Goal: Task Accomplishment & Management: Complete application form

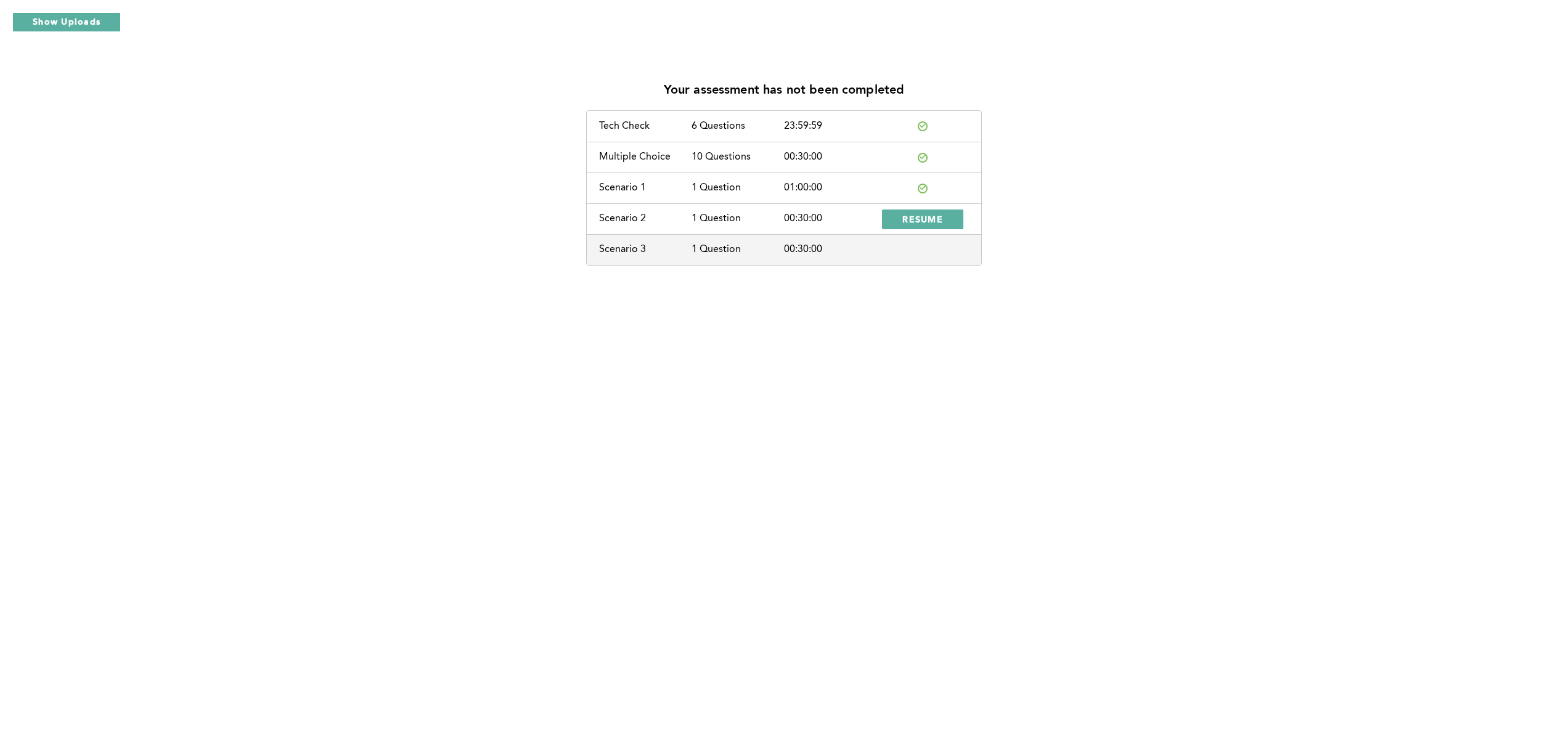
click at [533, 292] on div "Your assessment has not been completed Tech Check 6 Questions 23:59:59 Multiple…" at bounding box center [784, 366] width 1568 height 732
click at [905, 225] on button "RESUME" at bounding box center [923, 219] width 81 height 20
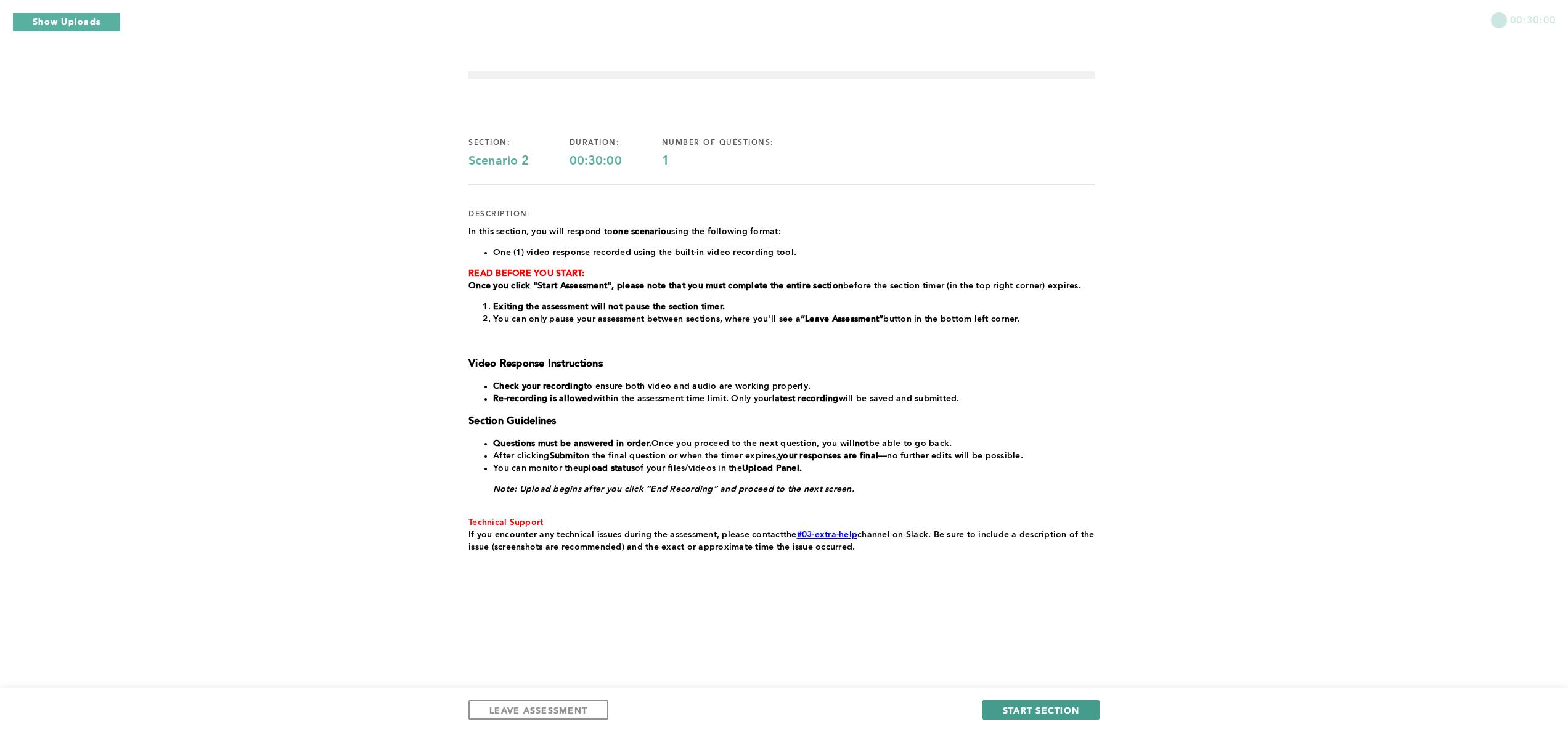
click at [1028, 713] on span "START SECTION" at bounding box center [1040, 710] width 76 height 12
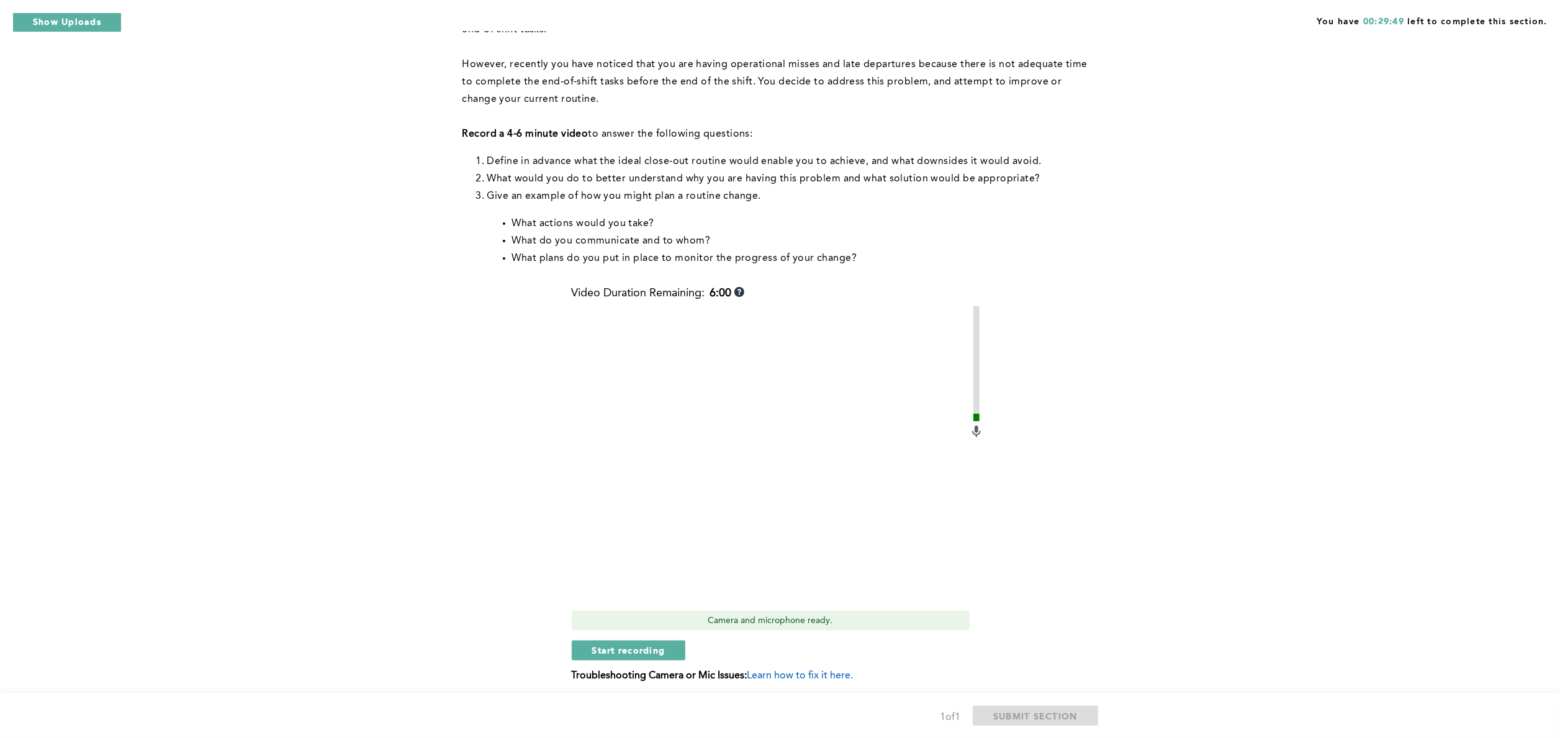
scroll to position [169, 0]
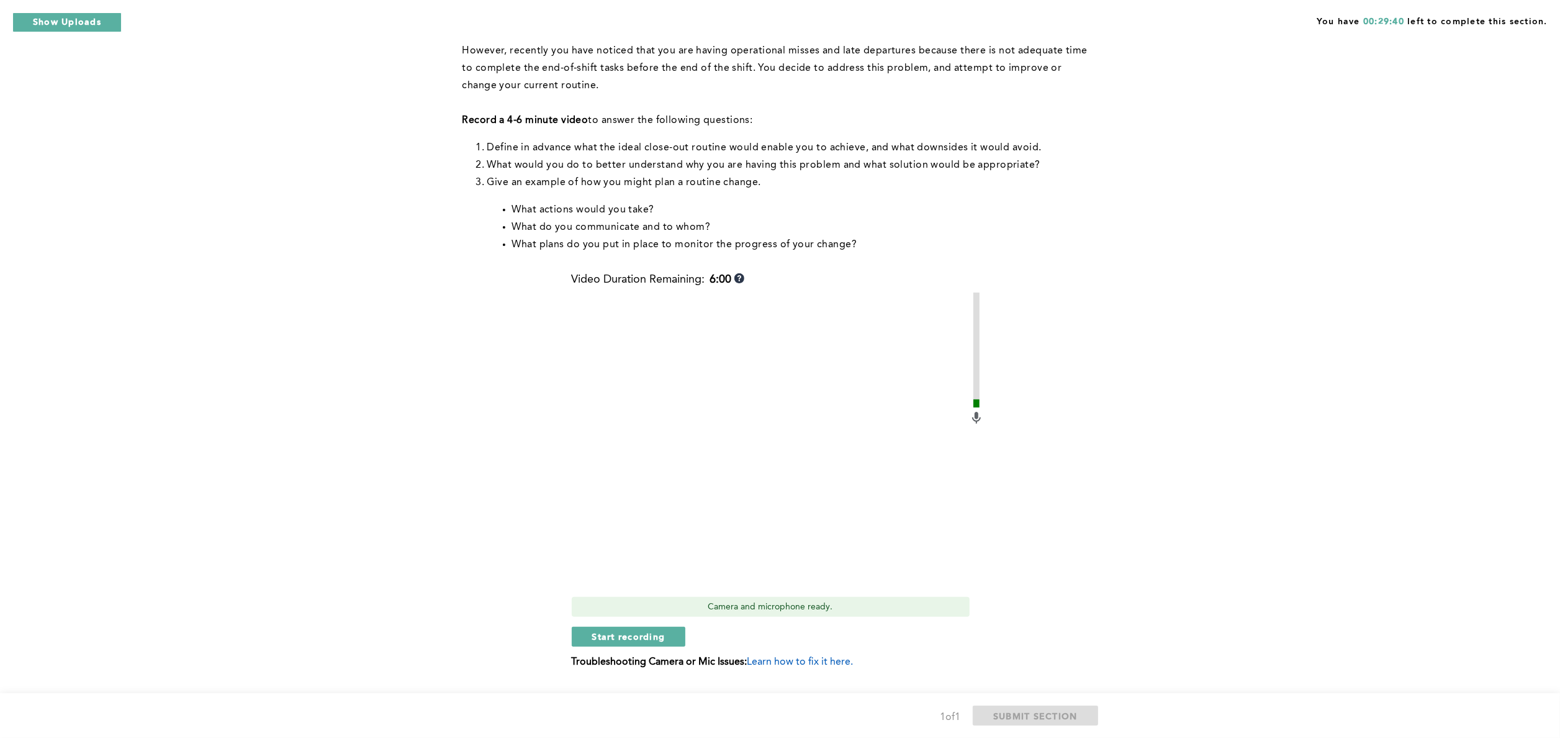
drag, startPoint x: 1578, startPoint y: 200, endPoint x: 1453, endPoint y: 195, distance: 124.9
click at [1453, 195] on div "You have 00:29:40 left to complete this section. Q1 Context: You’ve established…" at bounding box center [780, 299] width 1560 height 936
click at [641, 640] on span "Start recording" at bounding box center [628, 636] width 73 height 12
click at [641, 640] on span "Stop recording" at bounding box center [628, 636] width 73 height 12
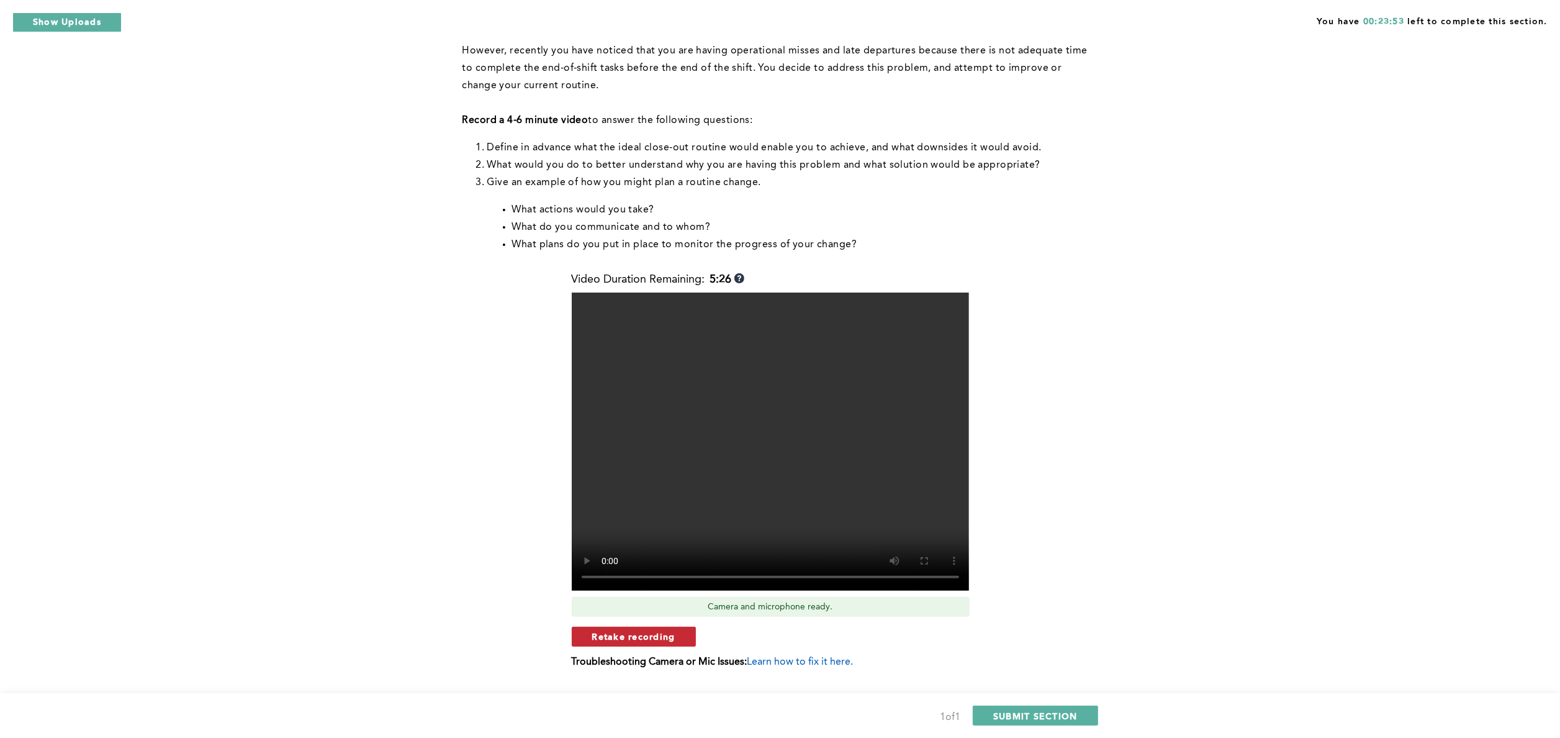
drag, startPoint x: 641, startPoint y: 640, endPoint x: 604, endPoint y: 640, distance: 36.6
drag, startPoint x: 604, startPoint y: 640, endPoint x: 465, endPoint y: 627, distance: 139.6
click at [465, 627] on div "Context: You’ve established a routine of closing out your shift twenty minutes …" at bounding box center [778, 329] width 631 height 713
click at [643, 641] on span "Retake recording" at bounding box center [633, 636] width 83 height 12
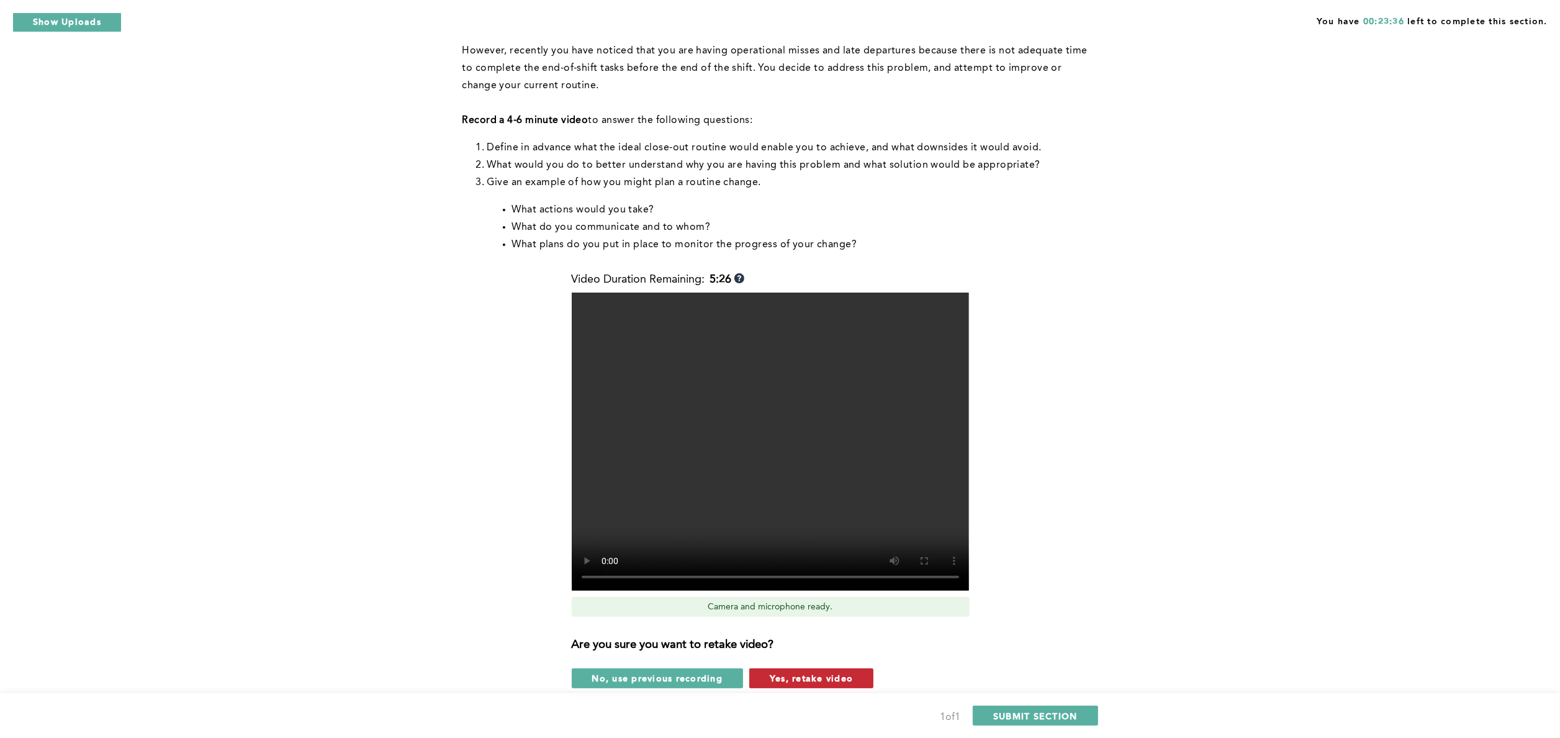
click at [791, 679] on span "Yes, retake video" at bounding box center [811, 678] width 83 height 12
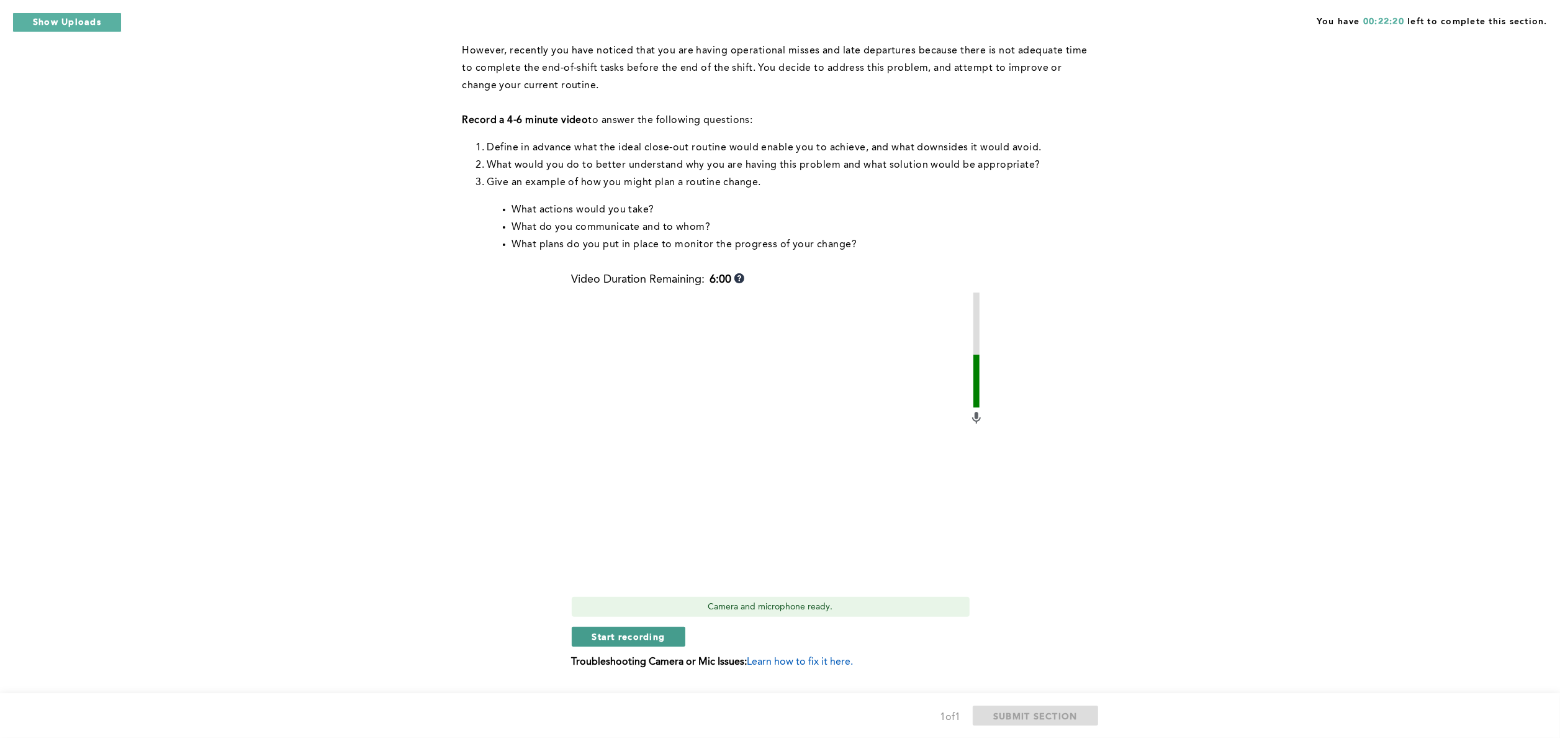
click at [619, 634] on span "Start recording" at bounding box center [628, 636] width 73 height 12
drag, startPoint x: 619, startPoint y: 634, endPoint x: 537, endPoint y: 626, distance: 83.0
click at [537, 626] on div "Context: You’ve established a routine of closing out your shift twenty minutes …" at bounding box center [778, 329] width 631 height 713
click at [596, 635] on span "Stop recording" at bounding box center [628, 636] width 73 height 12
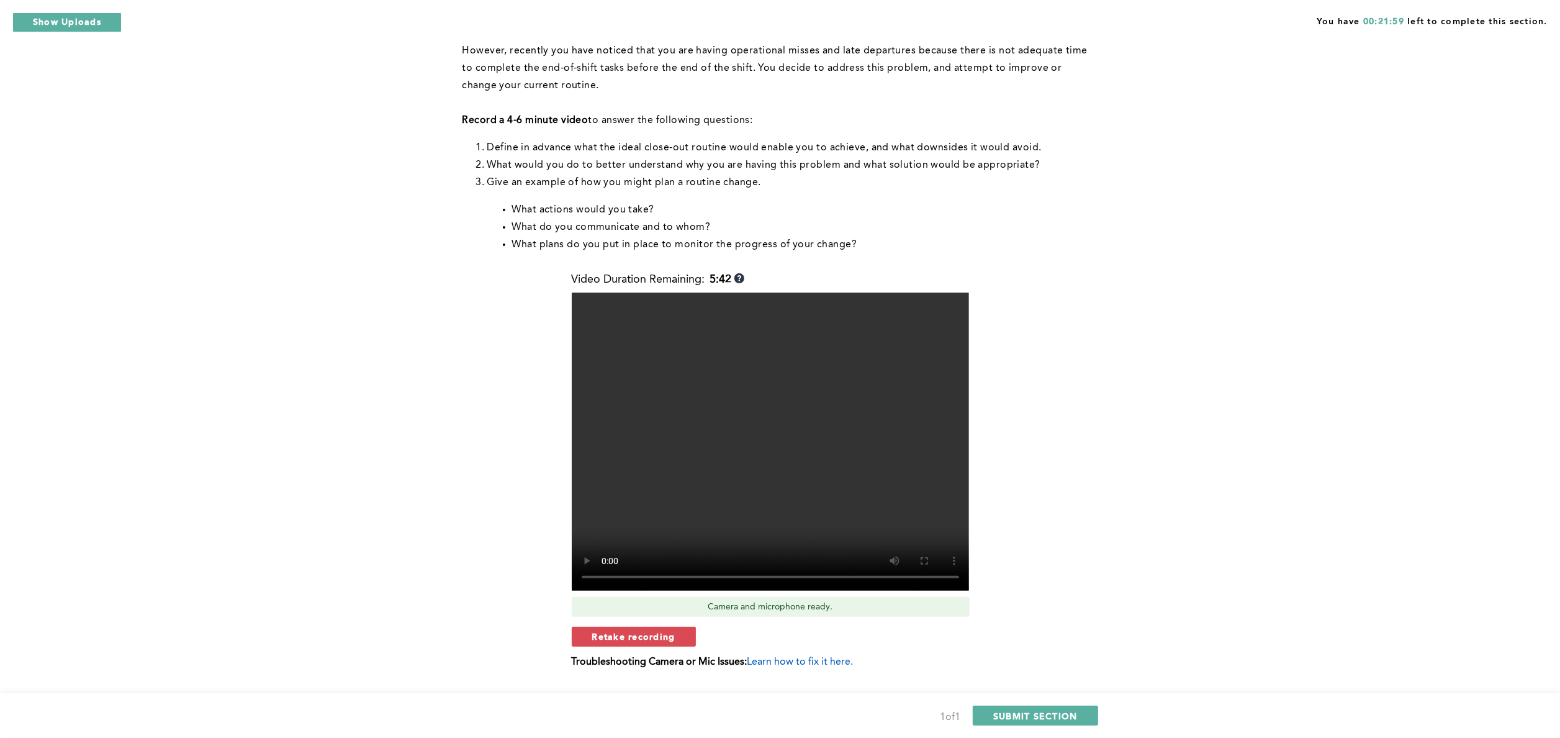
drag, startPoint x: 596, startPoint y: 635, endPoint x: 465, endPoint y: 699, distance: 146.1
click at [465, 699] on div "1 of 1 SUBMIT SECTION" at bounding box center [780, 715] width 1560 height 45
click at [637, 633] on span "Retake recording" at bounding box center [633, 636] width 83 height 12
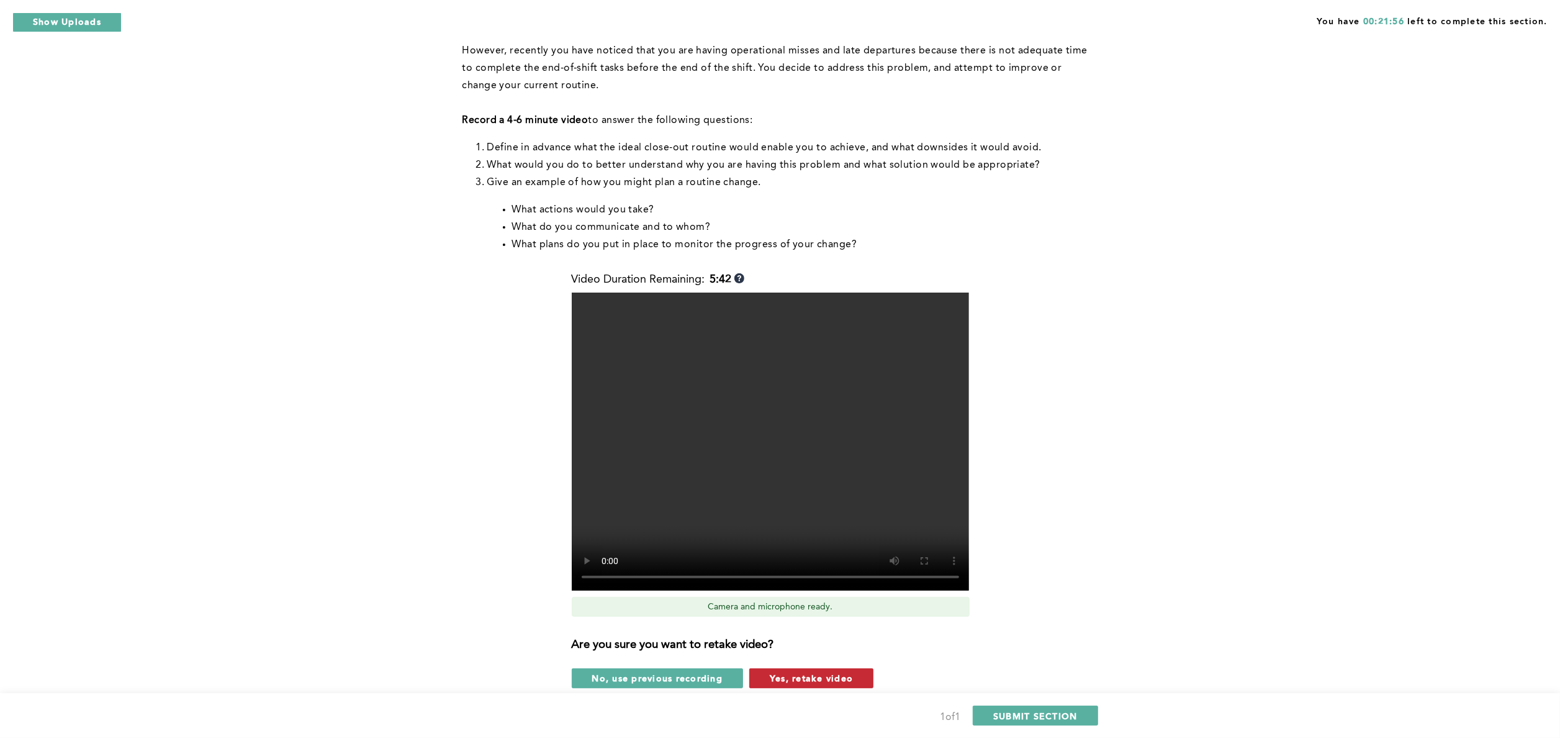
click at [804, 671] on button "Yes, retake video" at bounding box center [811, 678] width 124 height 20
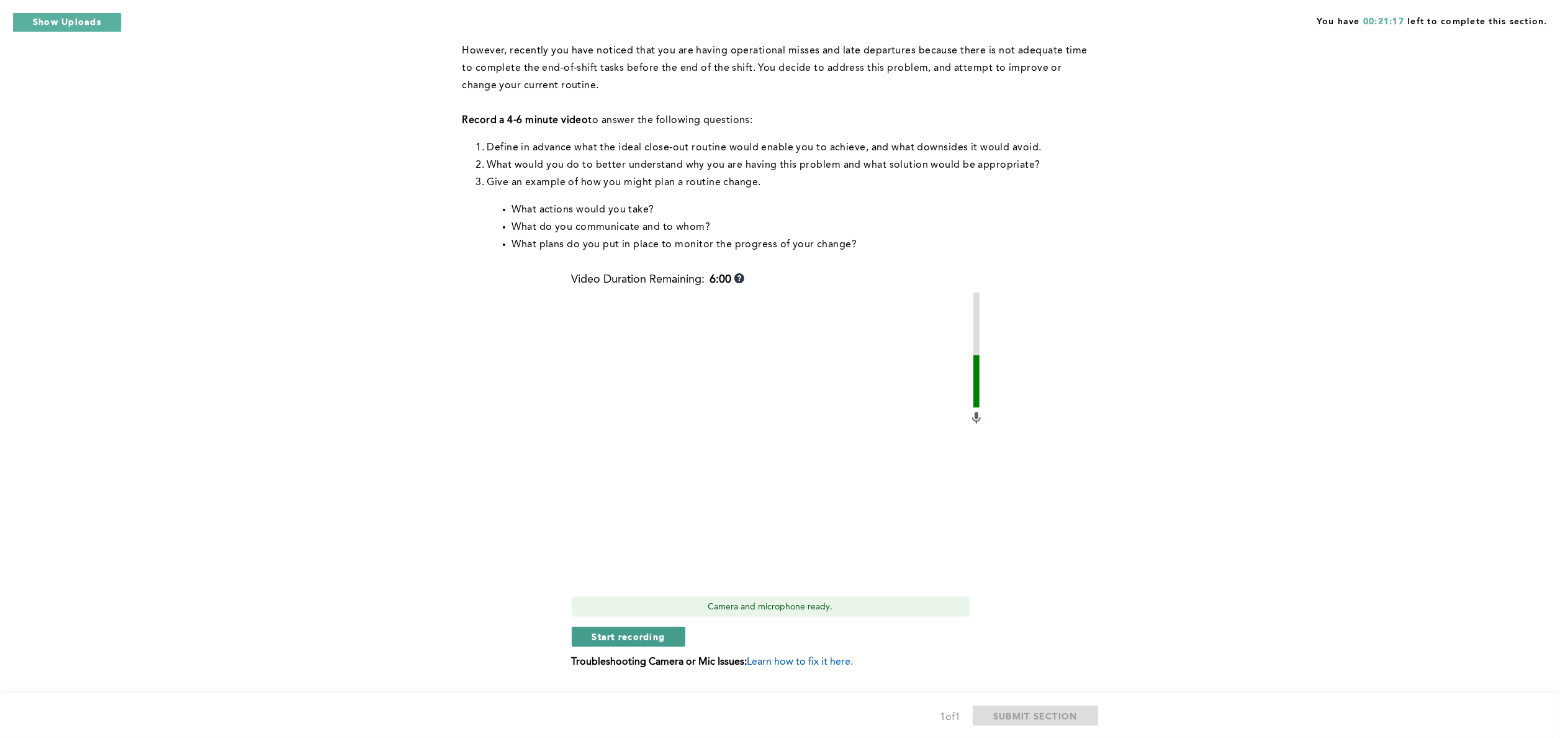
click at [642, 637] on span "Start recording" at bounding box center [628, 636] width 73 height 12
click at [642, 637] on span "Stop recording" at bounding box center [628, 636] width 73 height 12
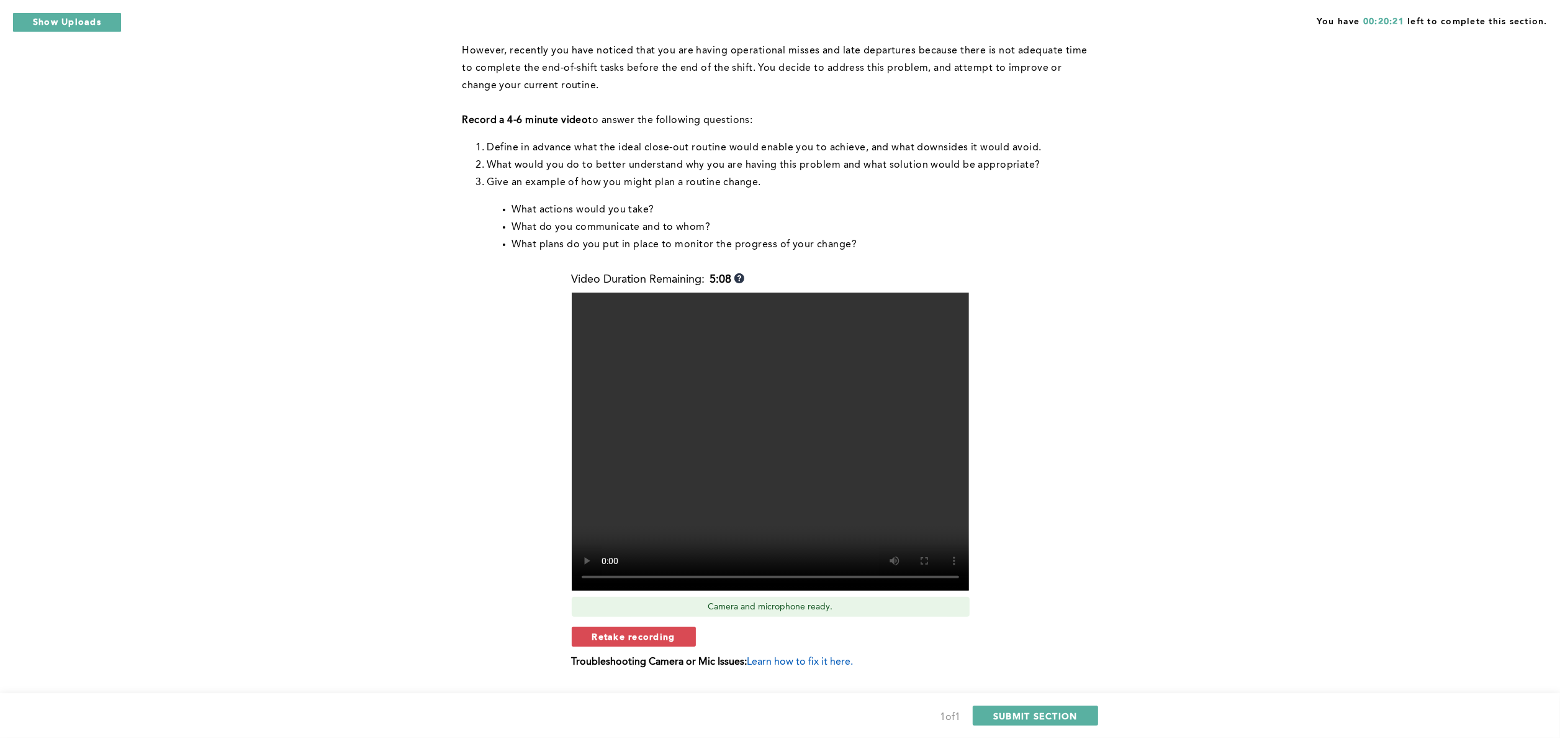
click at [642, 637] on span "Retake recording" at bounding box center [633, 636] width 83 height 12
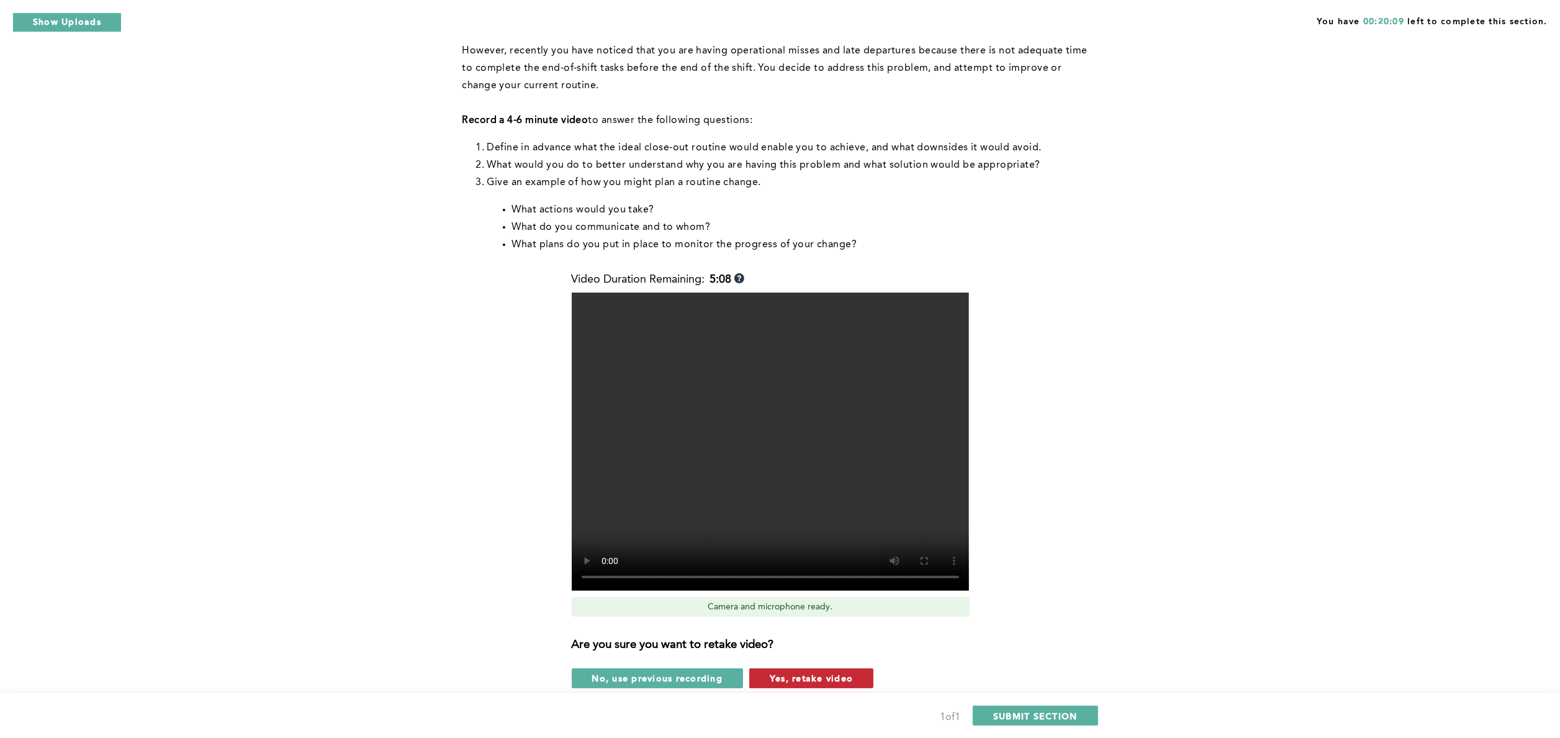
click at [813, 681] on span "Yes, retake video" at bounding box center [811, 678] width 83 height 12
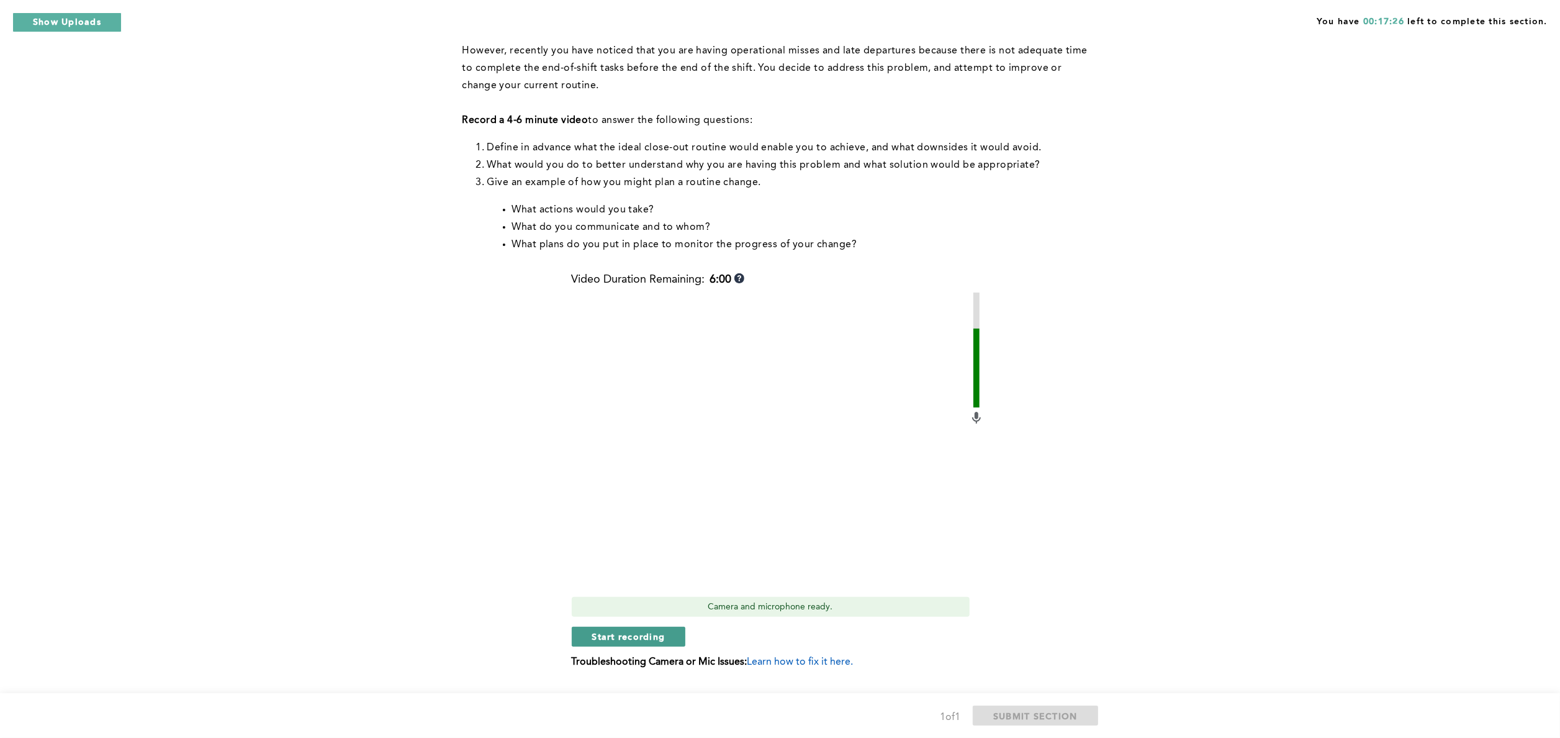
click at [612, 632] on span "Start recording" at bounding box center [628, 636] width 73 height 12
drag, startPoint x: 612, startPoint y: 632, endPoint x: 553, endPoint y: 636, distance: 59.1
drag, startPoint x: 553, startPoint y: 636, endPoint x: 601, endPoint y: 644, distance: 49.1
drag, startPoint x: 601, startPoint y: 644, endPoint x: 579, endPoint y: 641, distance: 22.6
drag, startPoint x: 579, startPoint y: 641, endPoint x: 525, endPoint y: 637, distance: 54.2
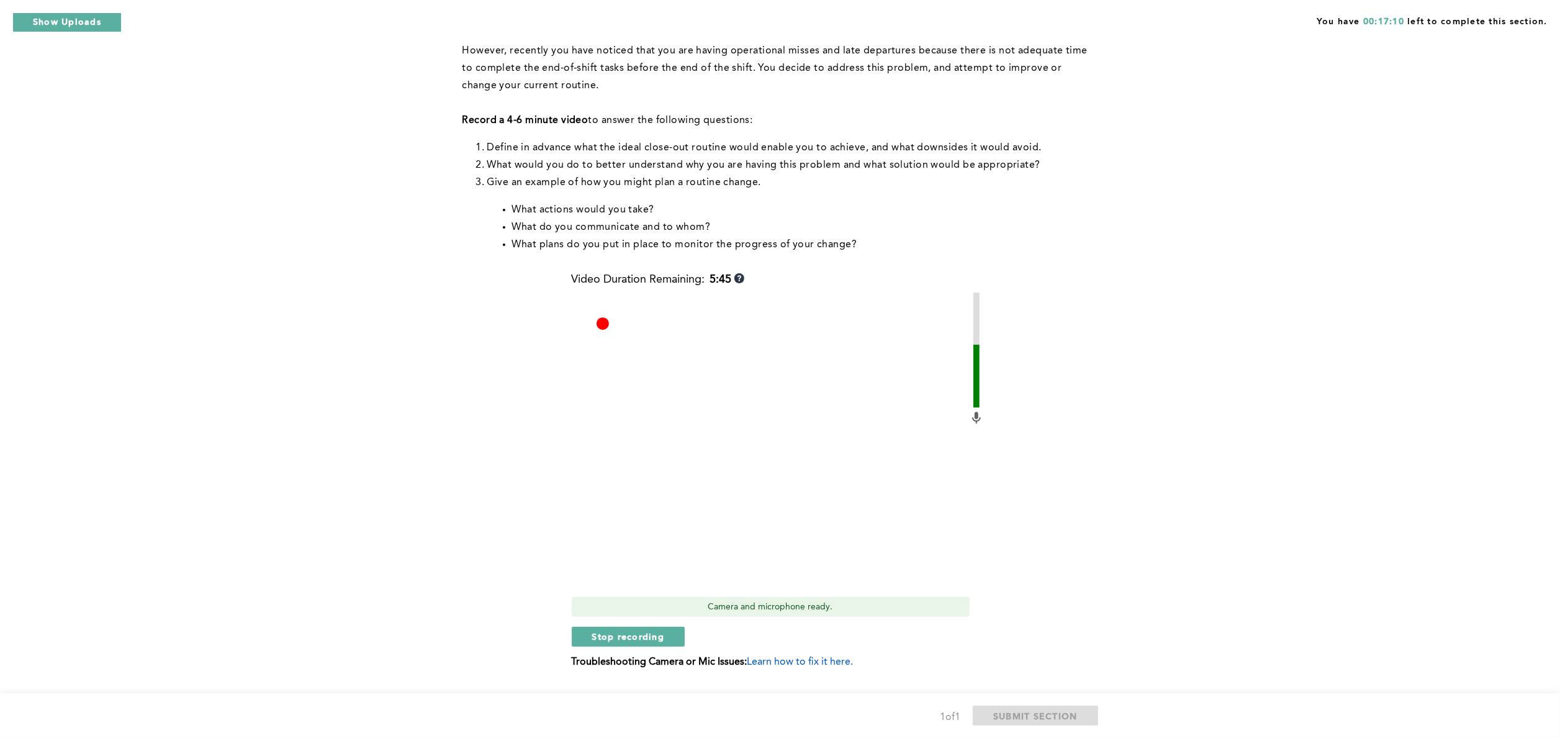
drag, startPoint x: 525, startPoint y: 637, endPoint x: 602, endPoint y: 659, distance: 80.0
drag, startPoint x: 601, startPoint y: 661, endPoint x: 573, endPoint y: 636, distance: 37.9
drag, startPoint x: 573, startPoint y: 636, endPoint x: 637, endPoint y: 639, distance: 64.7
click at [637, 639] on span "Stop recording" at bounding box center [628, 636] width 73 height 12
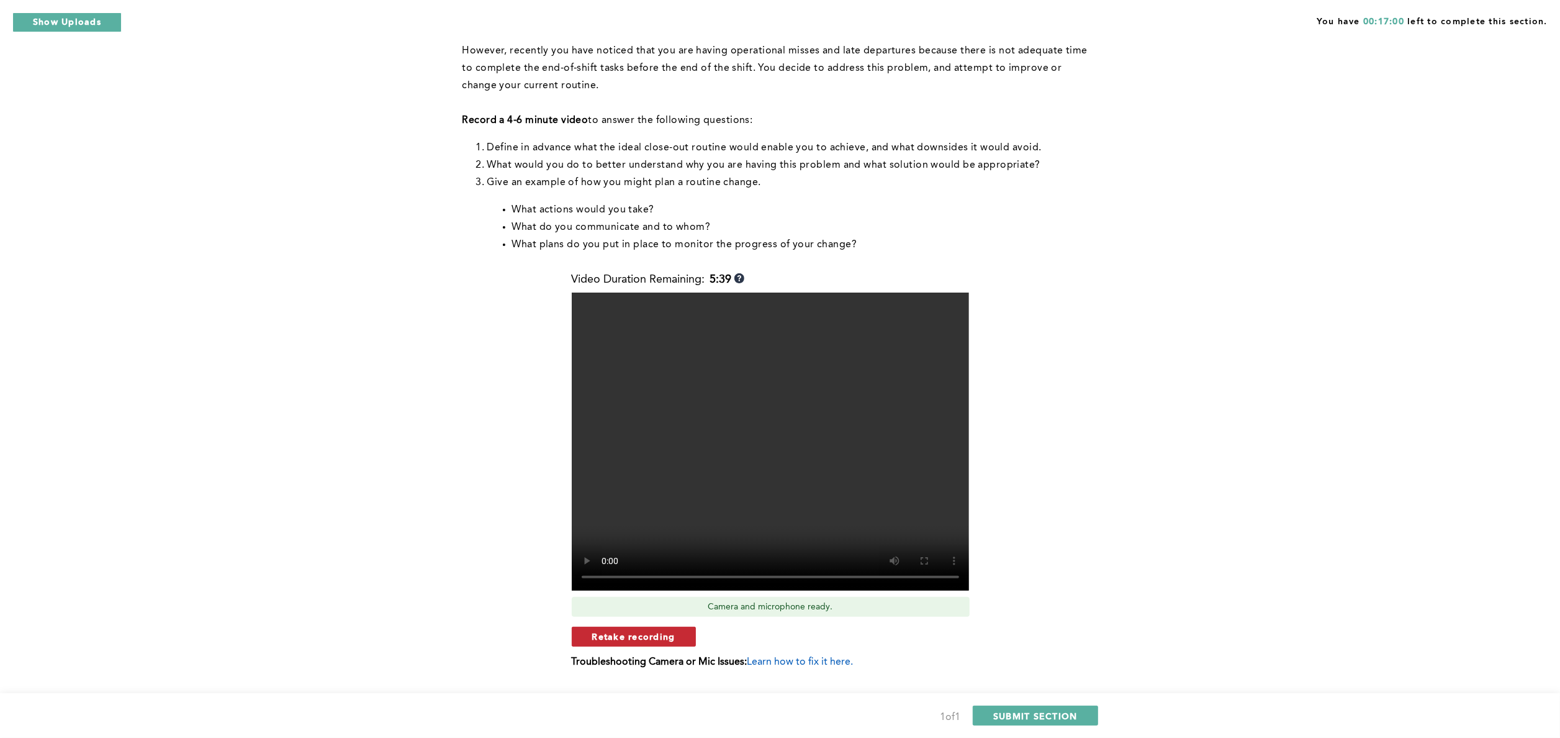
drag, startPoint x: 637, startPoint y: 639, endPoint x: 592, endPoint y: 636, distance: 44.8
click at [592, 636] on button "Retake recording" at bounding box center [634, 637] width 124 height 20
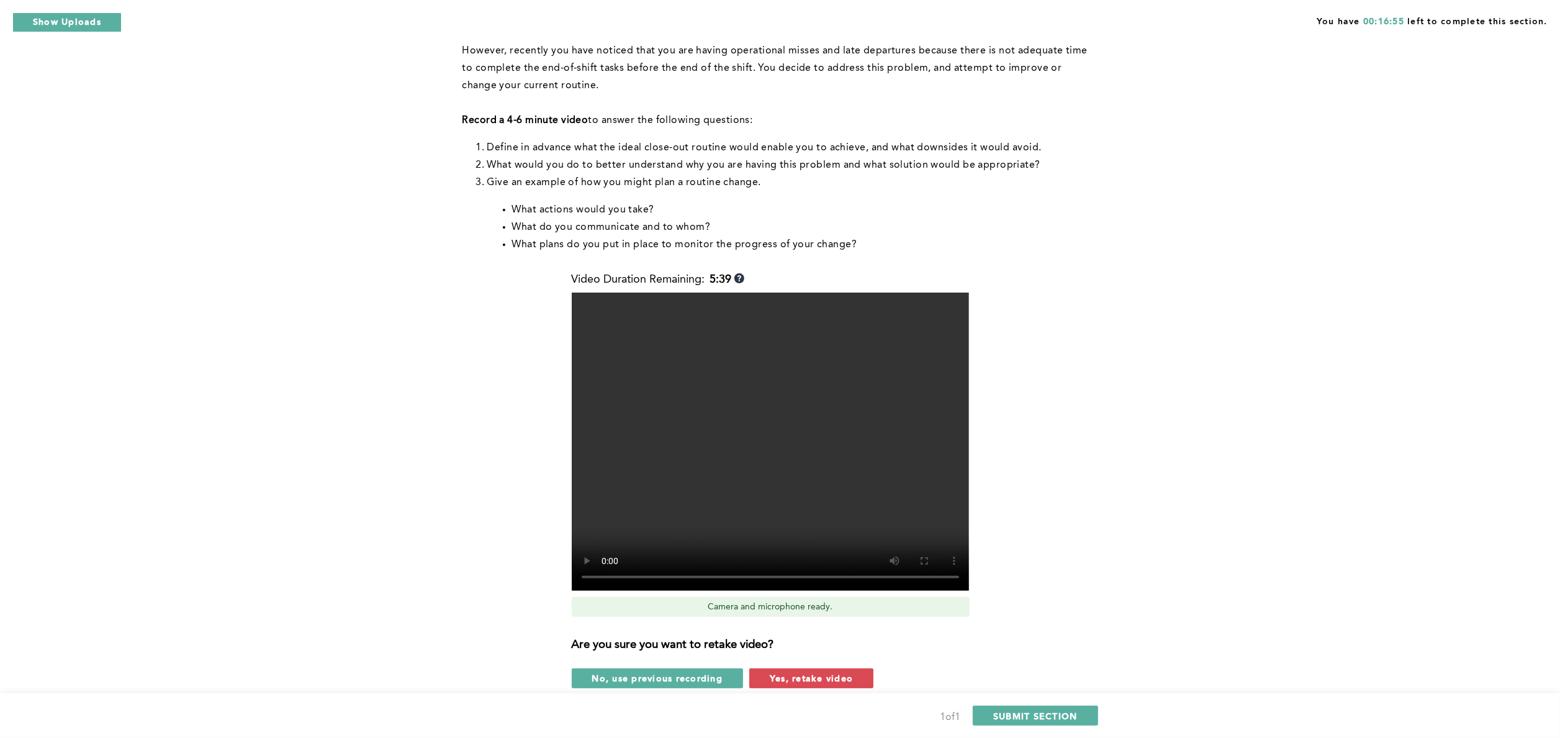
click at [938, 540] on video at bounding box center [770, 441] width 397 height 298
drag, startPoint x: 552, startPoint y: 612, endPoint x: 1392, endPoint y: 344, distance: 881.9
click at [1392, 344] on div "You have 00:16:51 left to complete this section. Q1 Context: You’ve established…" at bounding box center [780, 326] width 1560 height 990
click at [853, 684] on button "Yes, retake video" at bounding box center [811, 678] width 124 height 20
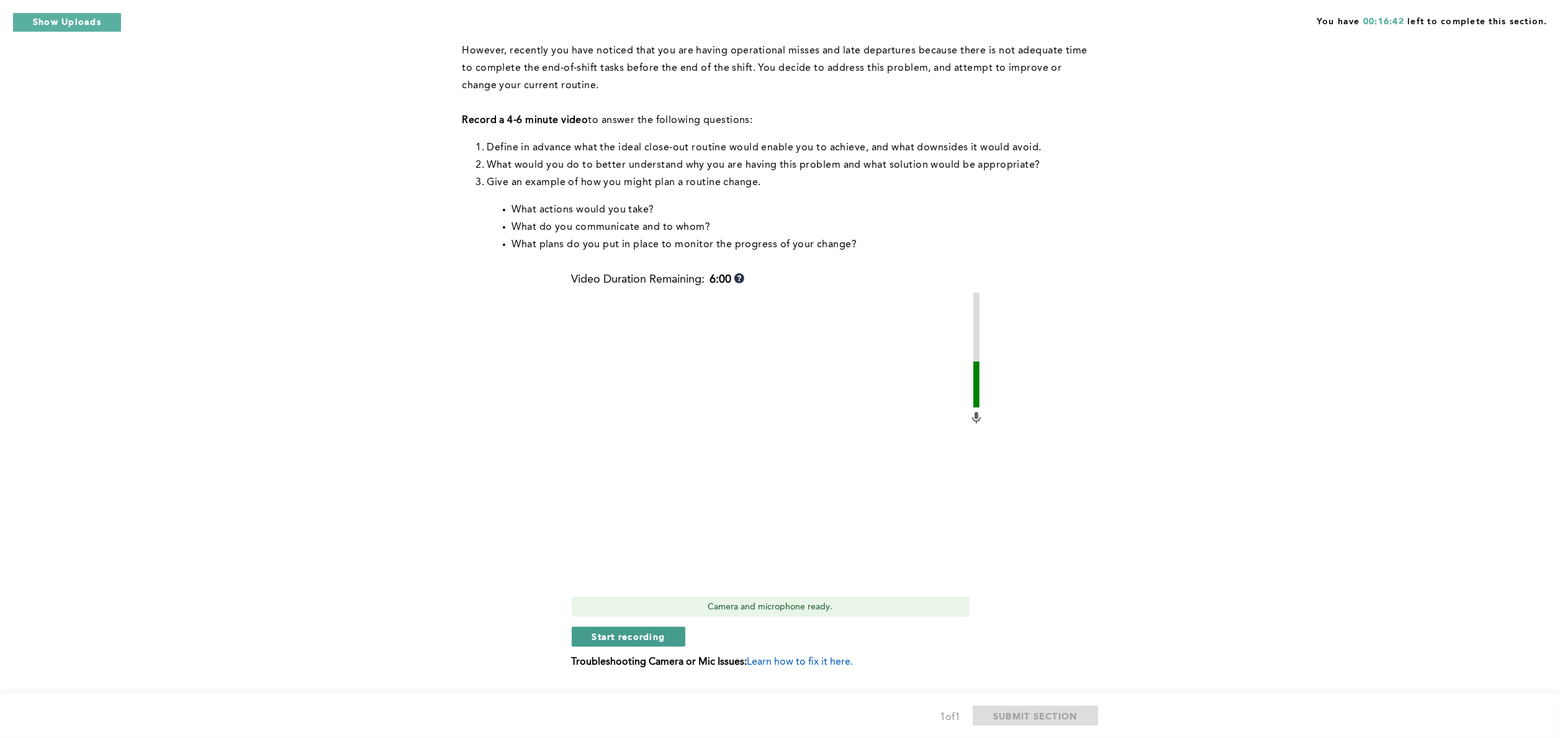
click at [635, 631] on span "Start recording" at bounding box center [628, 636] width 73 height 12
drag, startPoint x: 635, startPoint y: 631, endPoint x: 636, endPoint y: 623, distance: 7.7
drag, startPoint x: 636, startPoint y: 623, endPoint x: 602, endPoint y: 636, distance: 36.6
drag, startPoint x: 602, startPoint y: 636, endPoint x: 537, endPoint y: 640, distance: 65.3
click at [537, 640] on div "Context: You’ve established a routine of closing out your shift twenty minutes …" at bounding box center [778, 329] width 631 height 713
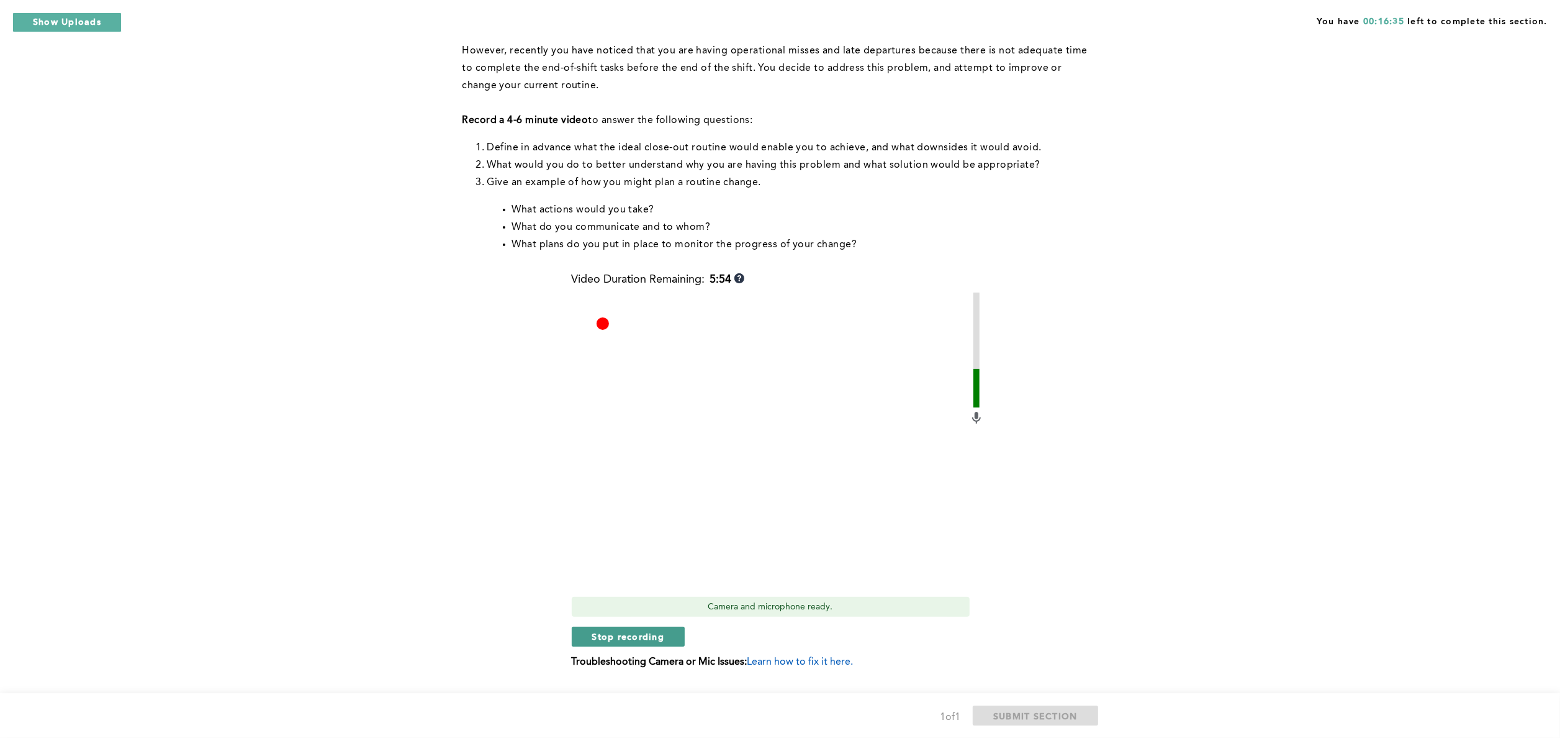
click at [604, 639] on span "Stop recording" at bounding box center [628, 636] width 73 height 12
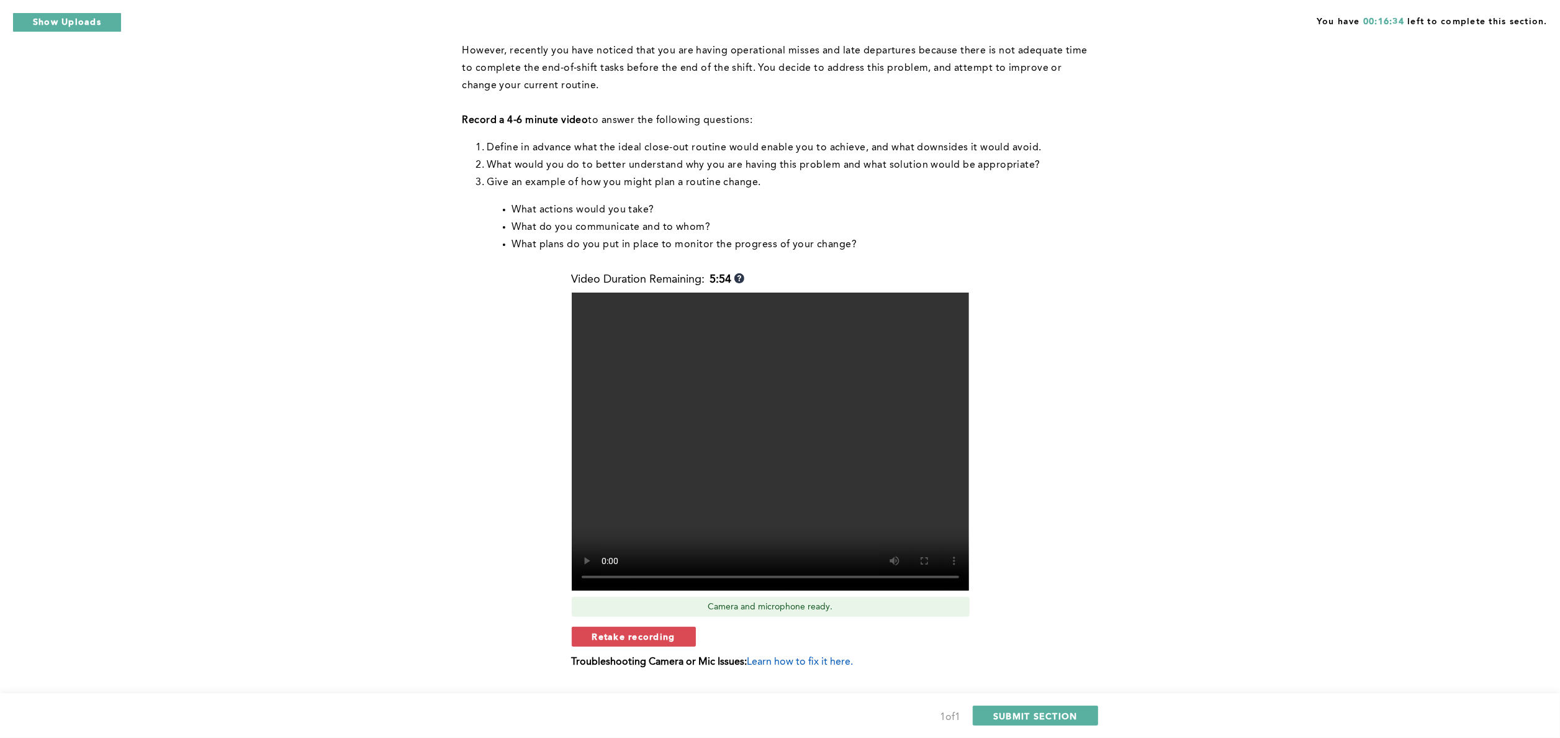
click at [604, 639] on span "Retake recording" at bounding box center [633, 636] width 83 height 12
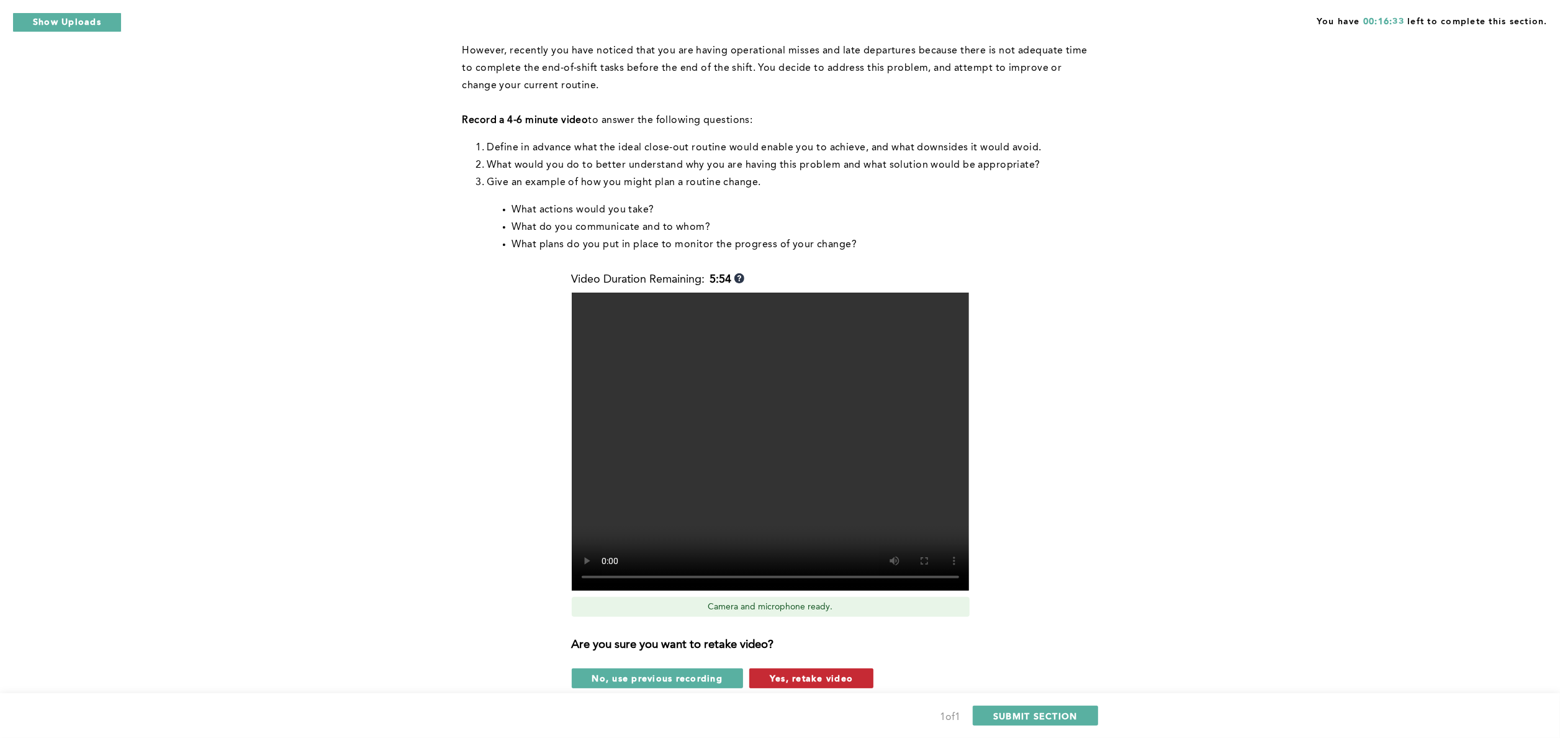
click at [828, 683] on span "Yes, retake video" at bounding box center [811, 678] width 83 height 12
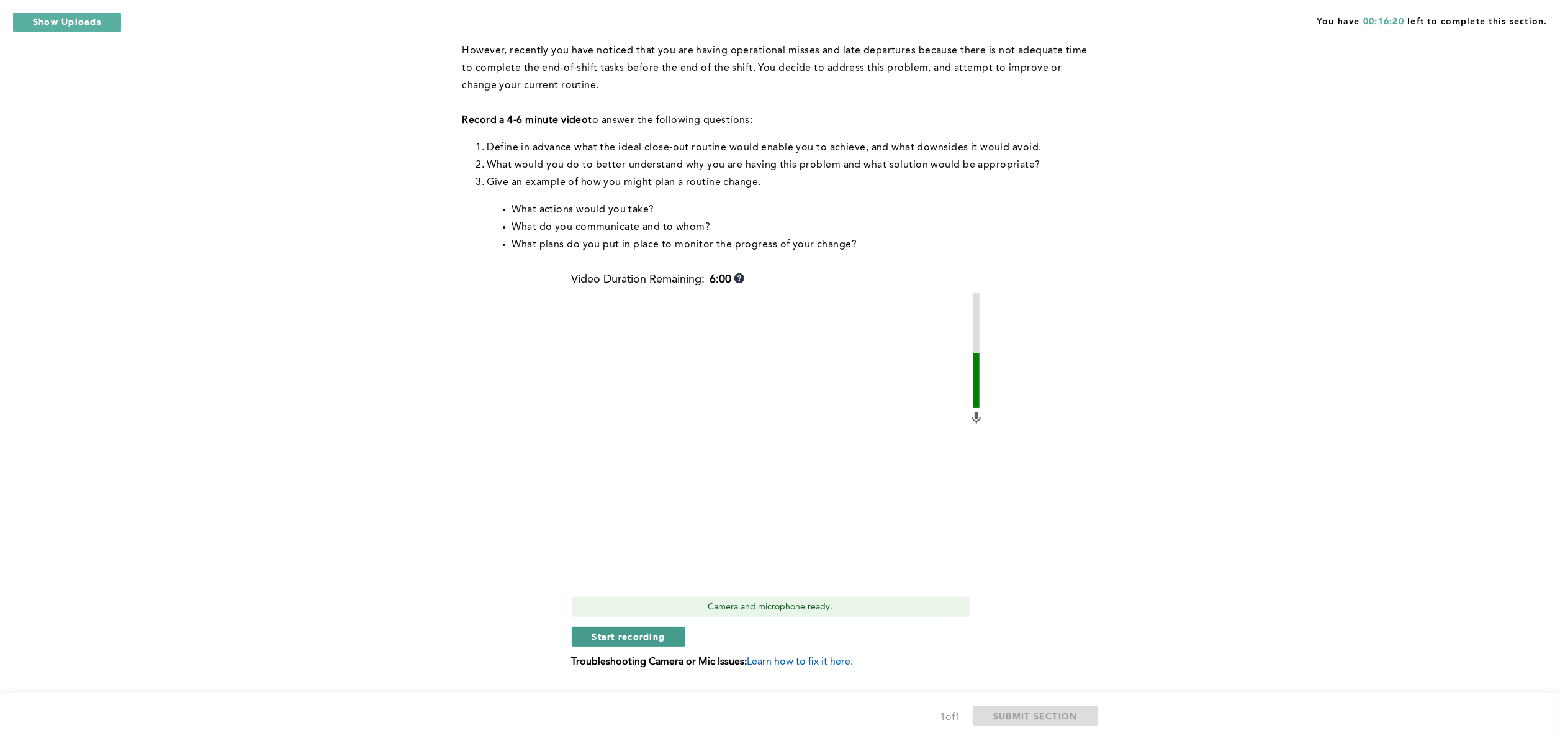
click at [633, 637] on span "Start recording" at bounding box center [628, 636] width 73 height 12
drag, startPoint x: 634, startPoint y: 637, endPoint x: 550, endPoint y: 651, distance: 84.9
click at [550, 651] on div "Context: You’ve established a routine of closing out your shift twenty minutes …" at bounding box center [778, 329] width 631 height 713
click at [590, 642] on button "Stop recording" at bounding box center [629, 637] width 114 height 20
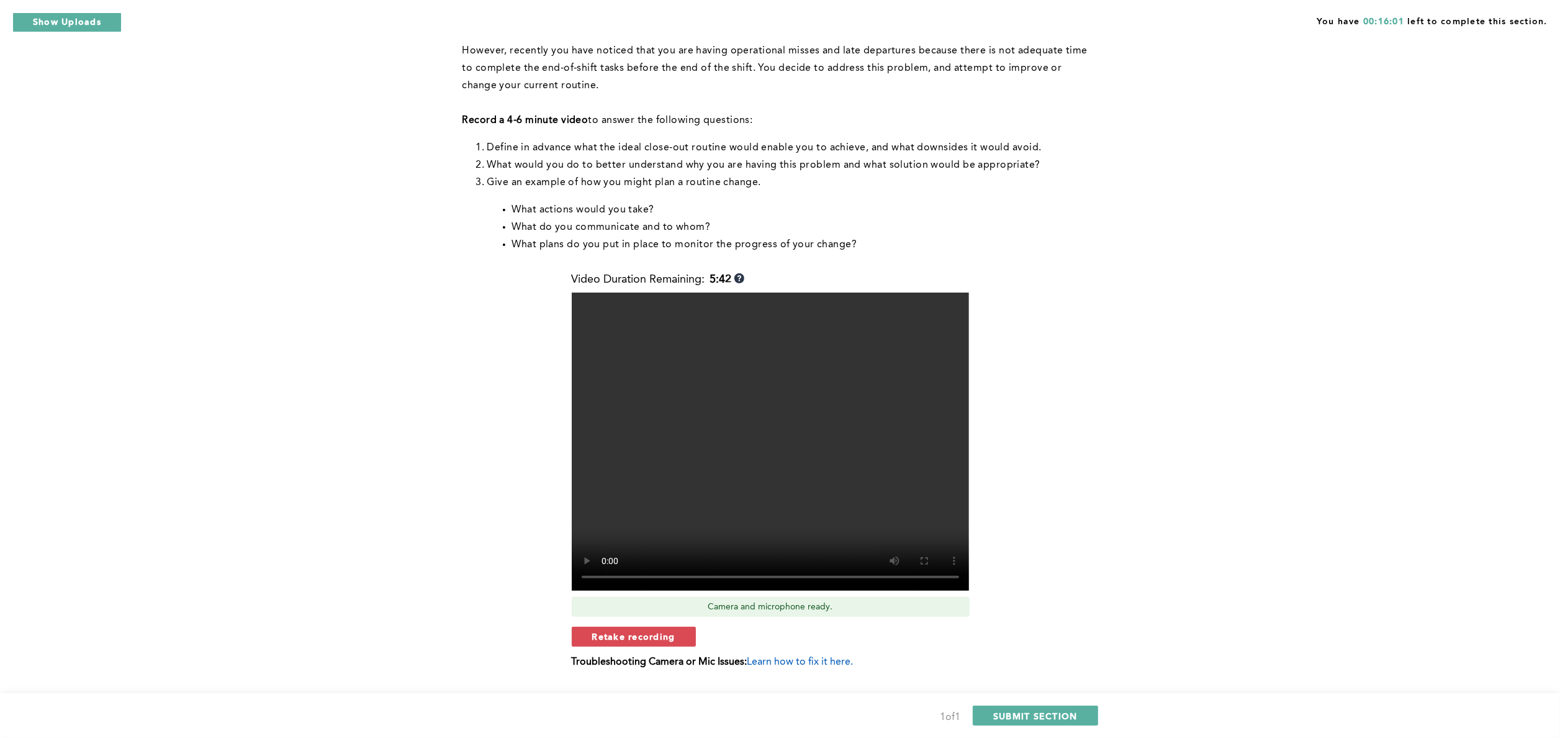
click at [590, 642] on button "Retake recording" at bounding box center [634, 637] width 124 height 20
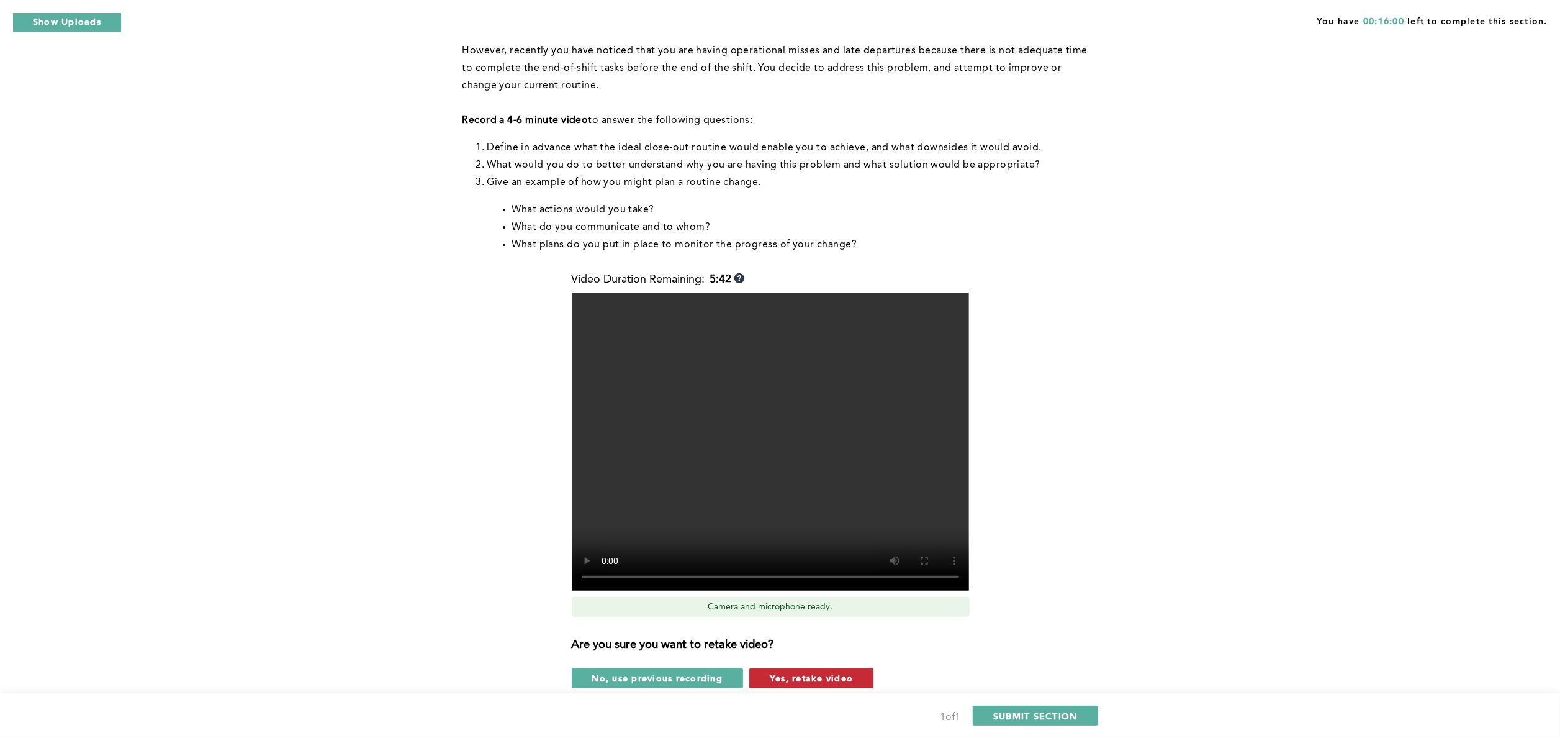
click at [816, 686] on button "Yes, retake video" at bounding box center [811, 678] width 124 height 20
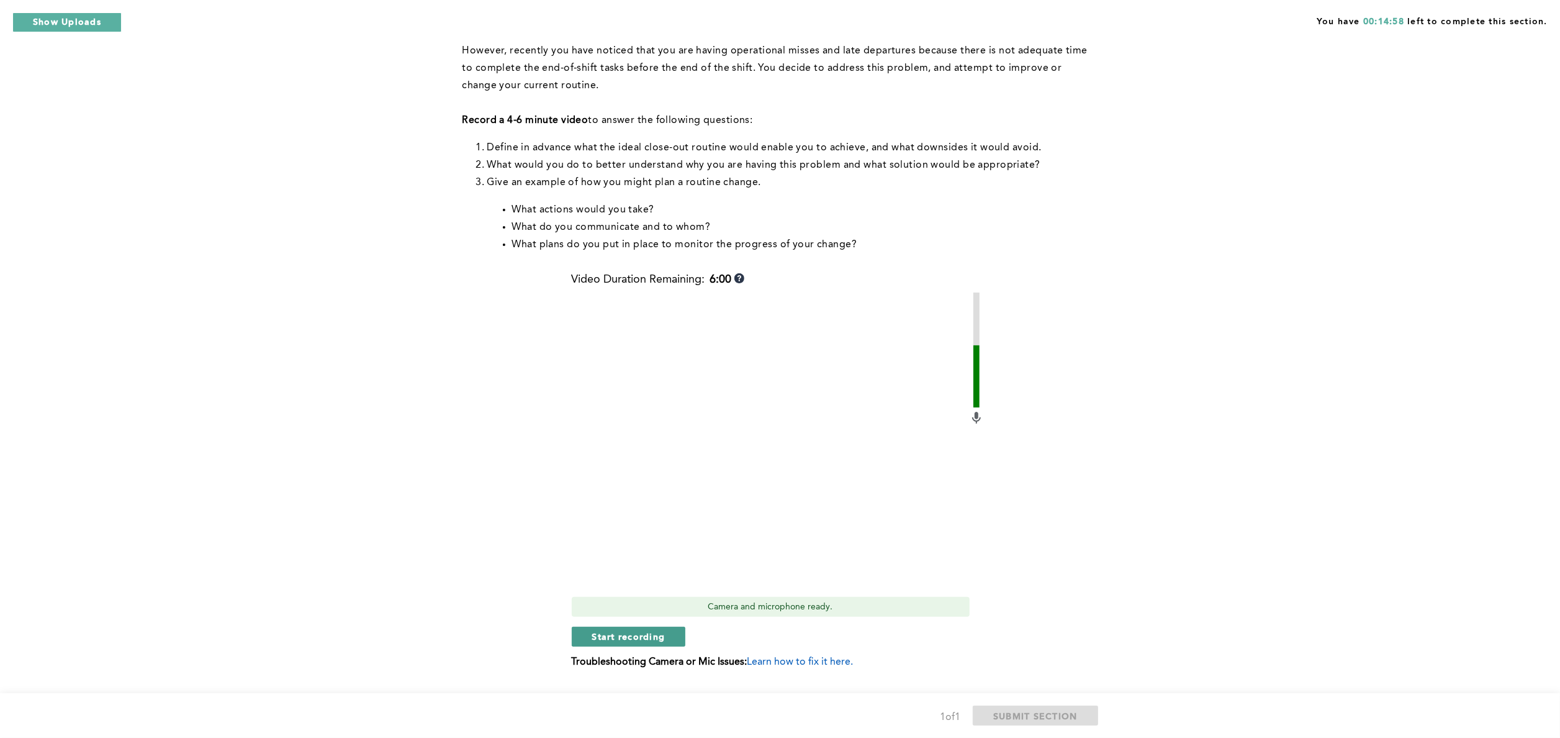
click at [615, 635] on span "Start recording" at bounding box center [628, 636] width 73 height 12
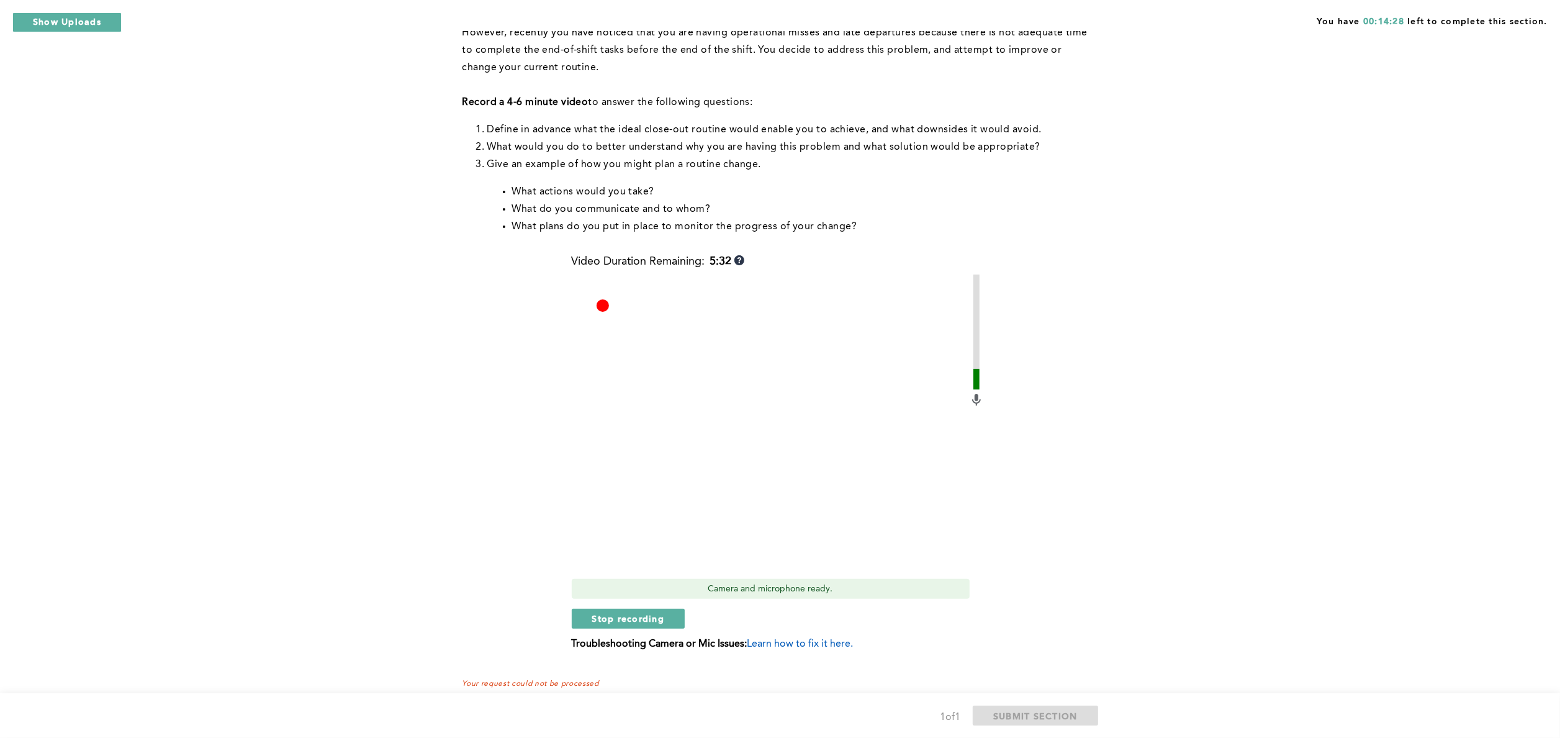
scroll to position [192, 0]
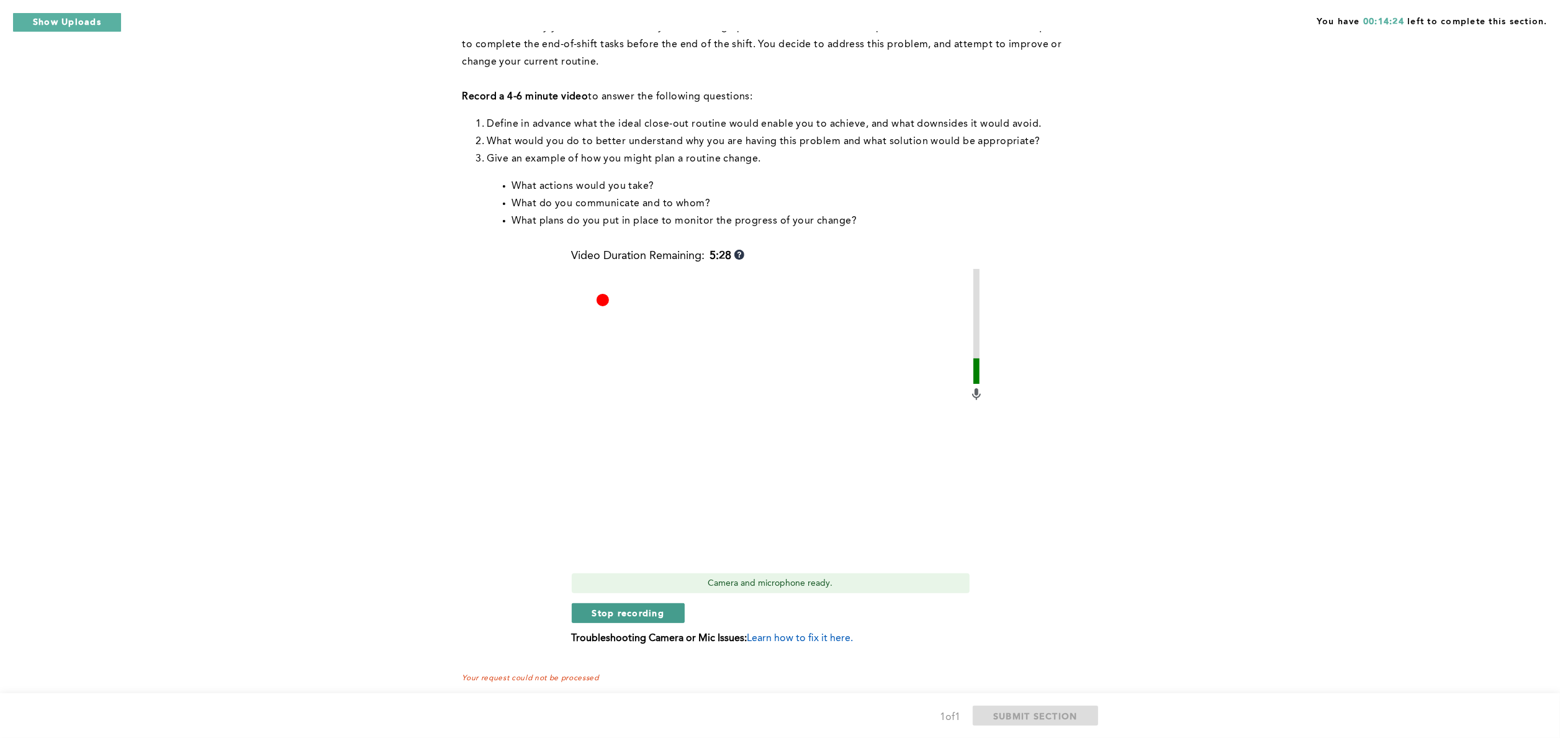
click at [629, 615] on span "Stop recording" at bounding box center [628, 613] width 73 height 12
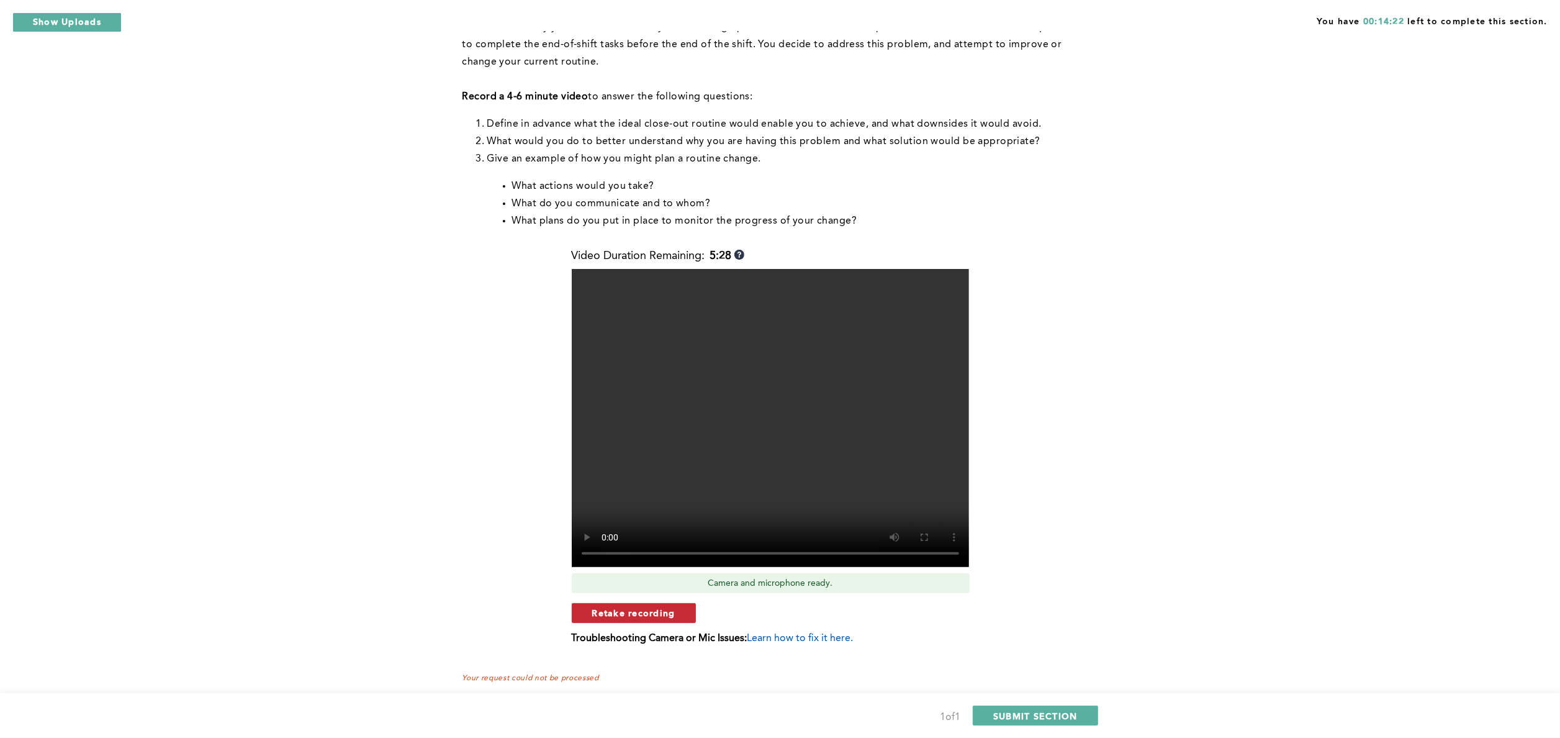
click at [648, 616] on span "Retake recording" at bounding box center [633, 613] width 83 height 12
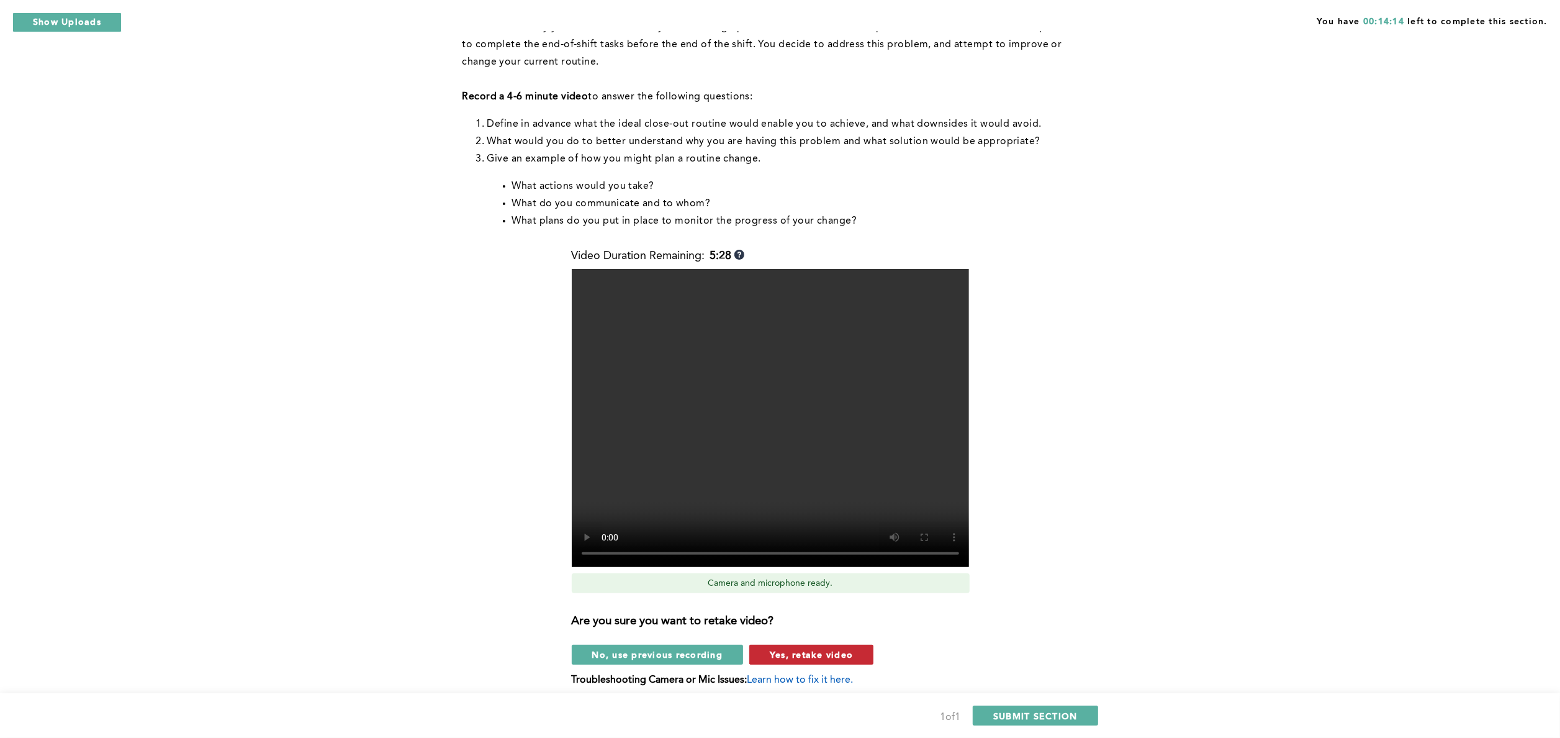
click at [790, 657] on span "Yes, retake video" at bounding box center [811, 654] width 83 height 12
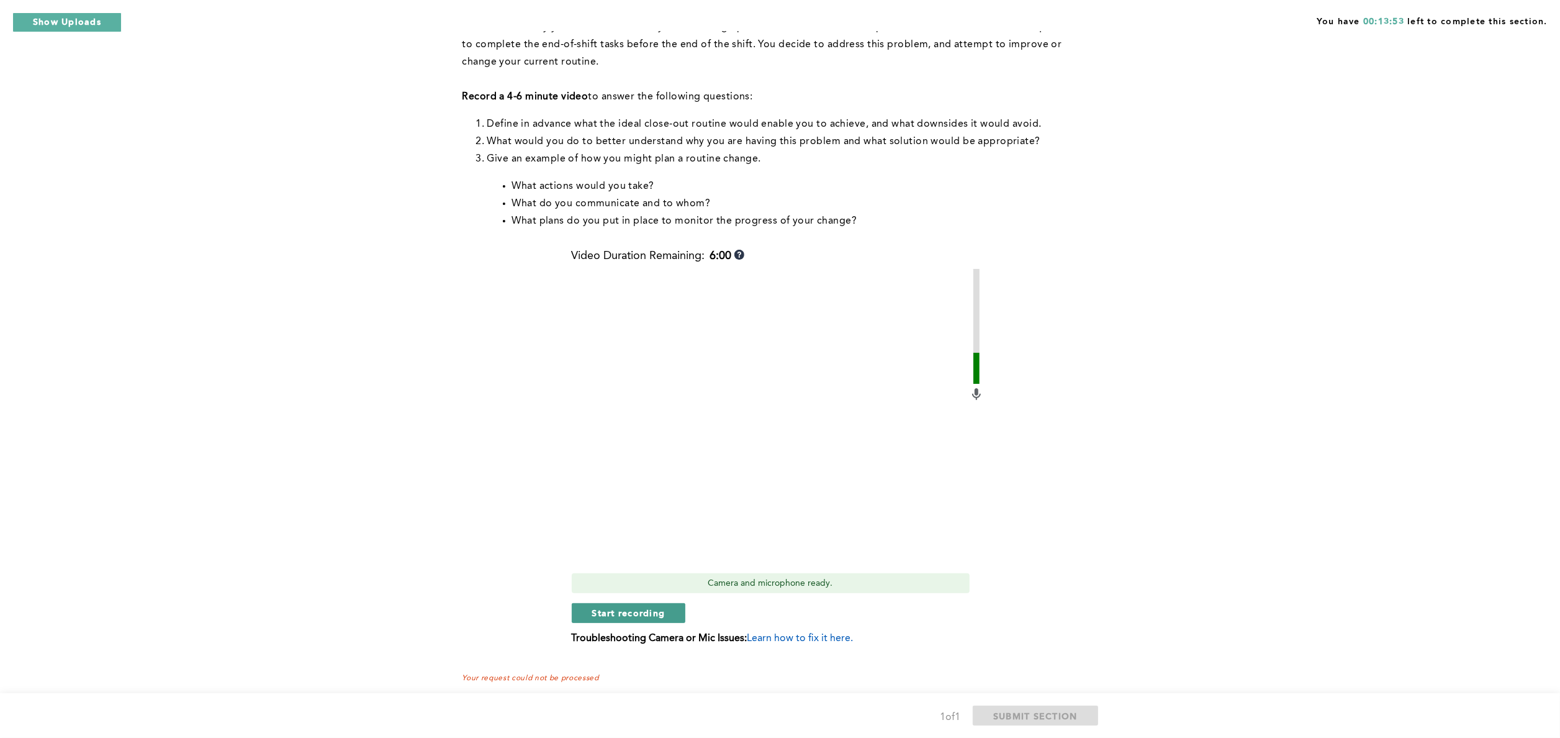
click at [617, 612] on span "Start recording" at bounding box center [628, 613] width 73 height 12
click at [617, 612] on span "Stop recording" at bounding box center [628, 613] width 73 height 12
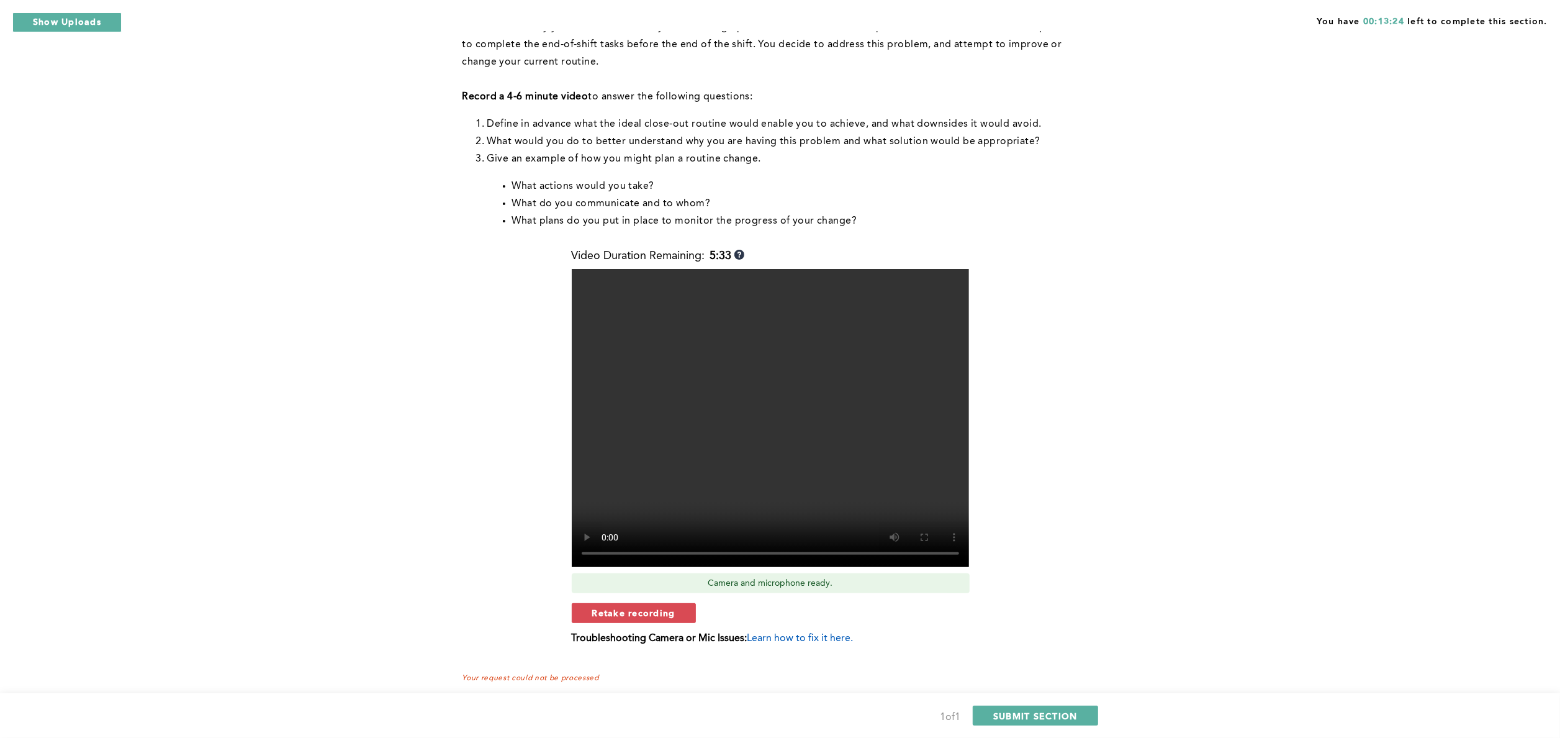
click at [617, 612] on span "Retake recording" at bounding box center [633, 613] width 83 height 12
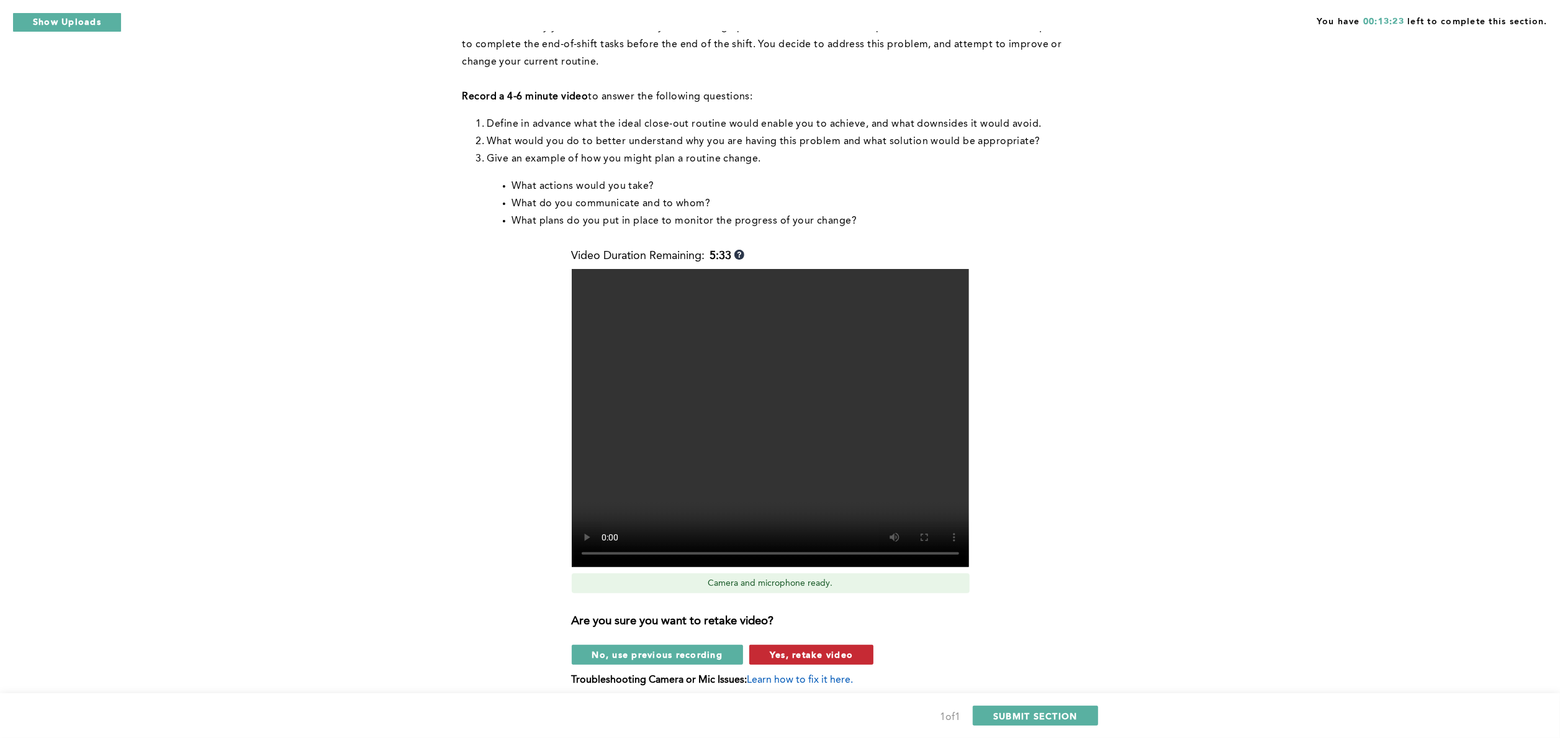
click at [818, 651] on span "Yes, retake video" at bounding box center [811, 654] width 83 height 12
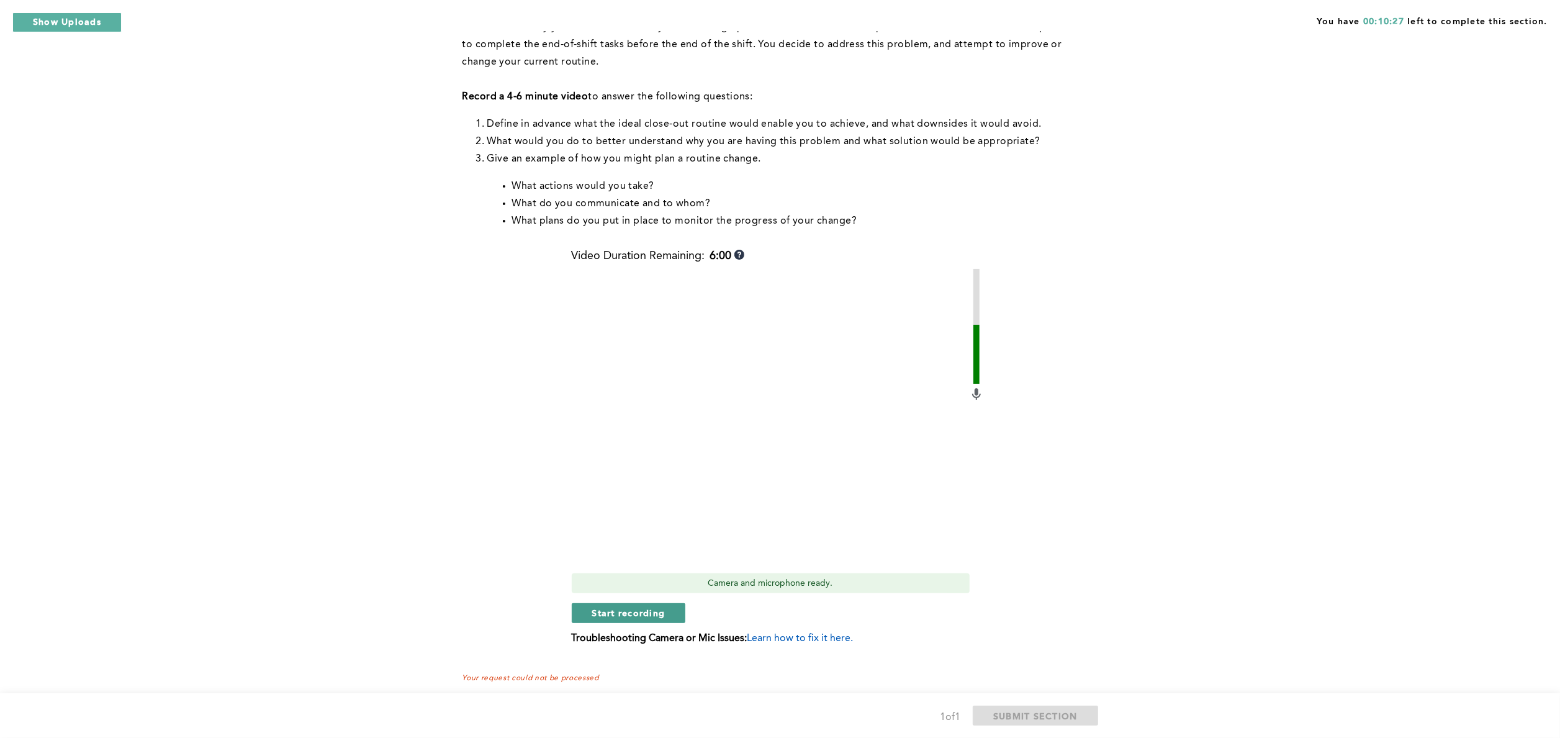
click at [635, 611] on span "Start recording" at bounding box center [628, 613] width 73 height 12
click at [635, 611] on span "Stop recording" at bounding box center [628, 613] width 73 height 12
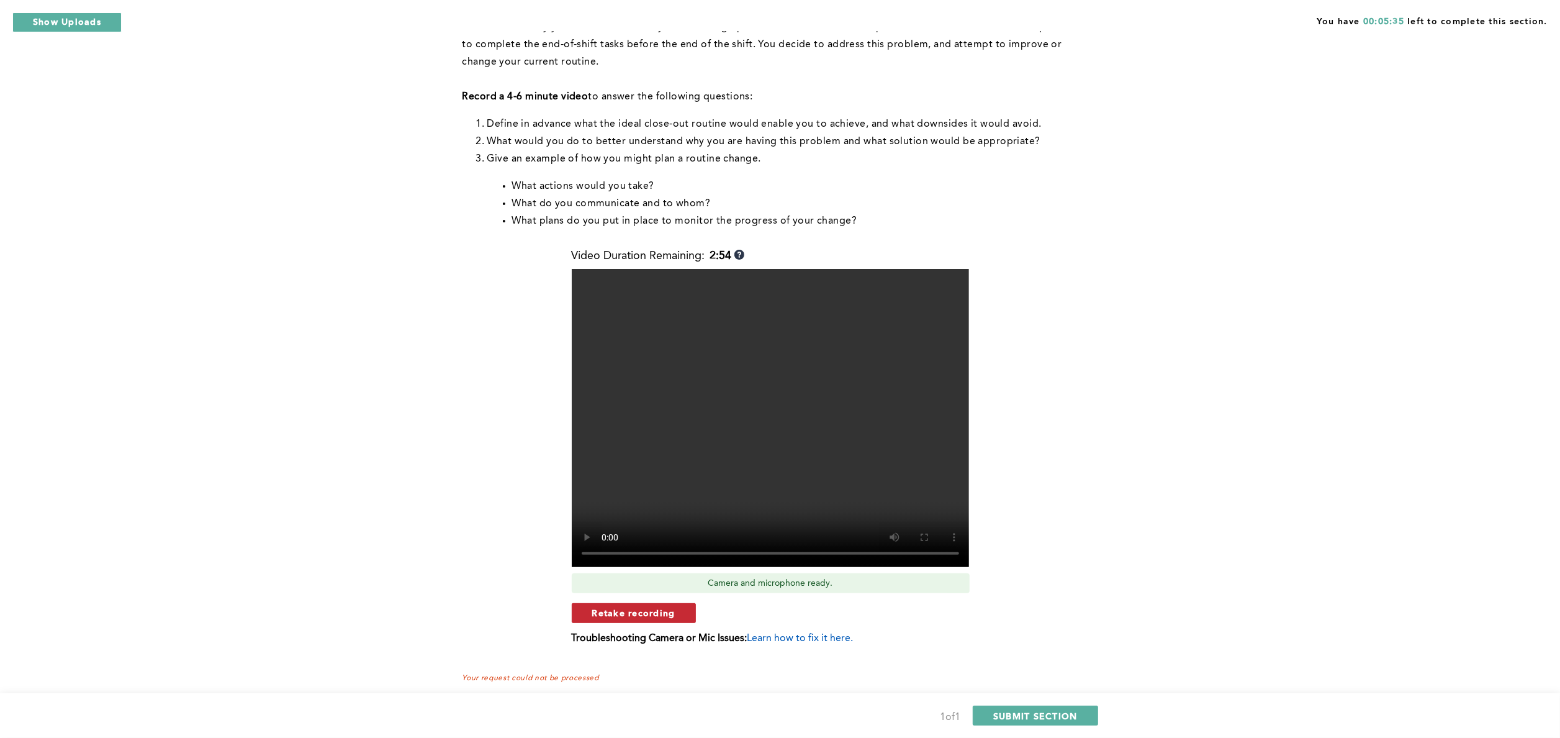
click at [617, 614] on span "Retake recording" at bounding box center [633, 613] width 83 height 12
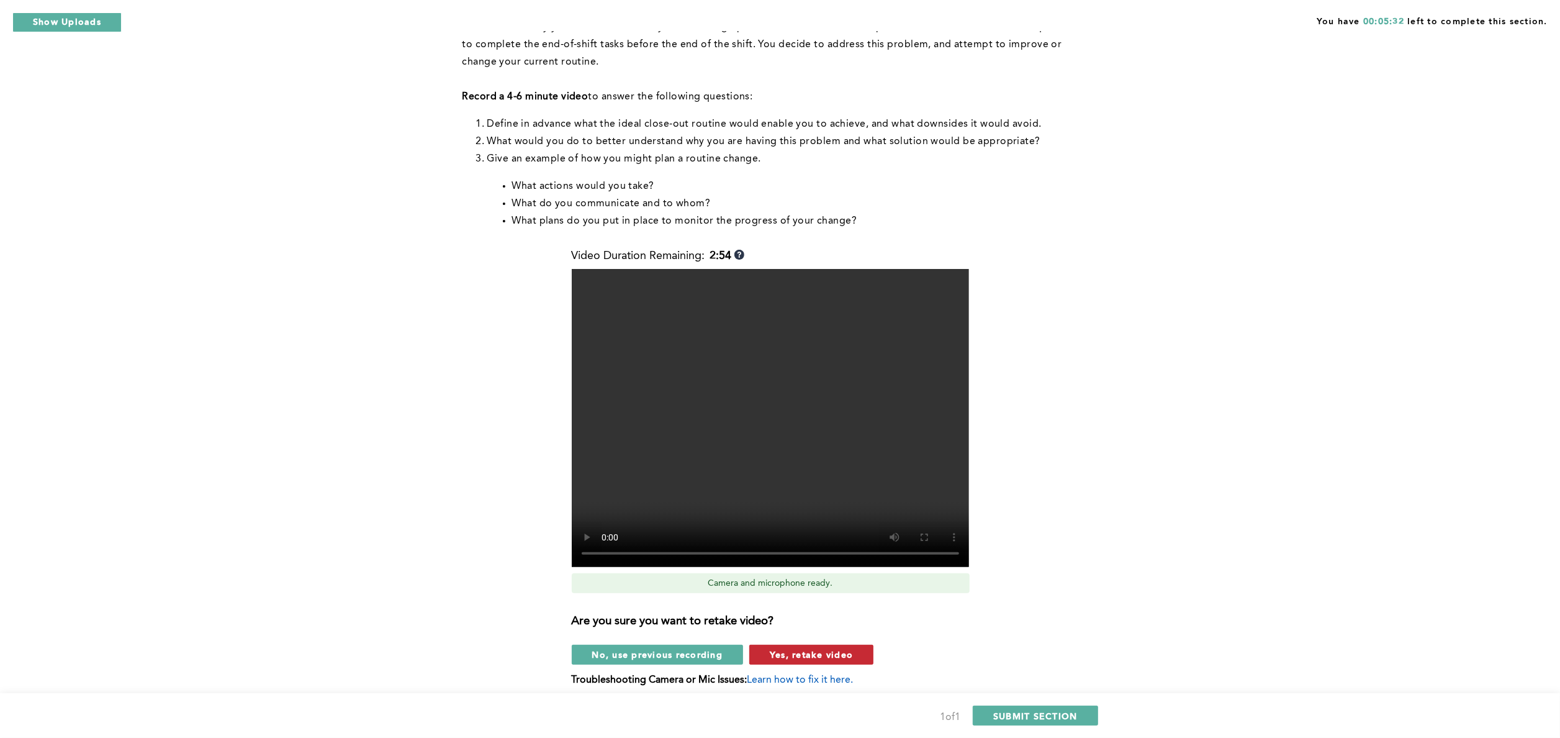
click at [823, 648] on span "Yes, retake video" at bounding box center [811, 654] width 83 height 12
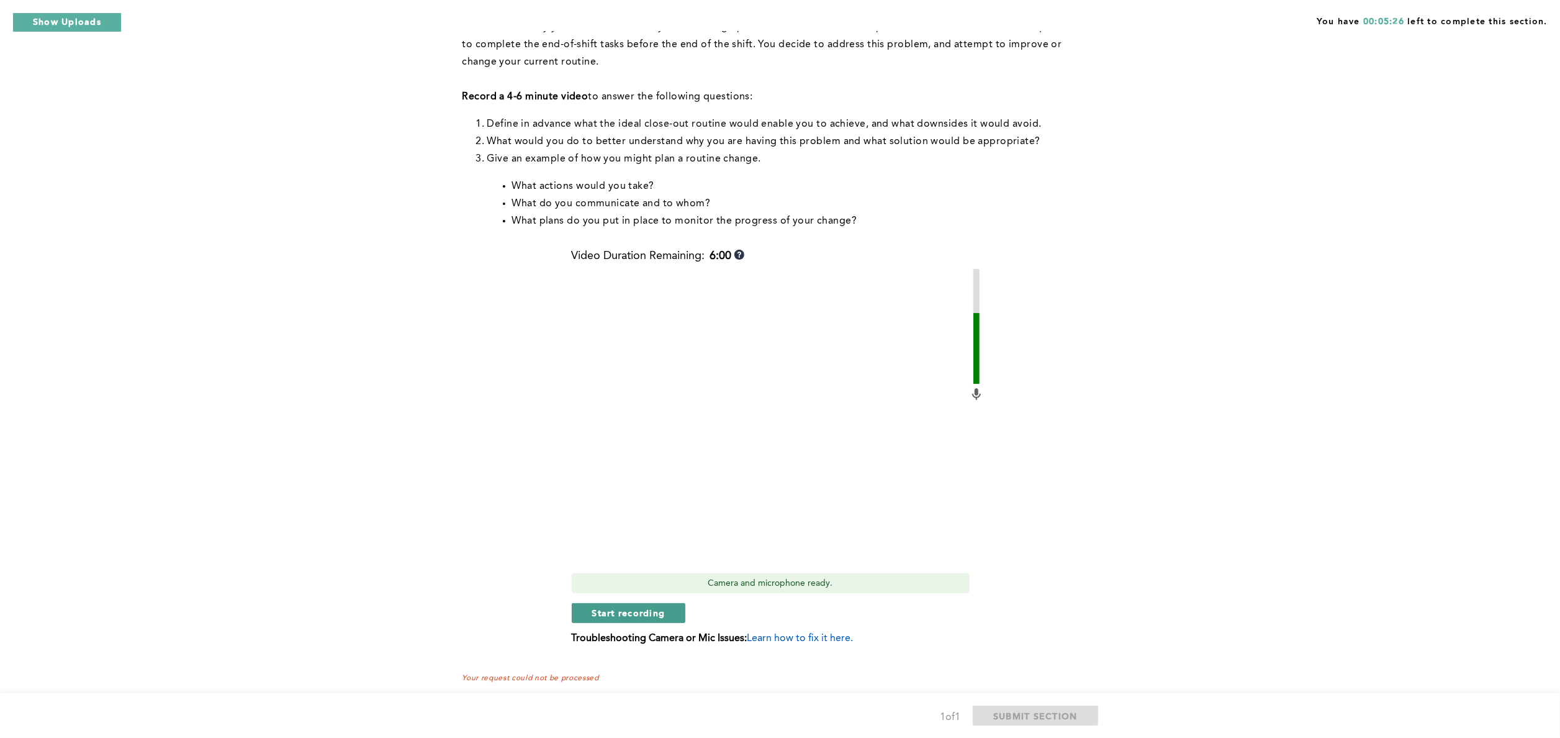
click at [614, 607] on span "Start recording" at bounding box center [628, 613] width 73 height 12
click at [614, 607] on span "Stop recording" at bounding box center [628, 613] width 73 height 12
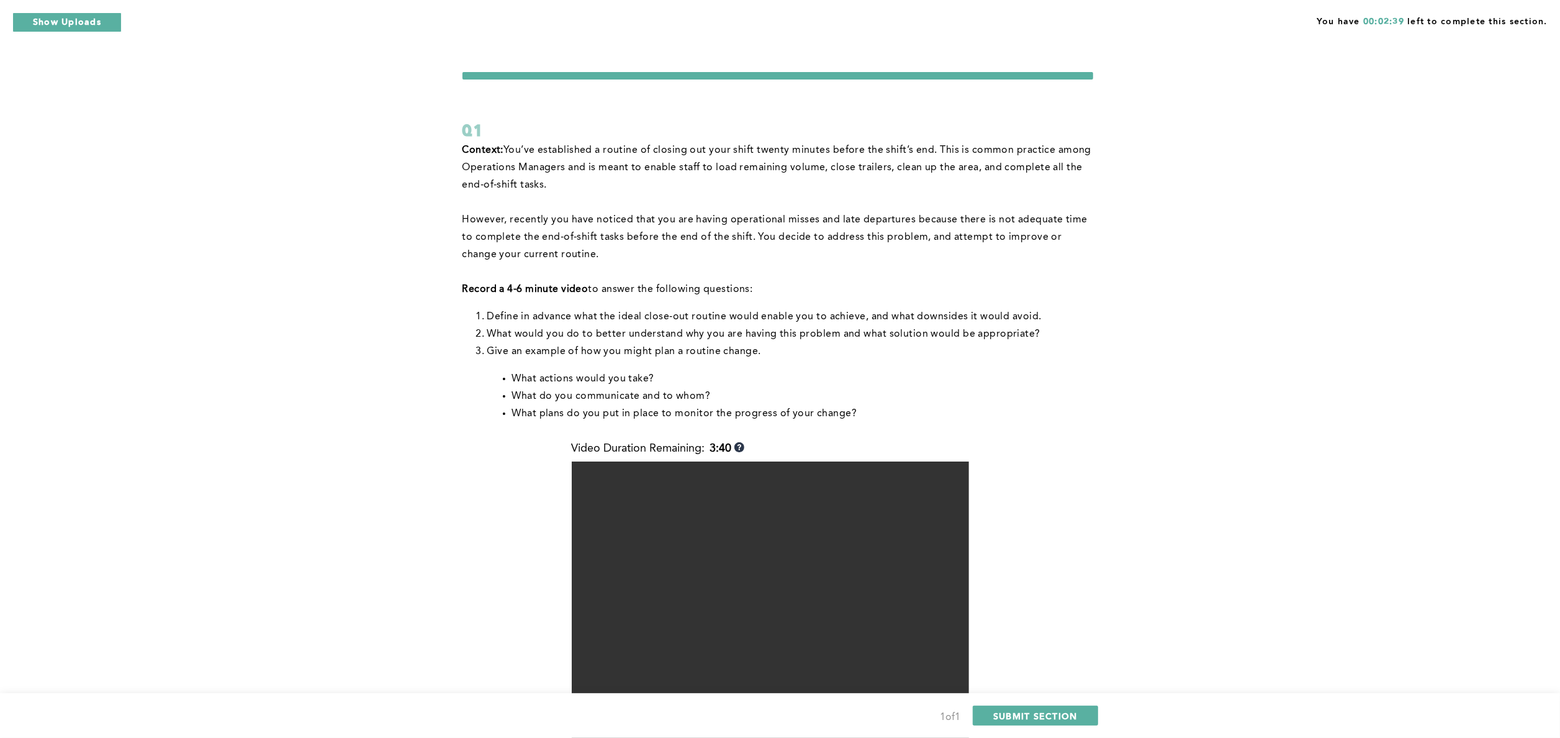
scroll to position [210, 0]
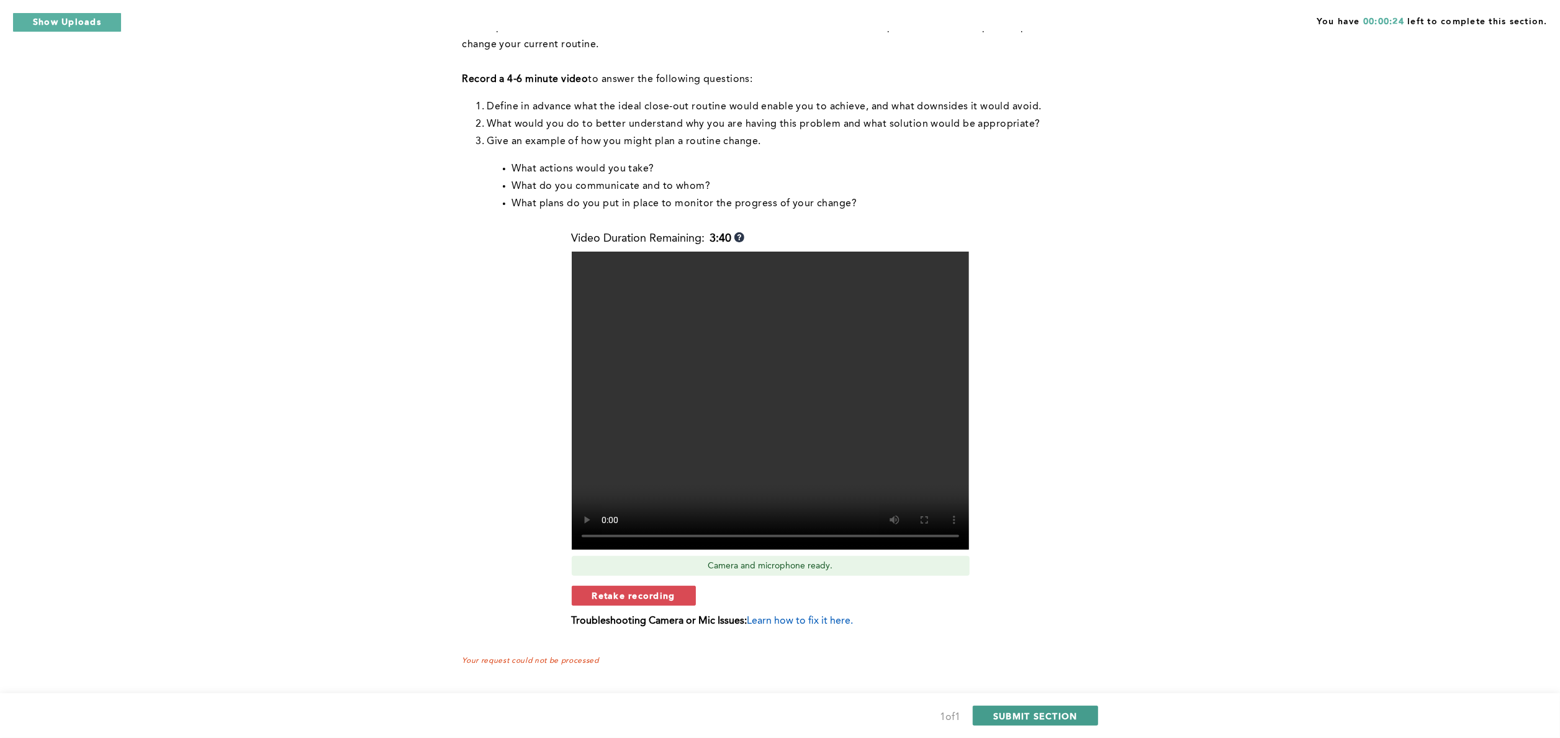
click at [1022, 713] on span "SUBMIT SECTION" at bounding box center [1036, 716] width 84 height 12
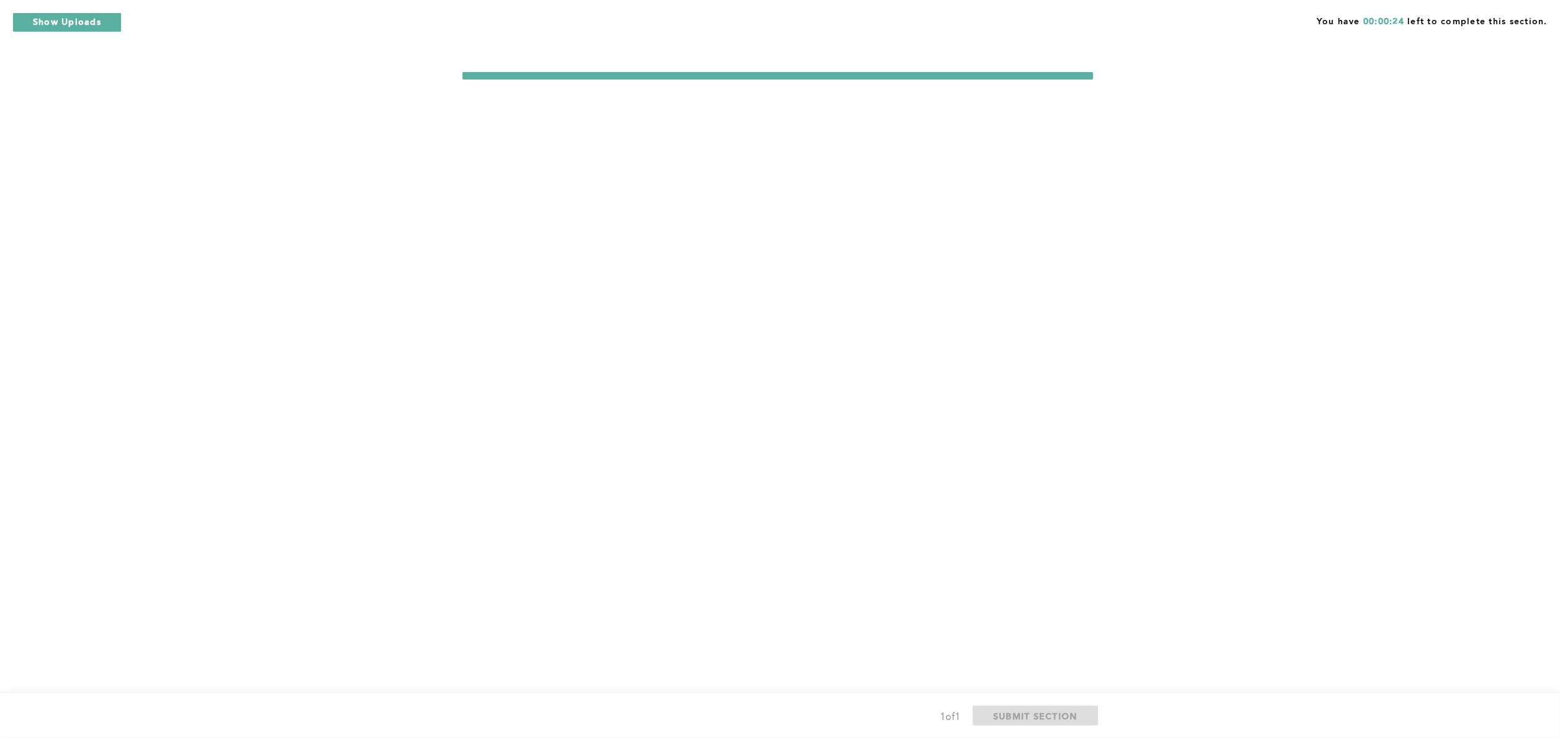
scroll to position [0, 0]
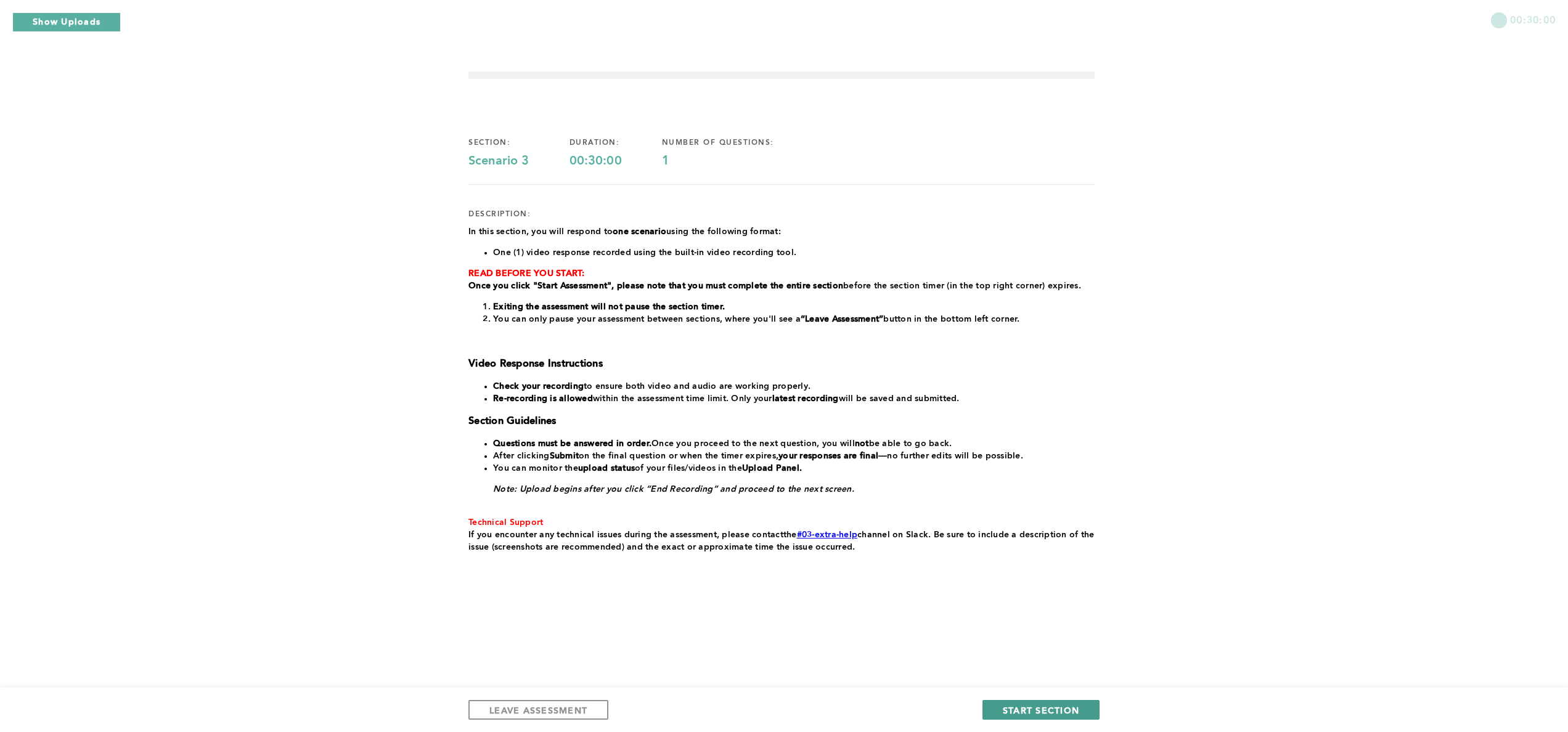
click at [1028, 706] on span "START SECTION" at bounding box center [1040, 710] width 76 height 12
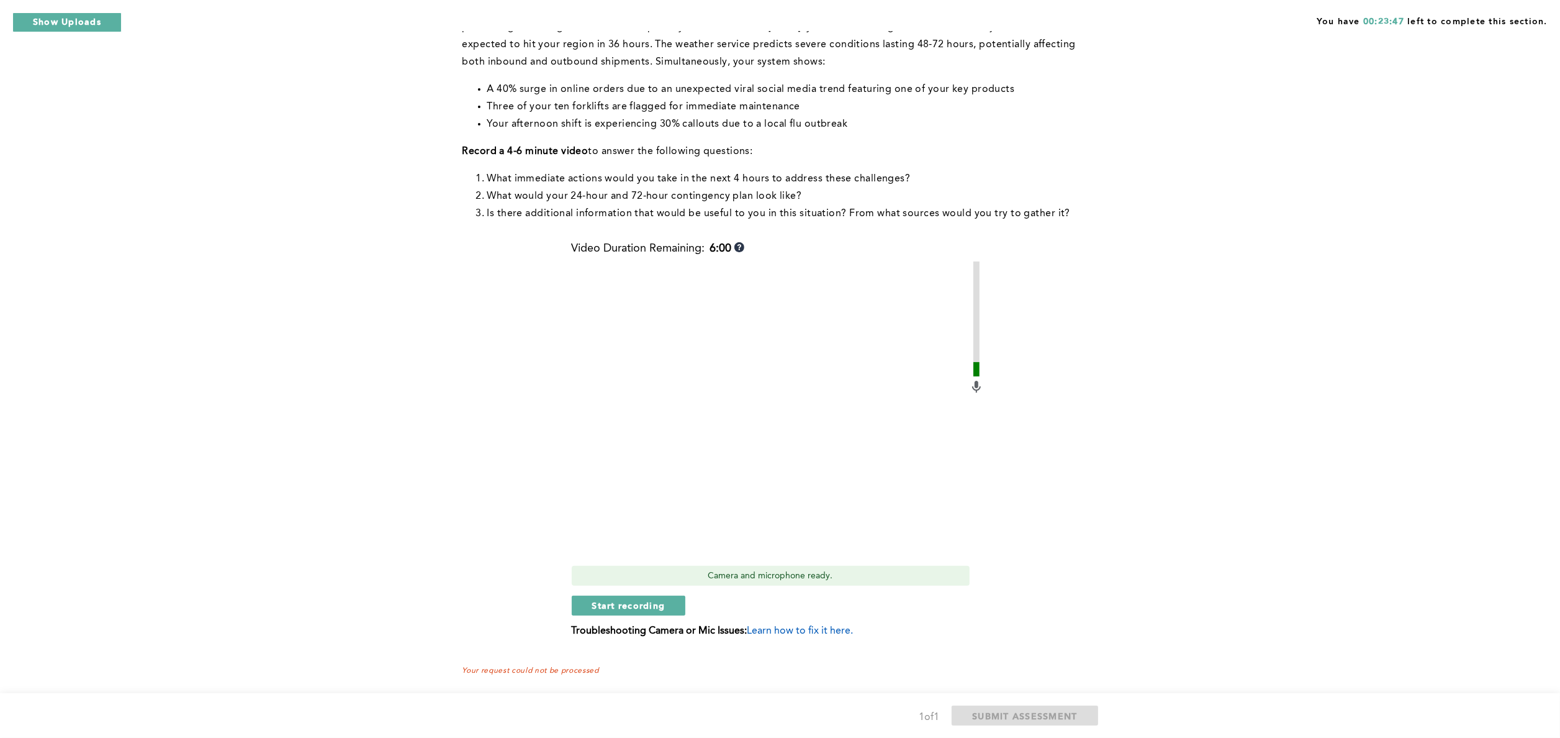
scroll to position [143, 0]
drag, startPoint x: 615, startPoint y: 595, endPoint x: 594, endPoint y: 610, distance: 25.3
click at [594, 610] on button "Start recording" at bounding box center [629, 603] width 114 height 20
click at [606, 597] on span "Stop recording" at bounding box center [628, 603] width 73 height 12
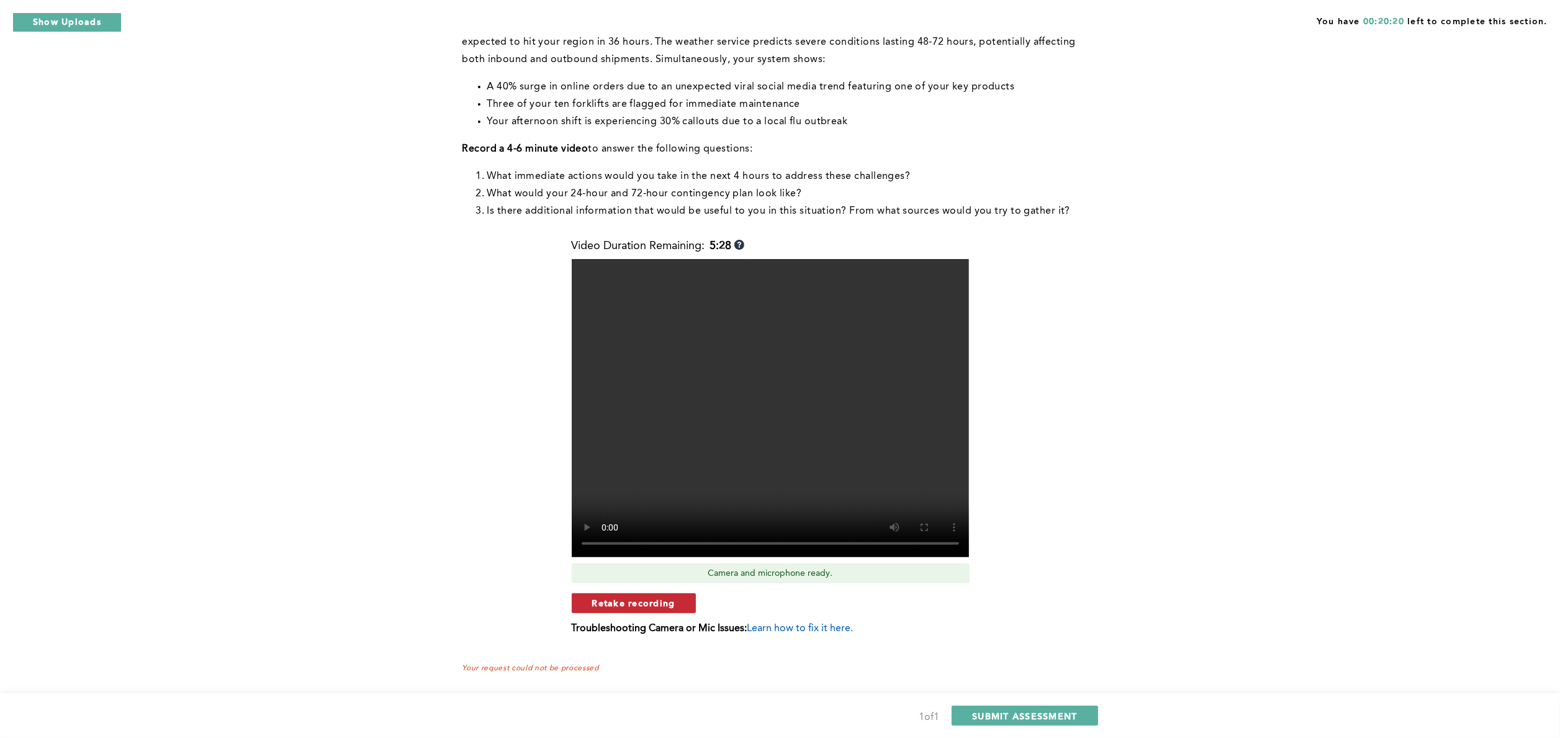
click at [585, 610] on button "Retake recording" at bounding box center [634, 603] width 124 height 20
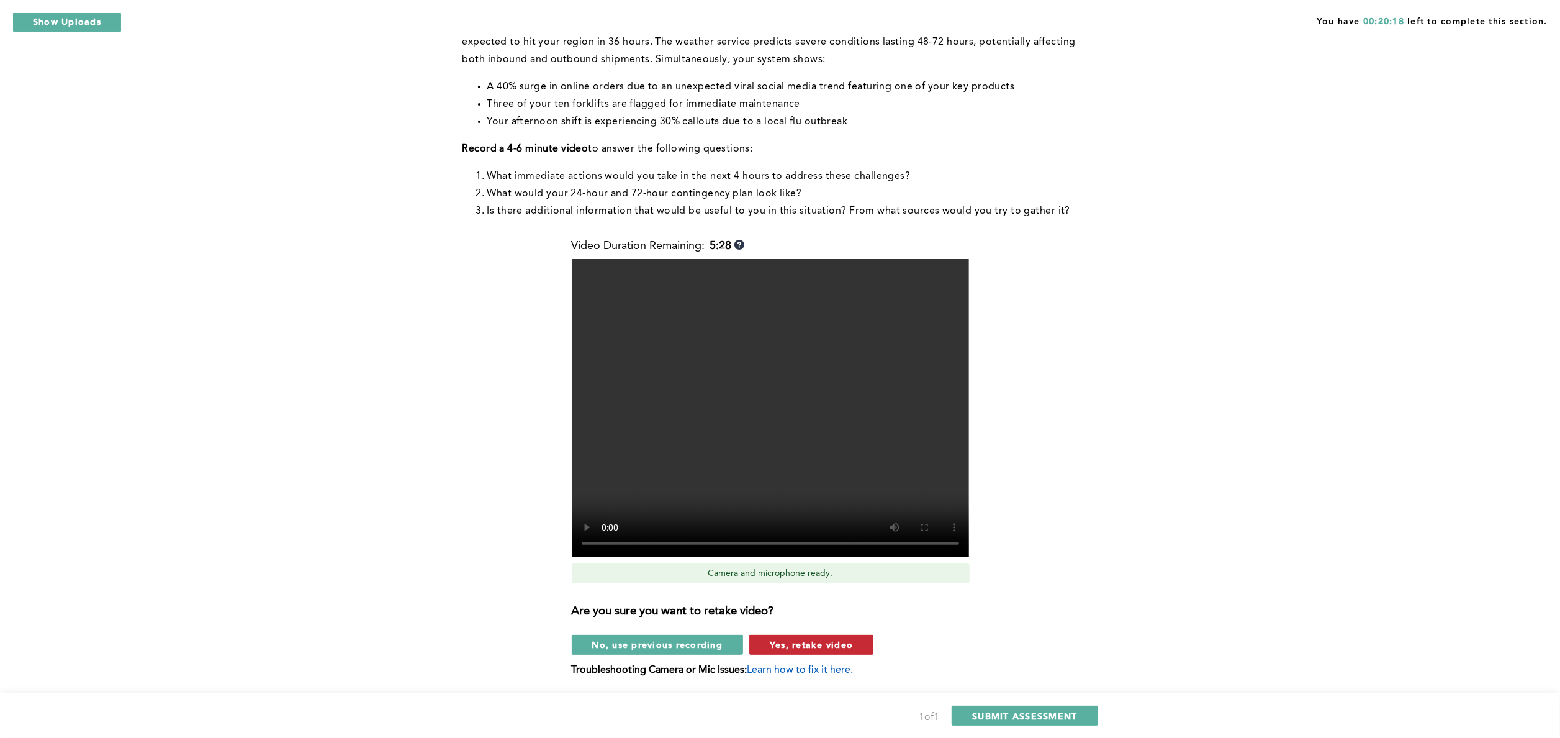
click at [806, 639] on span "Yes, retake video" at bounding box center [811, 644] width 83 height 12
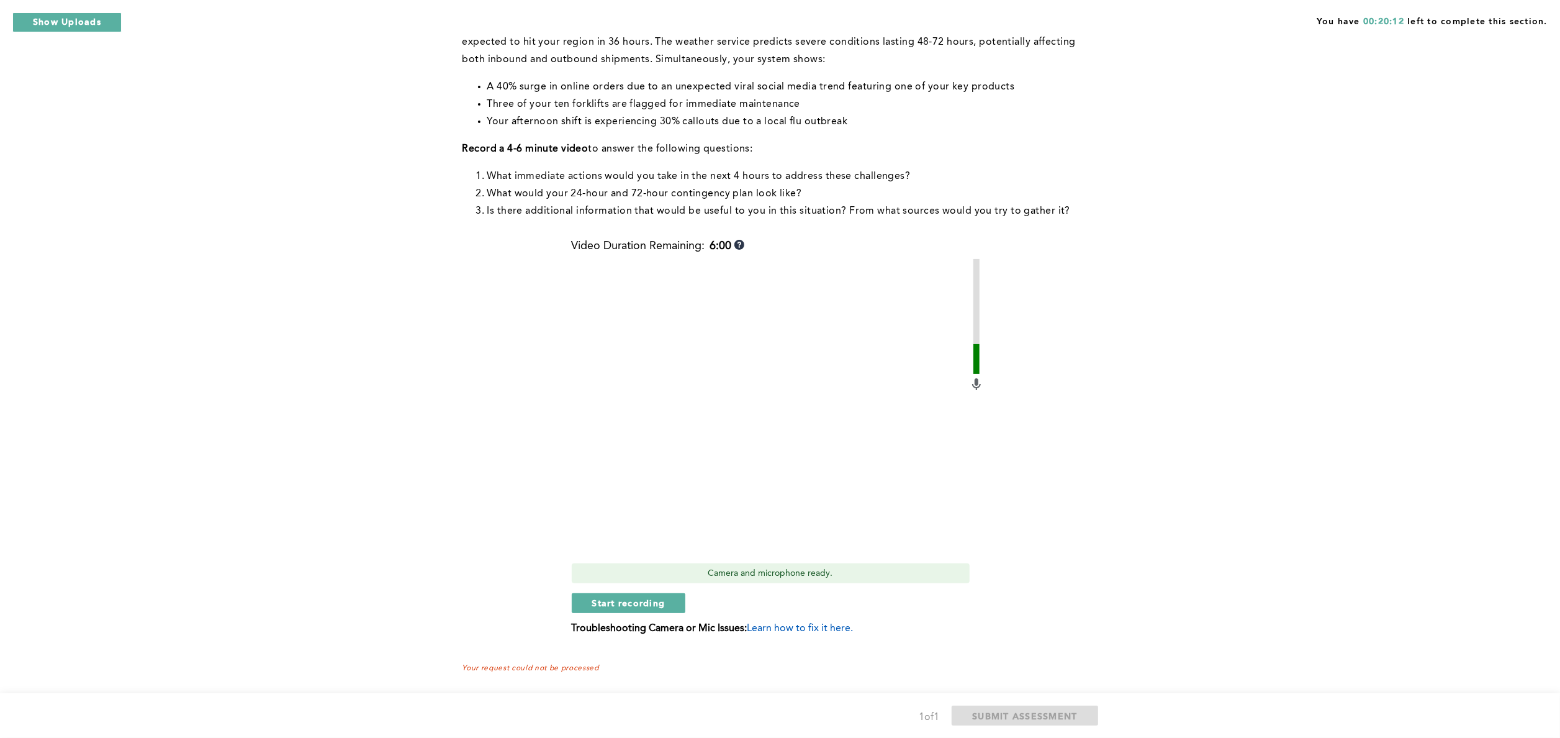
drag, startPoint x: 643, startPoint y: 607, endPoint x: 567, endPoint y: 590, distance: 78.3
drag, startPoint x: 567, startPoint y: 590, endPoint x: 597, endPoint y: 600, distance: 32.0
drag, startPoint x: 597, startPoint y: 600, endPoint x: 514, endPoint y: 611, distance: 84.0
drag, startPoint x: 514, startPoint y: 611, endPoint x: 569, endPoint y: 624, distance: 56.2
drag, startPoint x: 569, startPoint y: 624, endPoint x: 465, endPoint y: 614, distance: 104.2
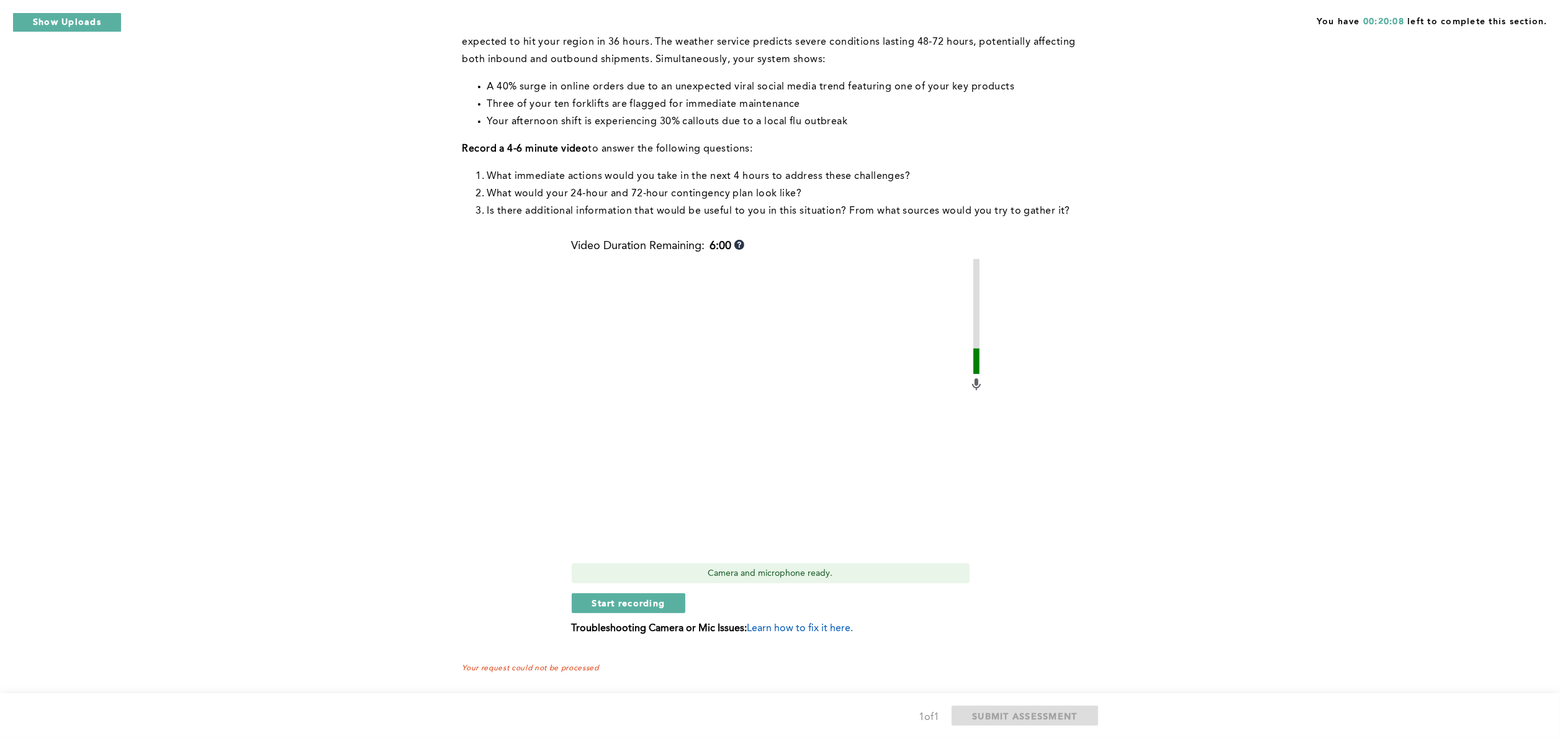
drag, startPoint x: 465, startPoint y: 614, endPoint x: 384, endPoint y: 595, distance: 83.6
click at [384, 595] on div "You have 00:20:08 left to complete this section. Q1 Context : You are the Opera…" at bounding box center [780, 301] width 1560 height 889
click at [604, 599] on span "Start recording" at bounding box center [628, 603] width 73 height 12
drag, startPoint x: 604, startPoint y: 599, endPoint x: 574, endPoint y: 599, distance: 29.8
click at [574, 599] on button "Stop recording" at bounding box center [629, 603] width 114 height 20
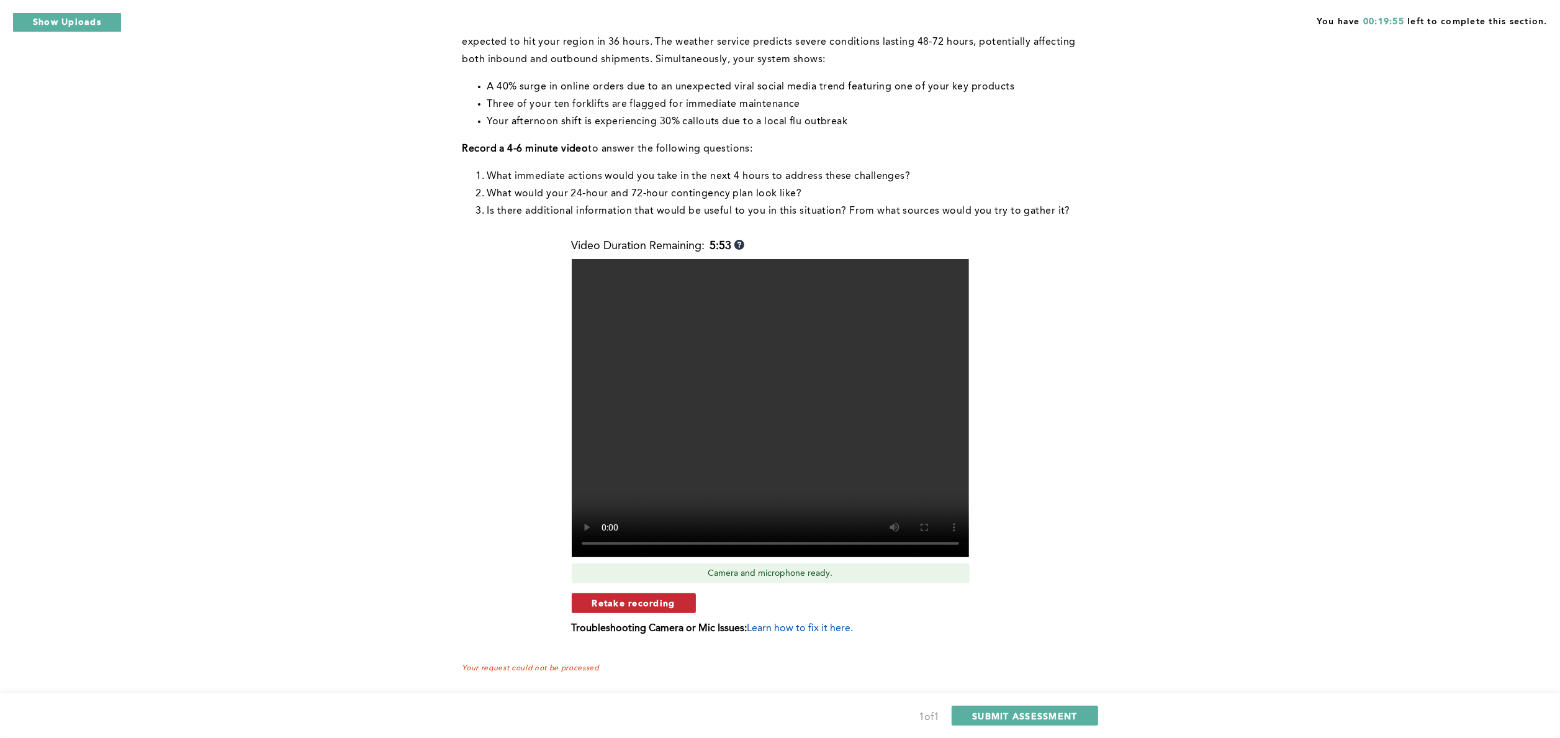
click at [623, 602] on span "Retake recording" at bounding box center [633, 603] width 83 height 12
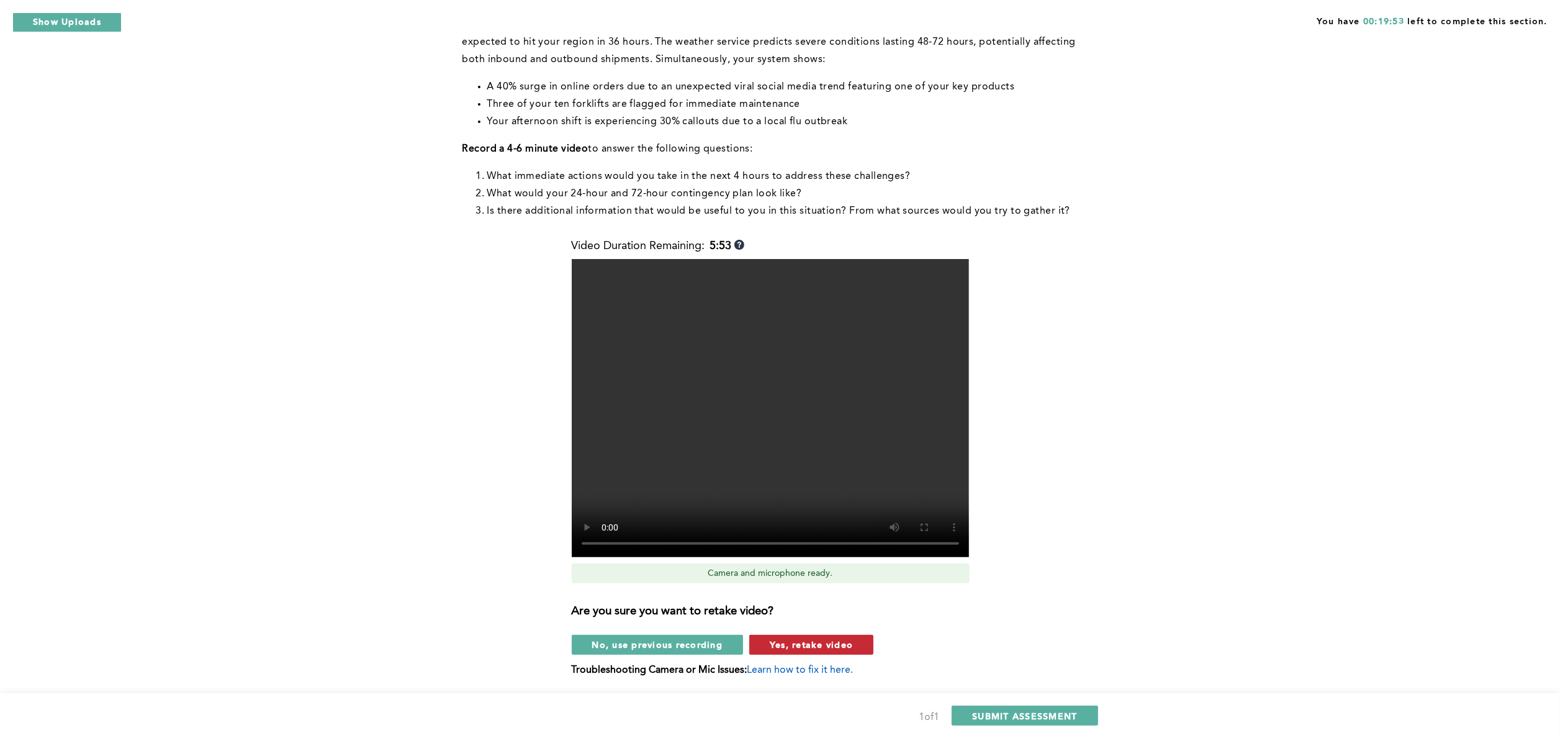
click at [789, 639] on span "Yes, retake video" at bounding box center [811, 644] width 83 height 12
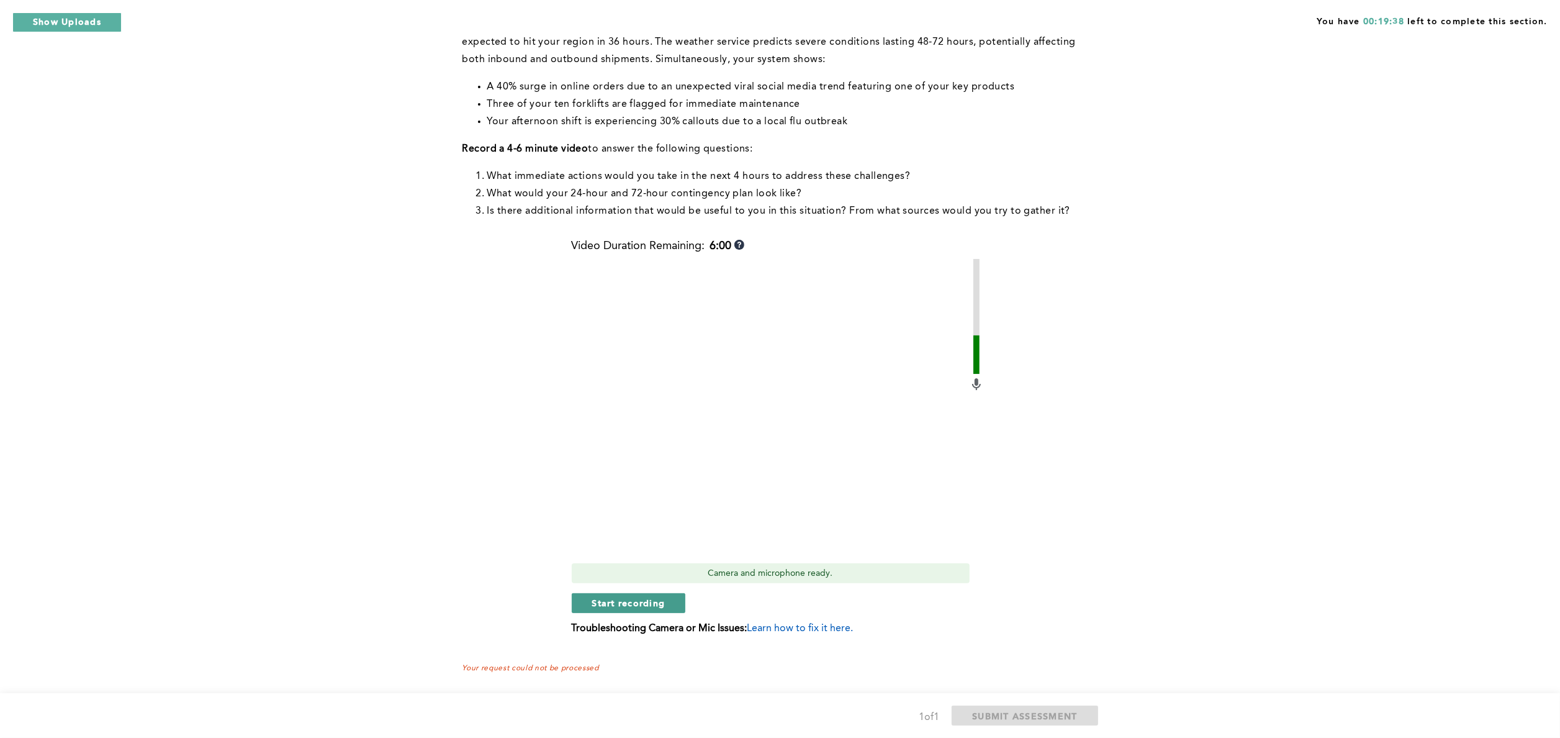
click at [643, 604] on span "Start recording" at bounding box center [628, 603] width 73 height 12
drag, startPoint x: 643, startPoint y: 604, endPoint x: 515, endPoint y: 558, distance: 136.7
click at [515, 558] on div "Context : You are the Operations Manager at a large distribution center. Your w…" at bounding box center [778, 326] width 631 height 654
click at [618, 602] on span "Stop recording" at bounding box center [628, 603] width 73 height 12
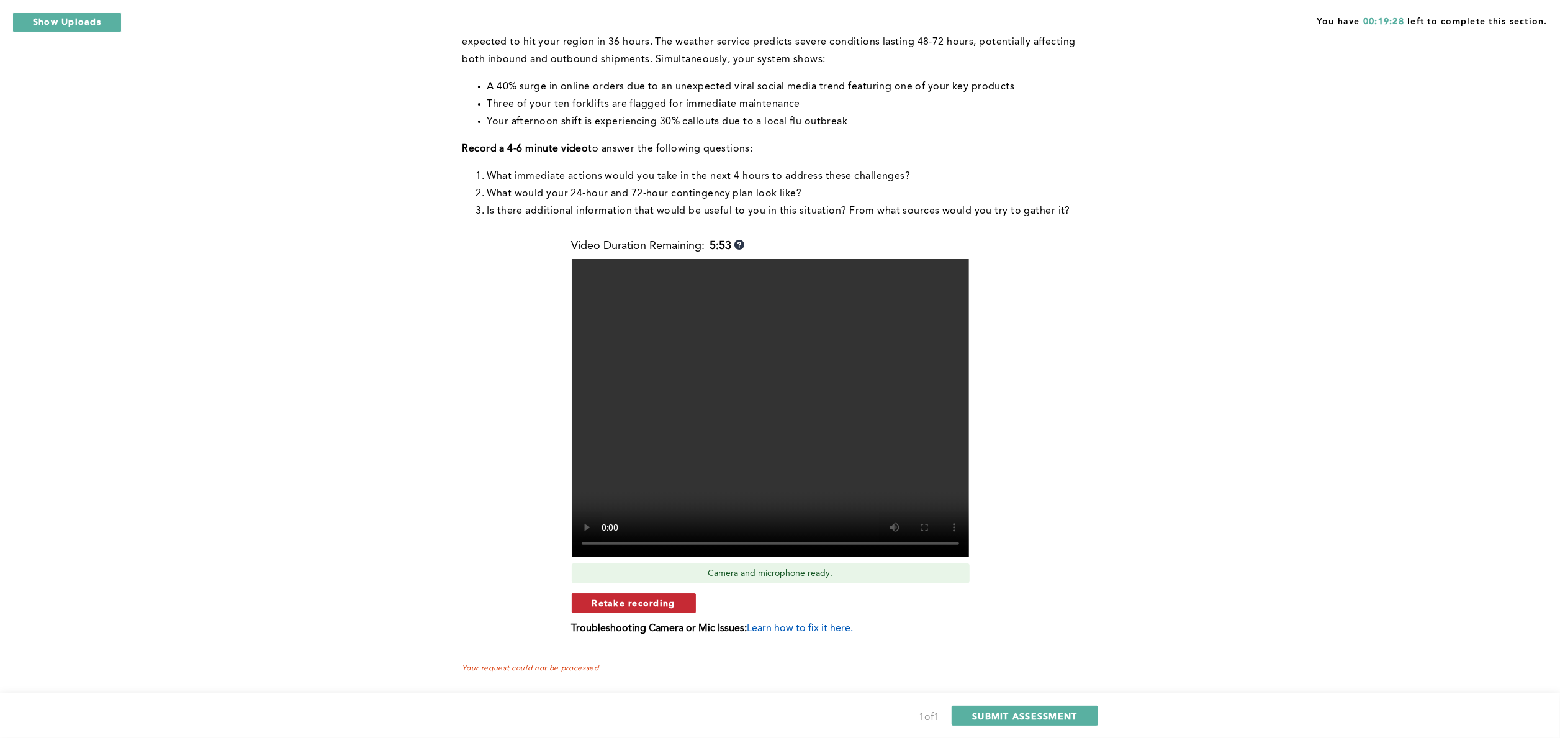
drag, startPoint x: 637, startPoint y: 604, endPoint x: 582, endPoint y: 596, distance: 55.9
click at [582, 596] on button "Retake recording" at bounding box center [634, 603] width 124 height 20
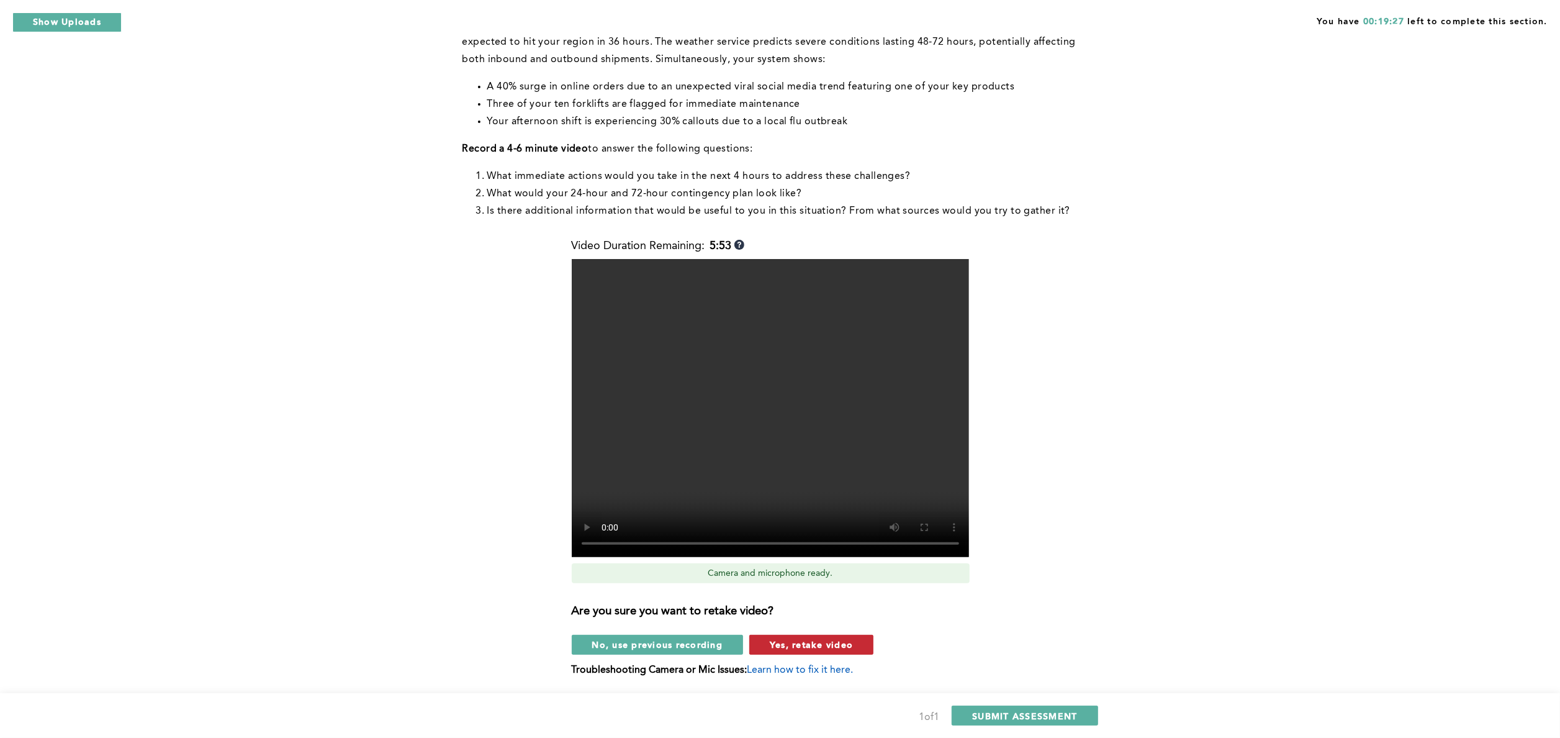
click at [807, 635] on button "Yes, retake video" at bounding box center [811, 645] width 124 height 20
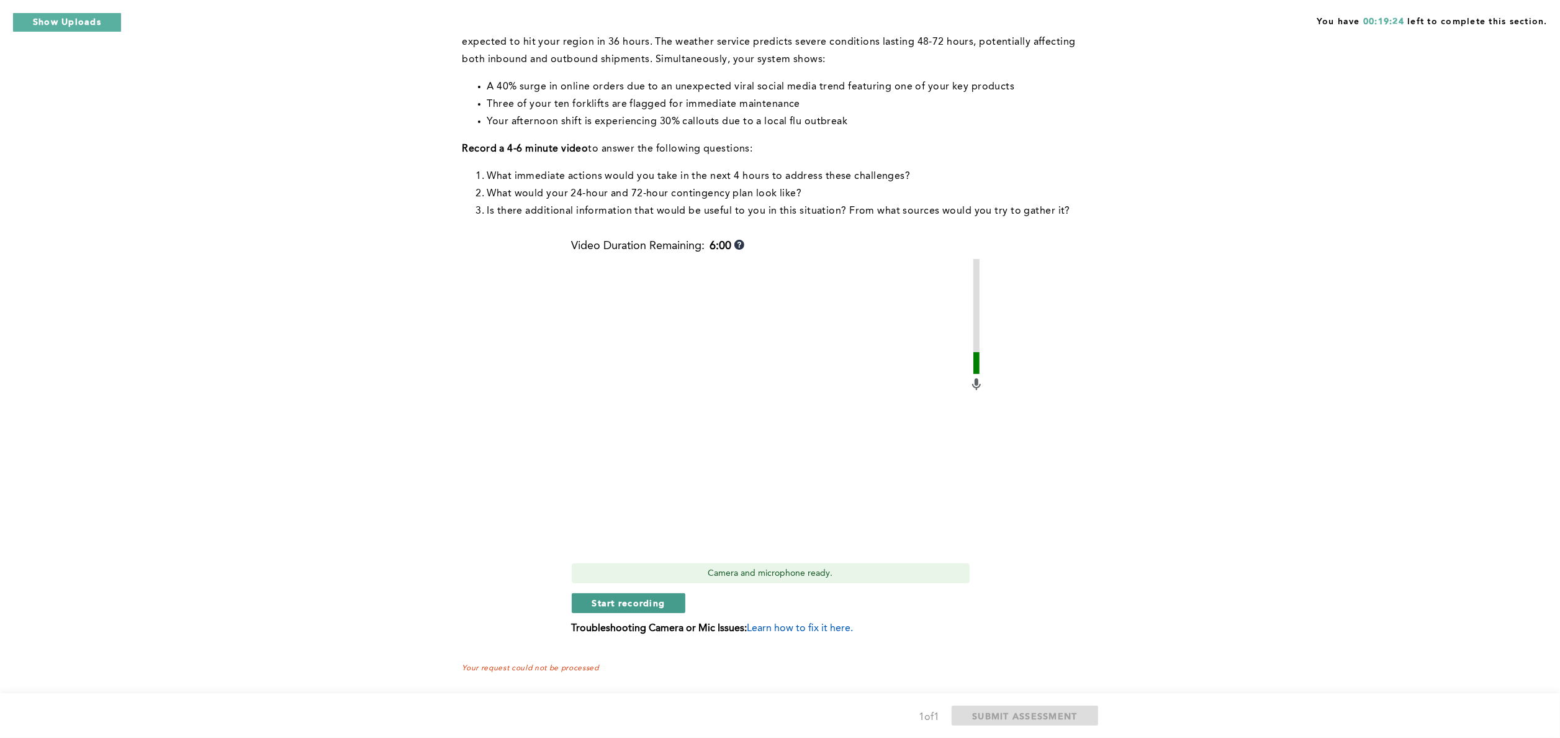
click at [664, 597] on span "Start recording" at bounding box center [628, 603] width 73 height 12
drag, startPoint x: 664, startPoint y: 596, endPoint x: 541, endPoint y: 577, distance: 124.4
drag, startPoint x: 541, startPoint y: 577, endPoint x: 597, endPoint y: 600, distance: 60.4
drag, startPoint x: 597, startPoint y: 600, endPoint x: 522, endPoint y: 585, distance: 76.6
click at [522, 585] on div "Context : You are the Operations Manager at a large distribution center. Your w…" at bounding box center [778, 326] width 631 height 654
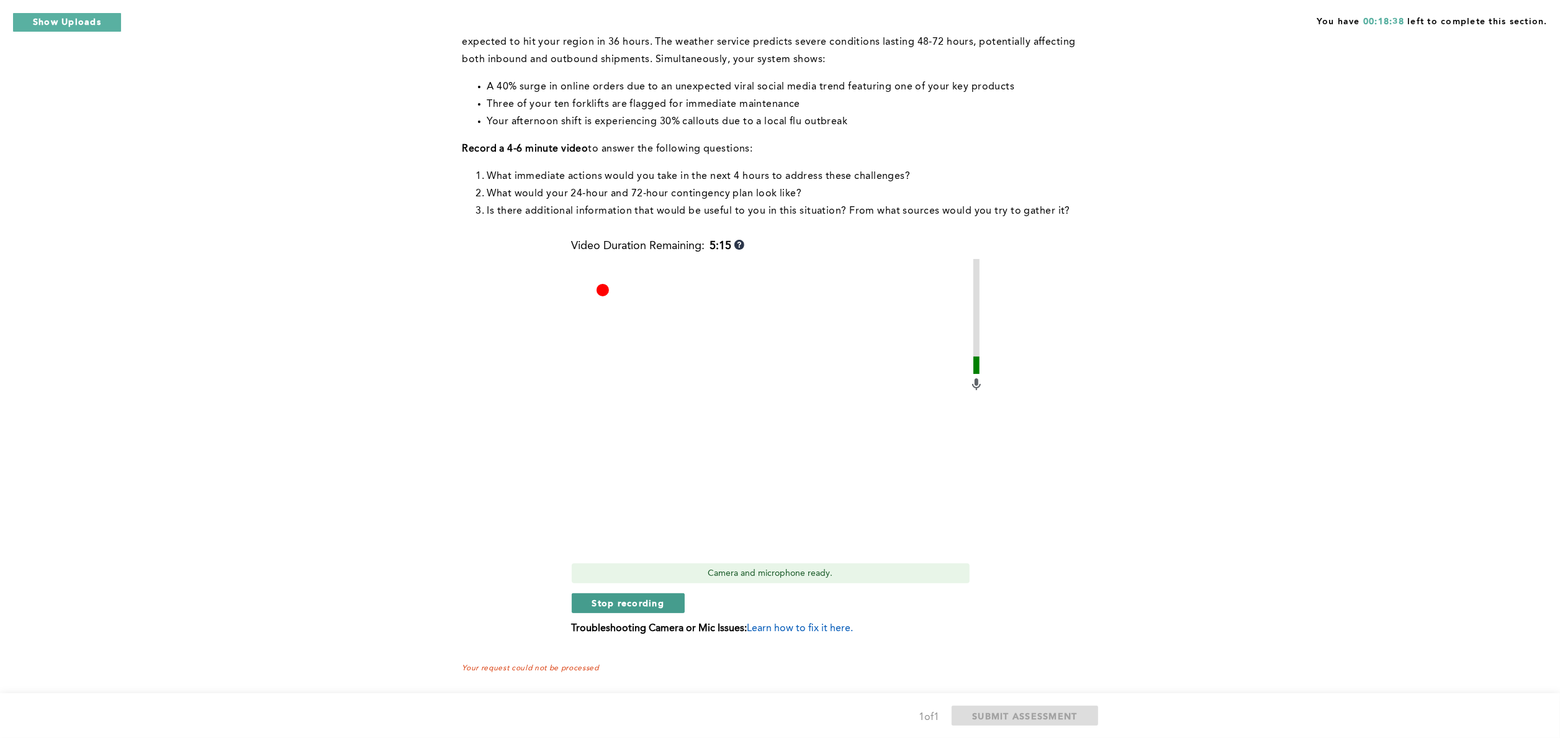
click at [632, 605] on span "Stop recording" at bounding box center [628, 603] width 73 height 12
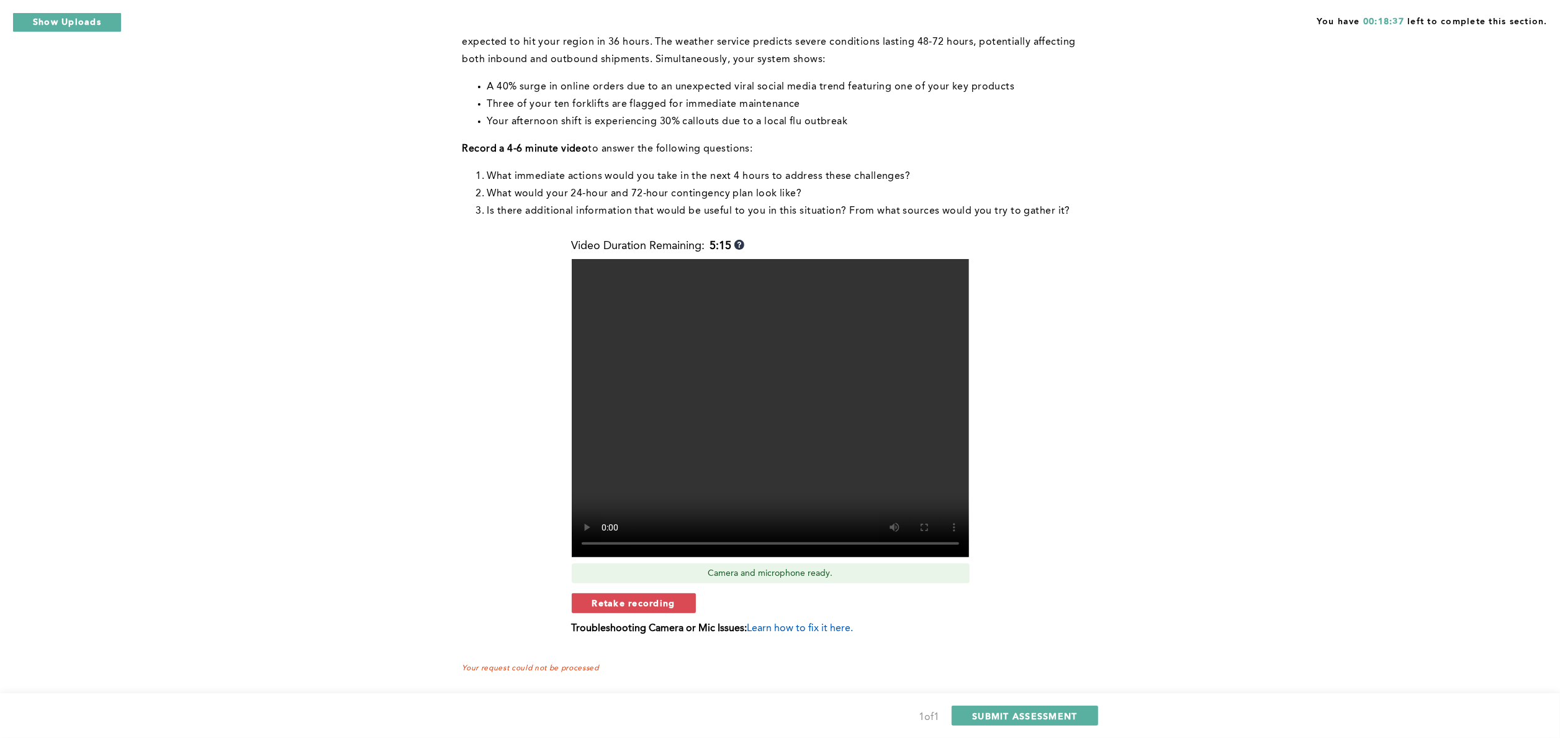
click at [632, 605] on span "Retake recording" at bounding box center [633, 603] width 83 height 12
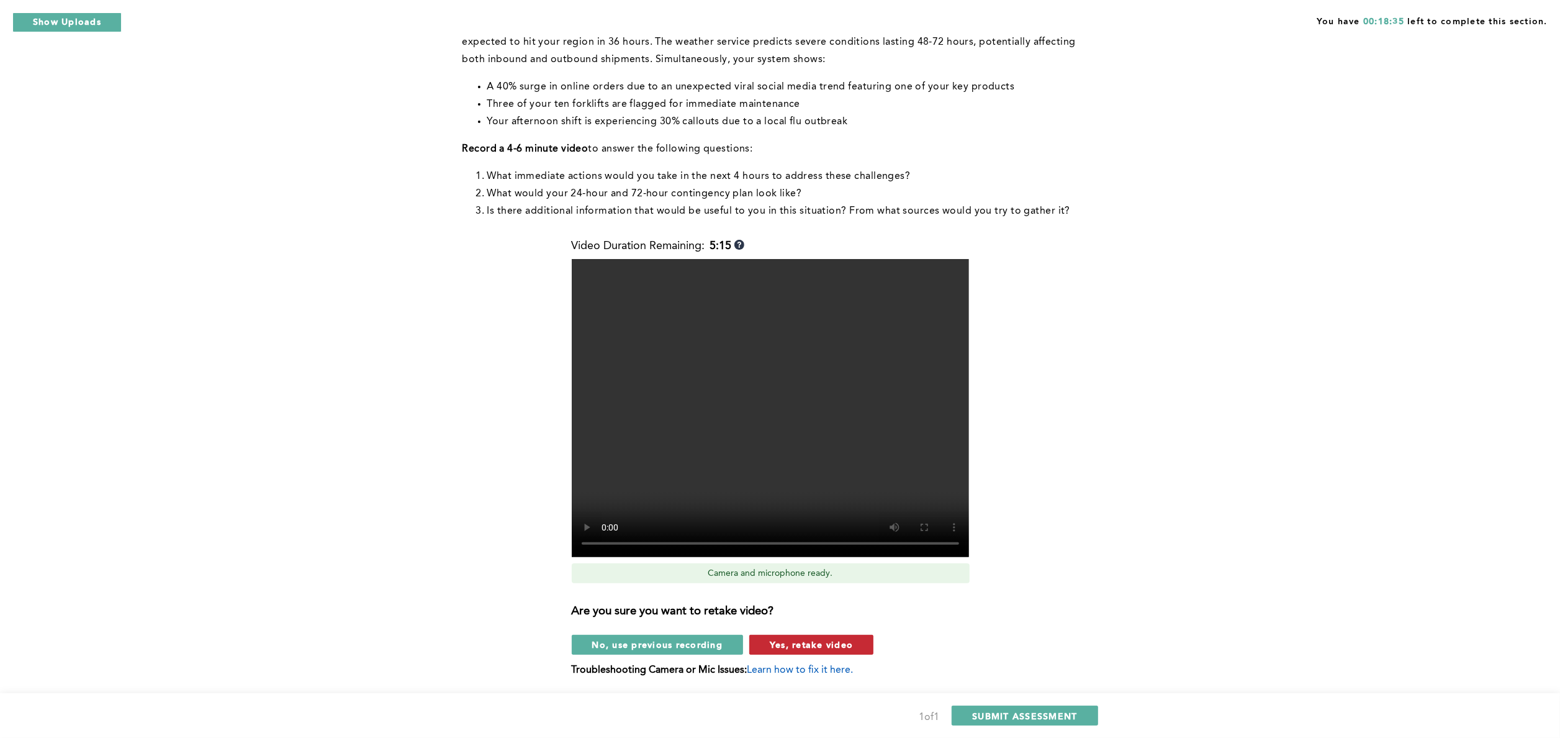
click at [810, 642] on span "Yes, retake video" at bounding box center [811, 644] width 83 height 12
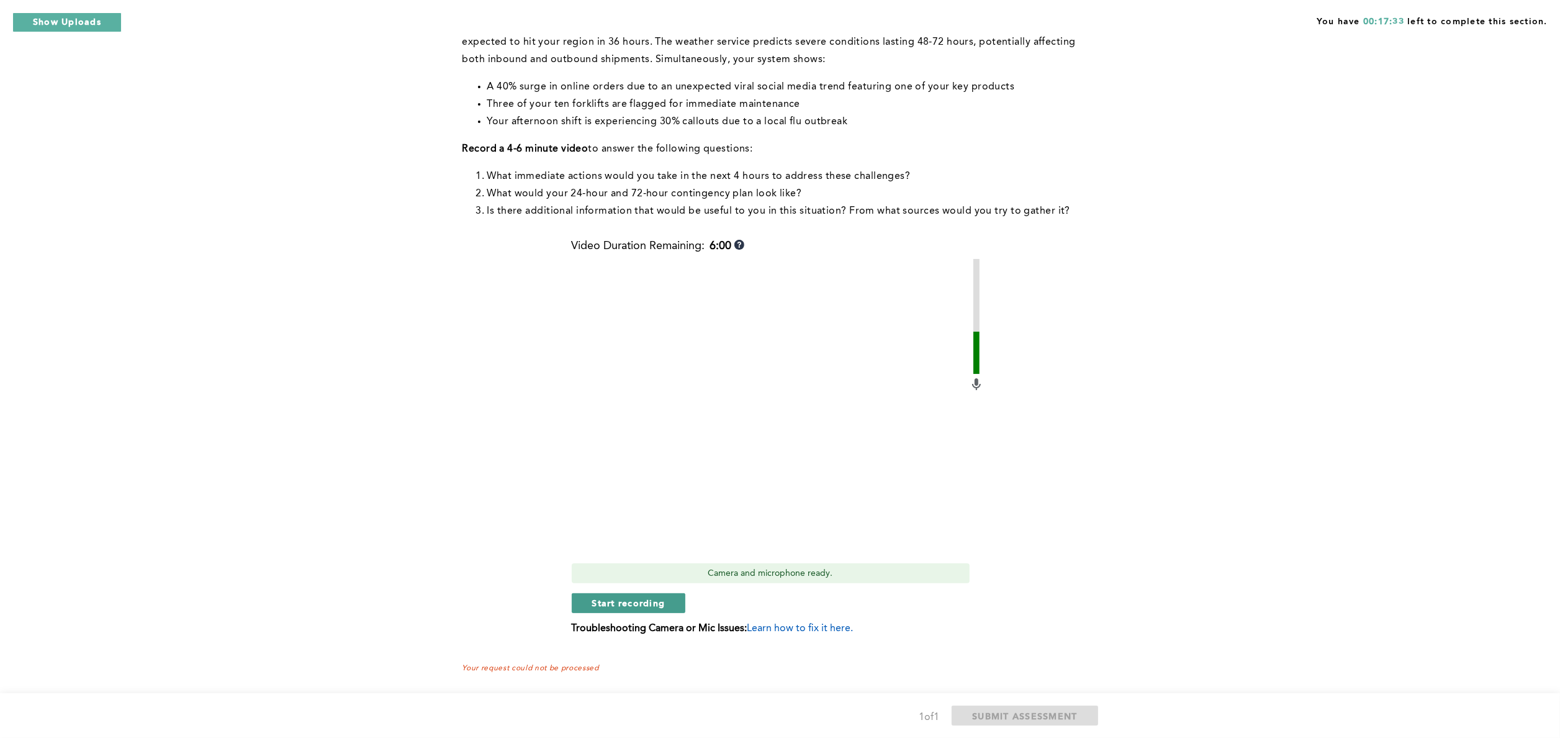
click at [612, 595] on button "Start recording" at bounding box center [629, 603] width 114 height 20
click at [612, 595] on button "Stop recording" at bounding box center [629, 603] width 114 height 20
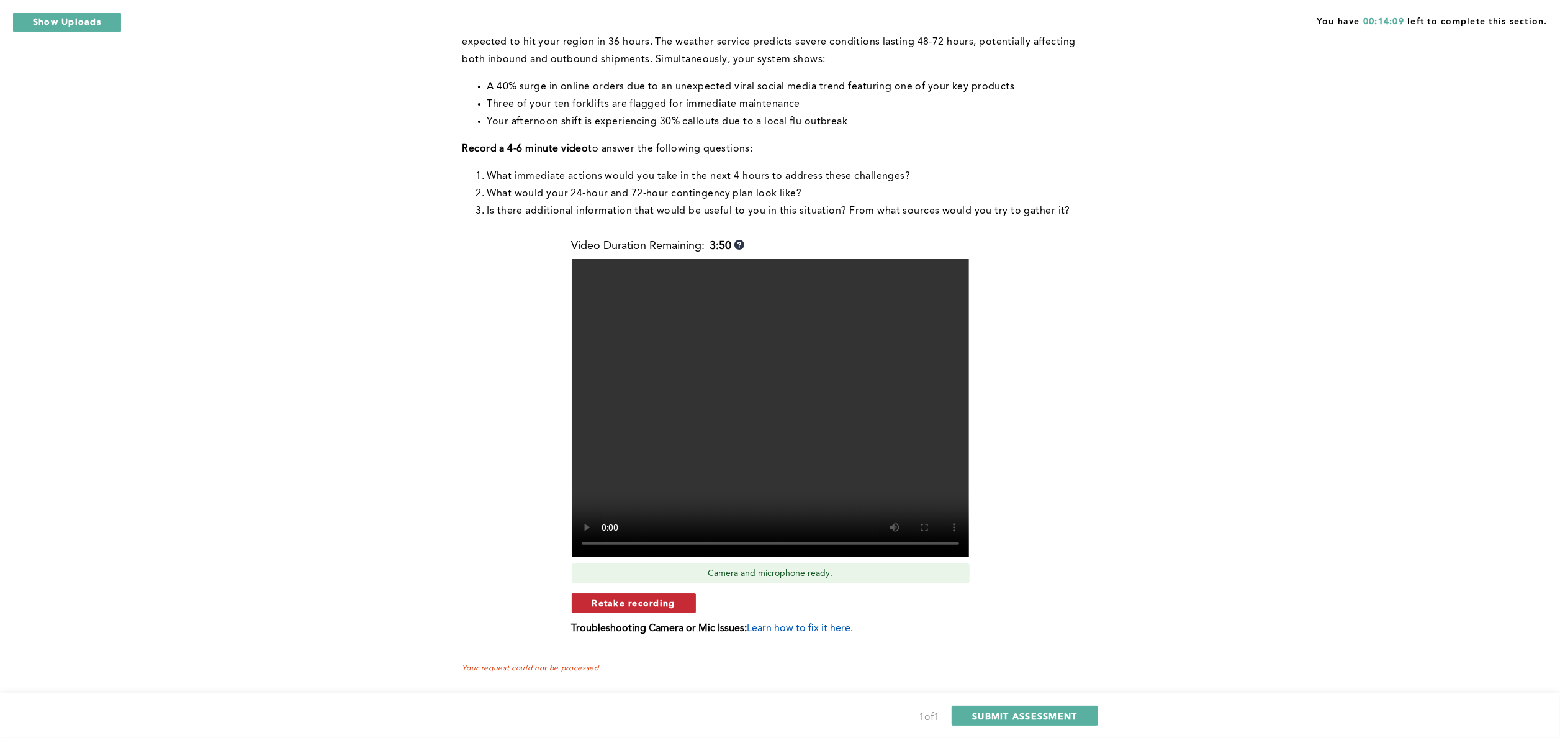
click at [605, 607] on span "Retake recording" at bounding box center [633, 603] width 83 height 12
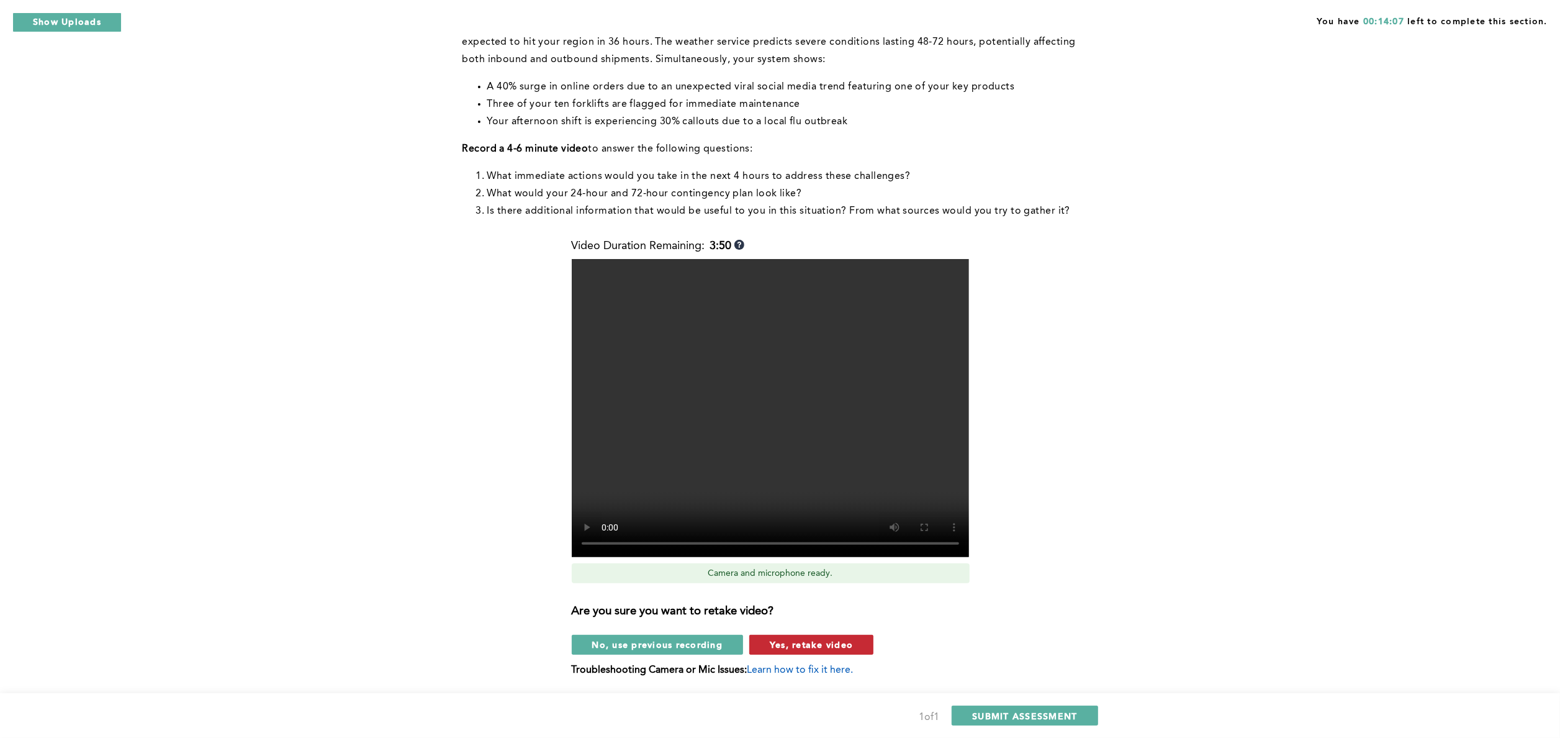
click at [831, 639] on span "Yes, retake video" at bounding box center [811, 644] width 83 height 12
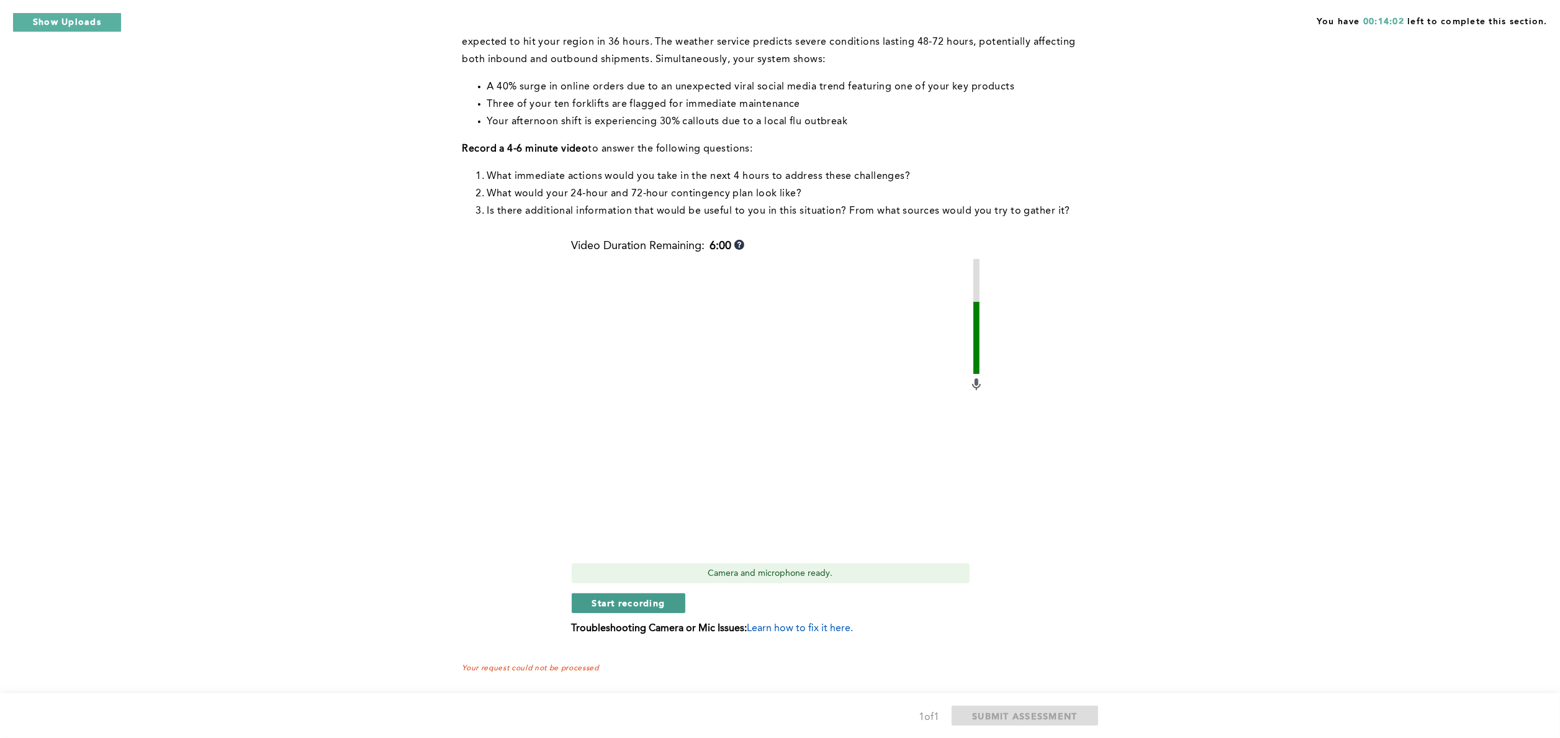
click at [629, 605] on span "Start recording" at bounding box center [628, 603] width 73 height 12
click at [632, 602] on span "Stop recording" at bounding box center [628, 603] width 73 height 12
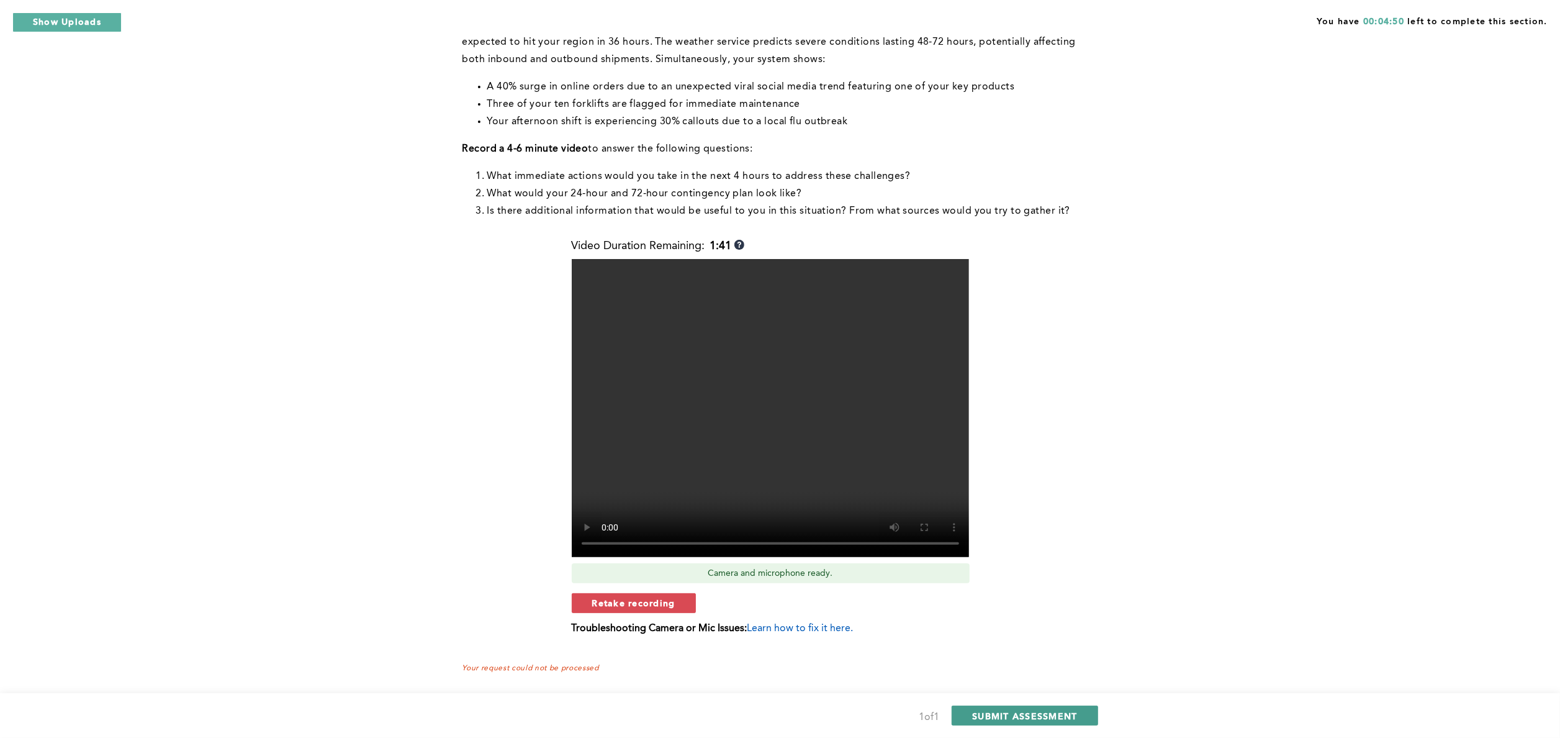
click at [1046, 721] on span "SUBMIT ASSESSMENT" at bounding box center [1024, 716] width 105 height 12
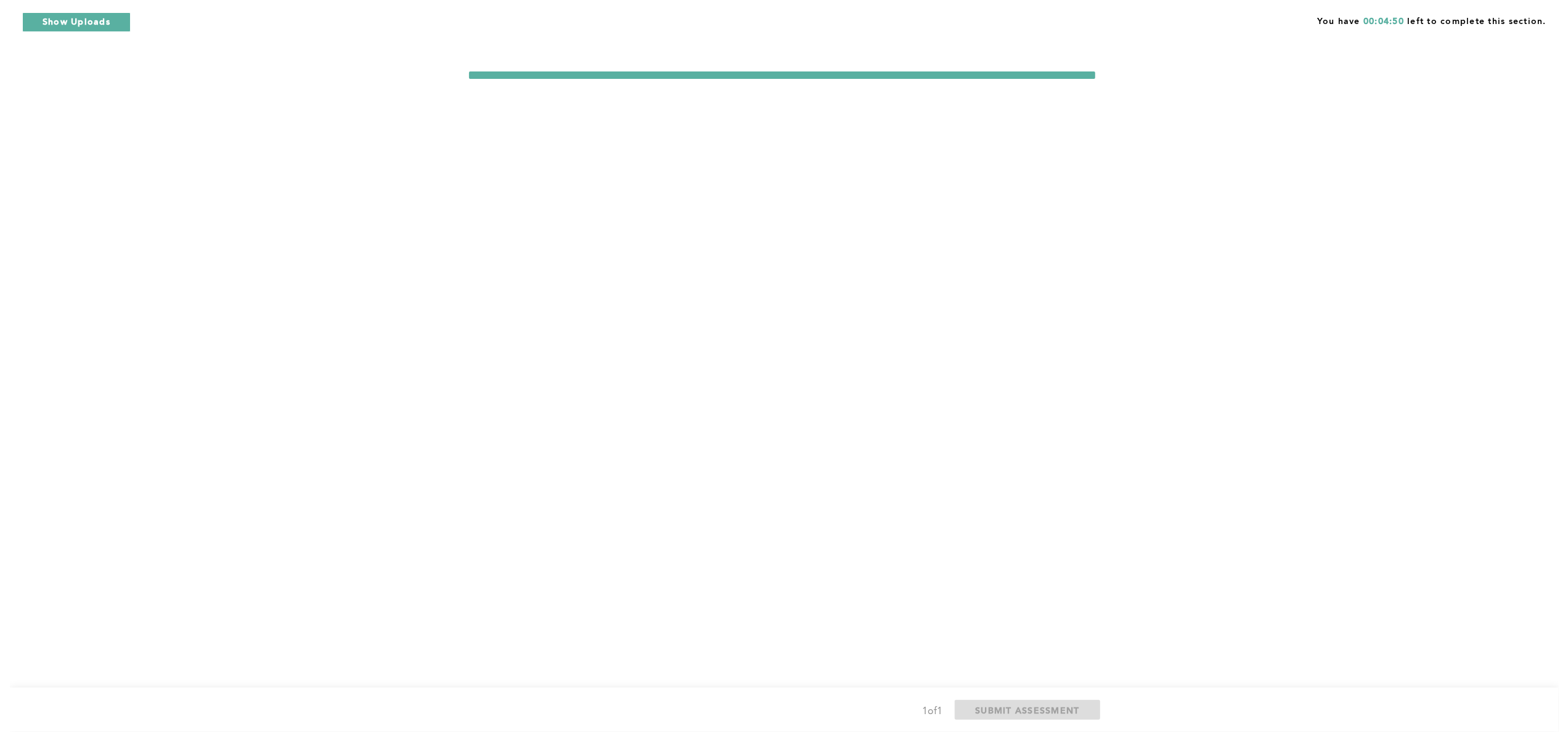
scroll to position [0, 0]
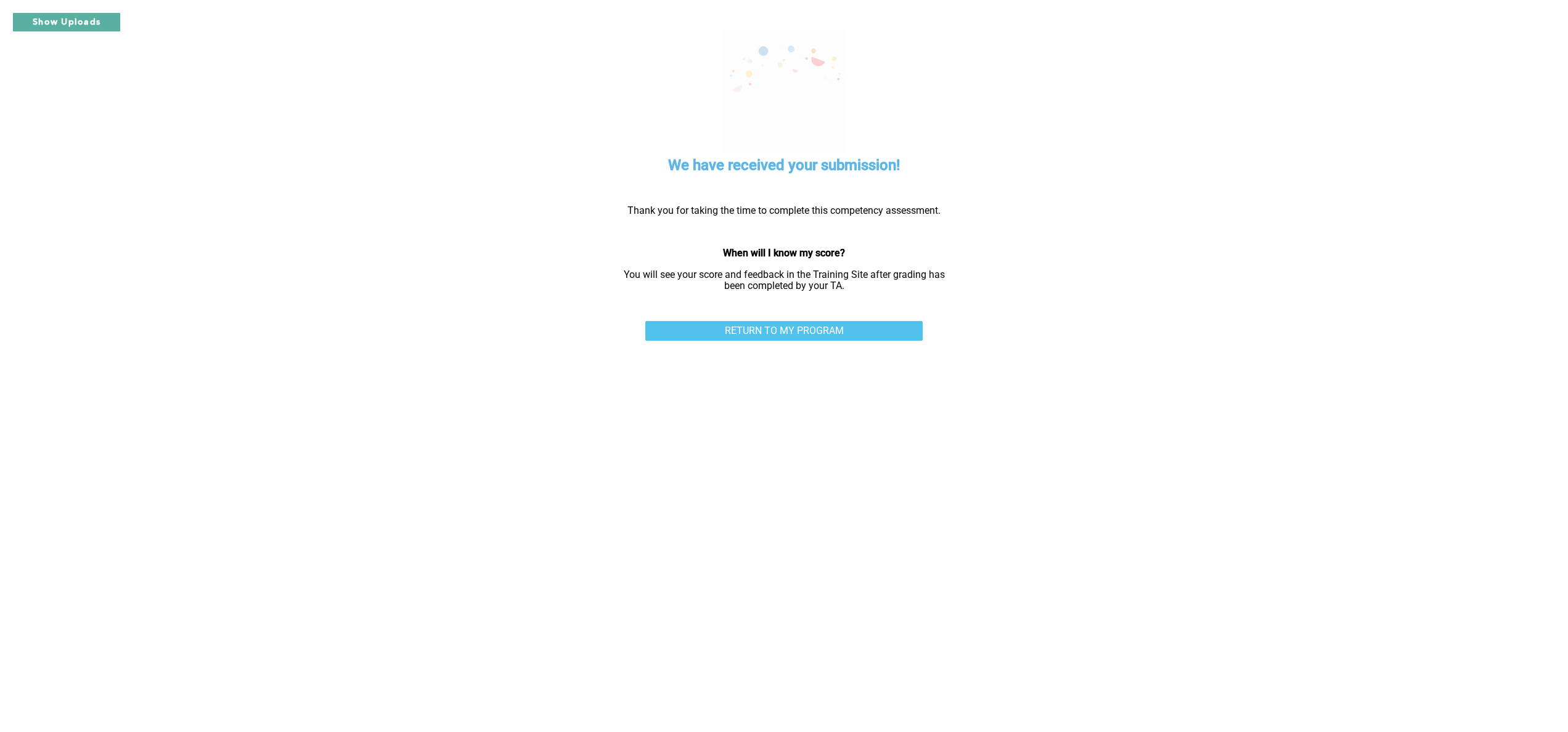
click at [809, 332] on link "RETURN TO MY PROGRAM" at bounding box center [783, 331] width 277 height 20
